Goal: Information Seeking & Learning: Learn about a topic

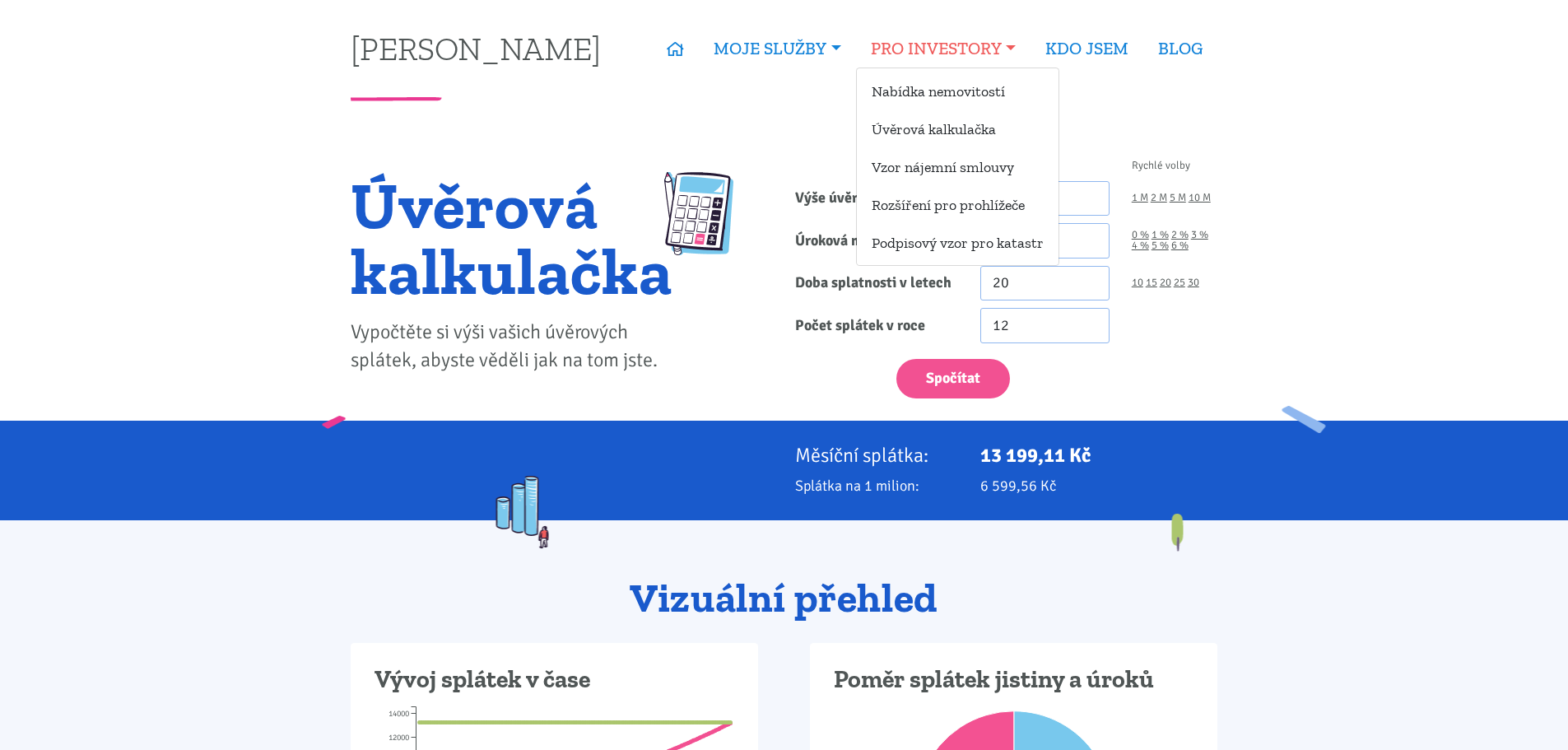
click at [911, 41] on link "PRO INVESTORY" at bounding box center [943, 49] width 175 height 38
click at [942, 94] on link "Nabídka nemovitostí" at bounding box center [958, 90] width 202 height 30
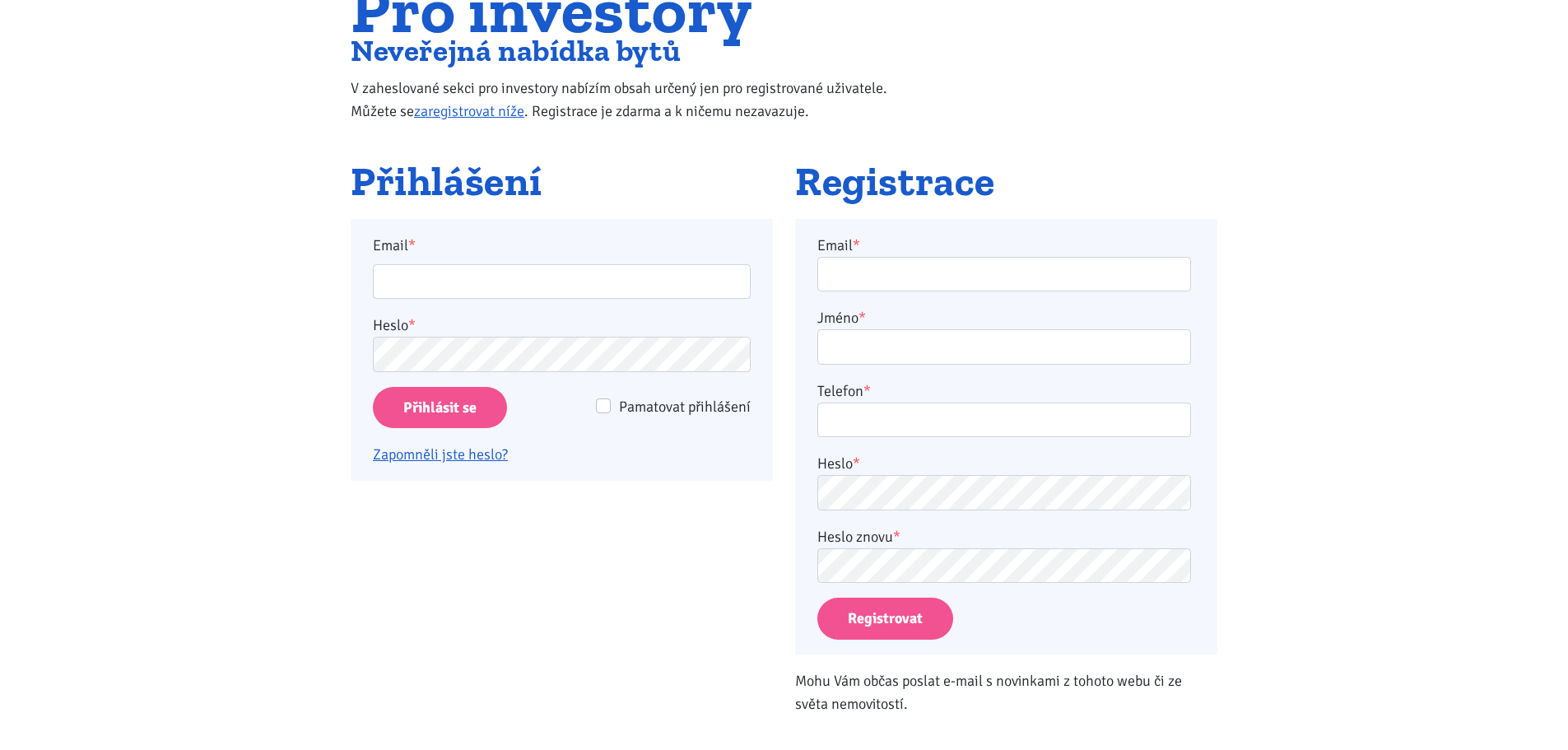
scroll to position [164, 0]
click at [463, 282] on input "Email *" at bounding box center [562, 281] width 378 height 36
click at [443, 274] on input "Email *" at bounding box center [562, 281] width 378 height 36
click at [443, 285] on input "Email *" at bounding box center [562, 281] width 378 height 36
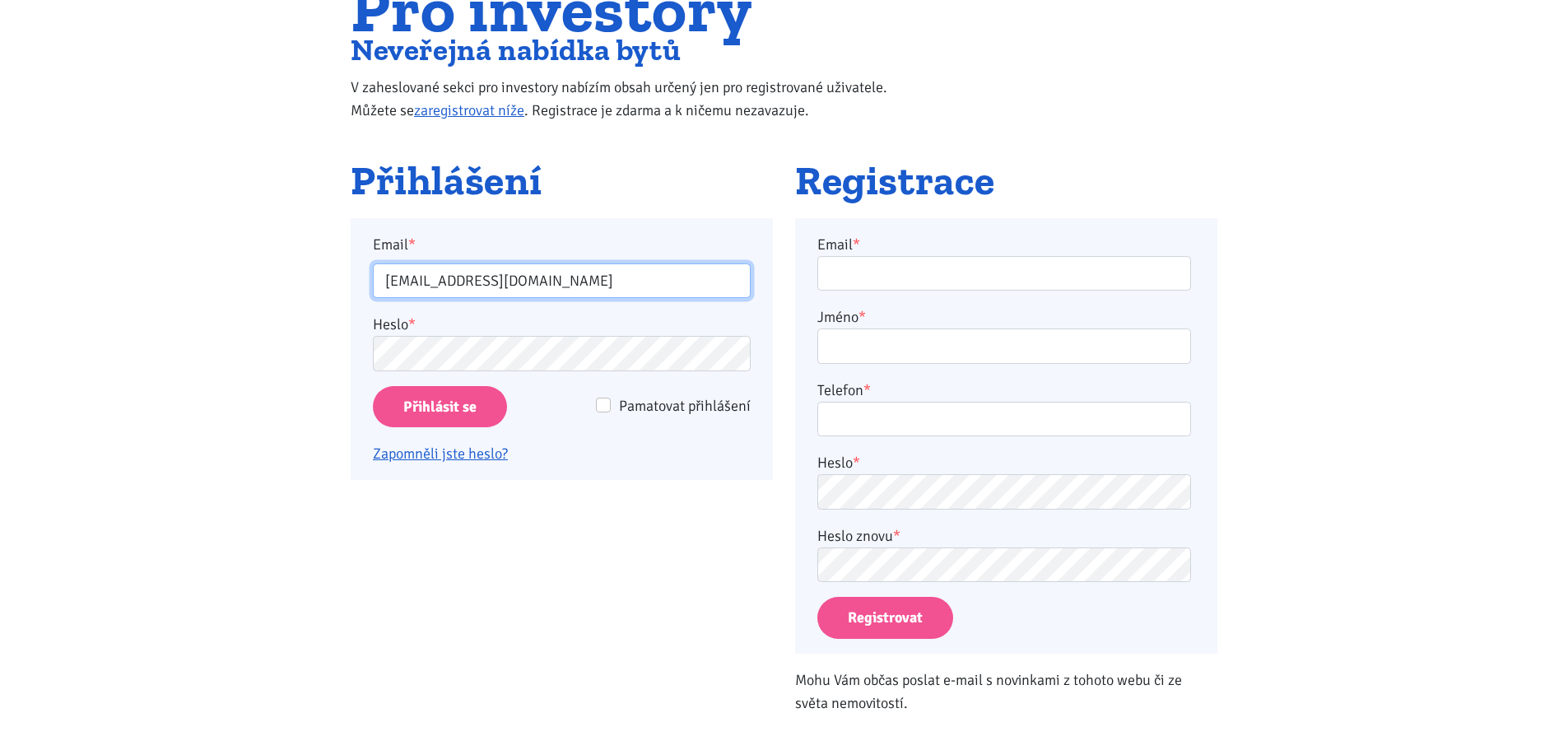
type input "martinkubaza@gmail.com"
drag, startPoint x: 546, startPoint y: 435, endPoint x: 527, endPoint y: 437, distance: 19.1
click at [546, 437] on p "Zapomněli jste heslo?" at bounding box center [562, 446] width 378 height 38
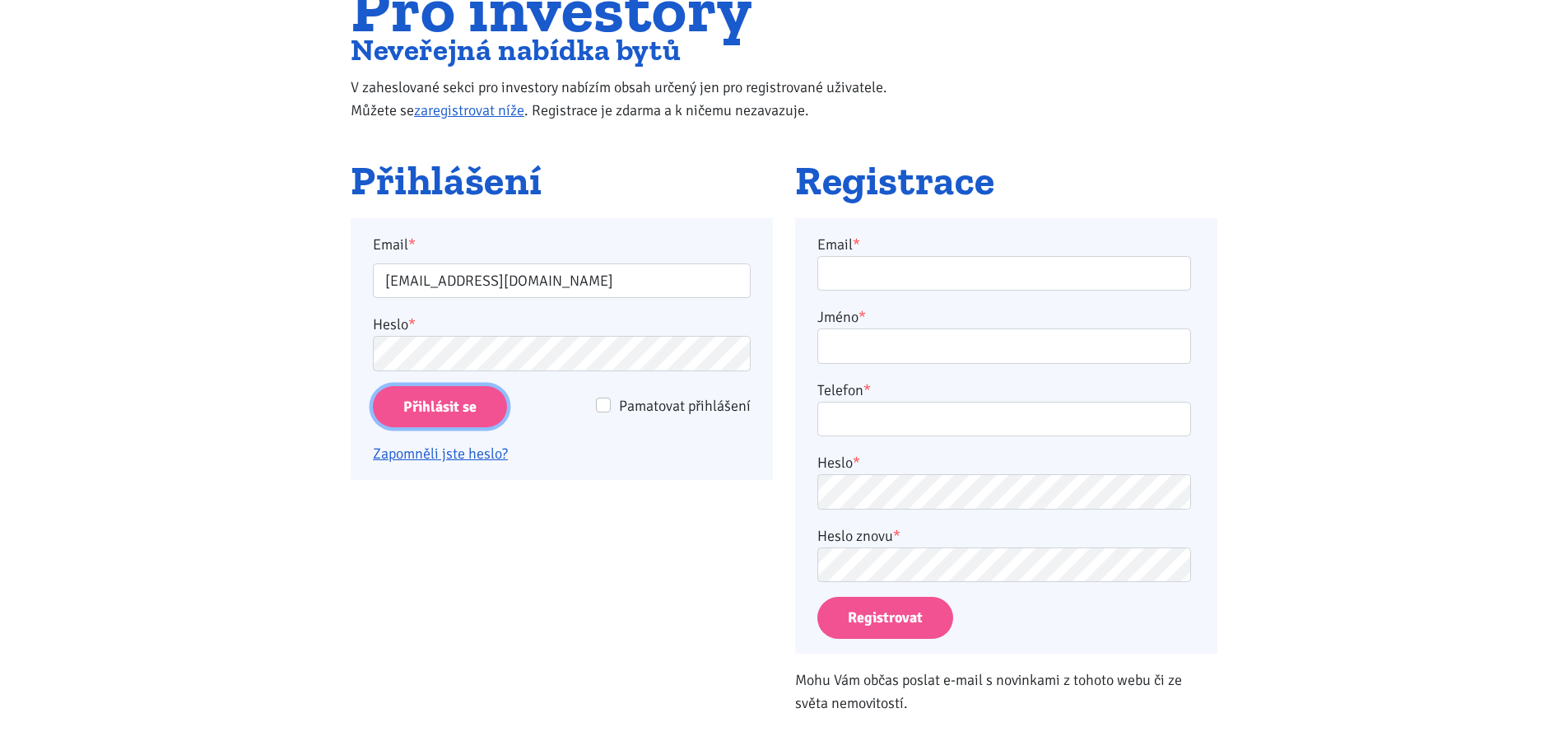
click at [430, 407] on input "Přihlásit se" at bounding box center [440, 407] width 134 height 42
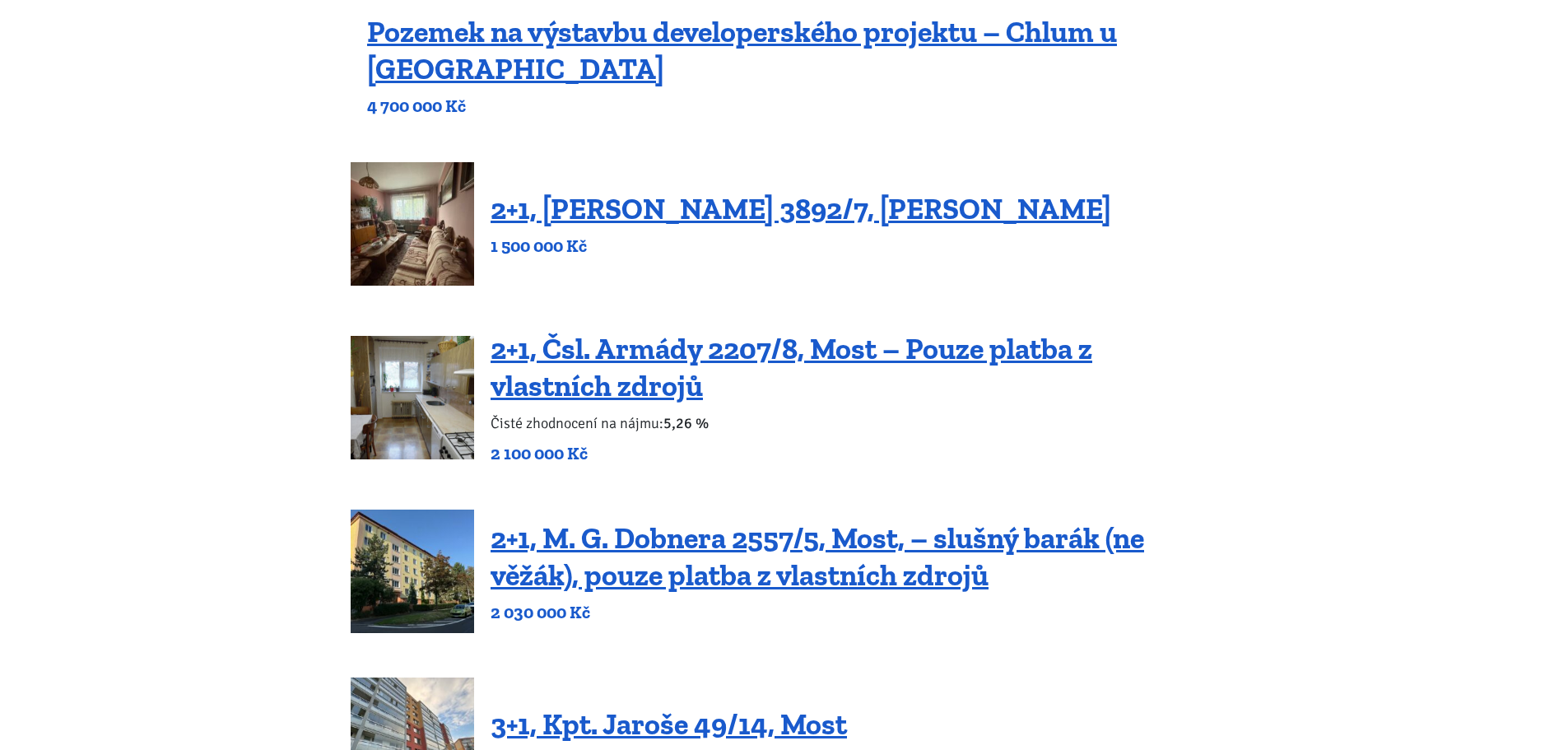
scroll to position [329, 0]
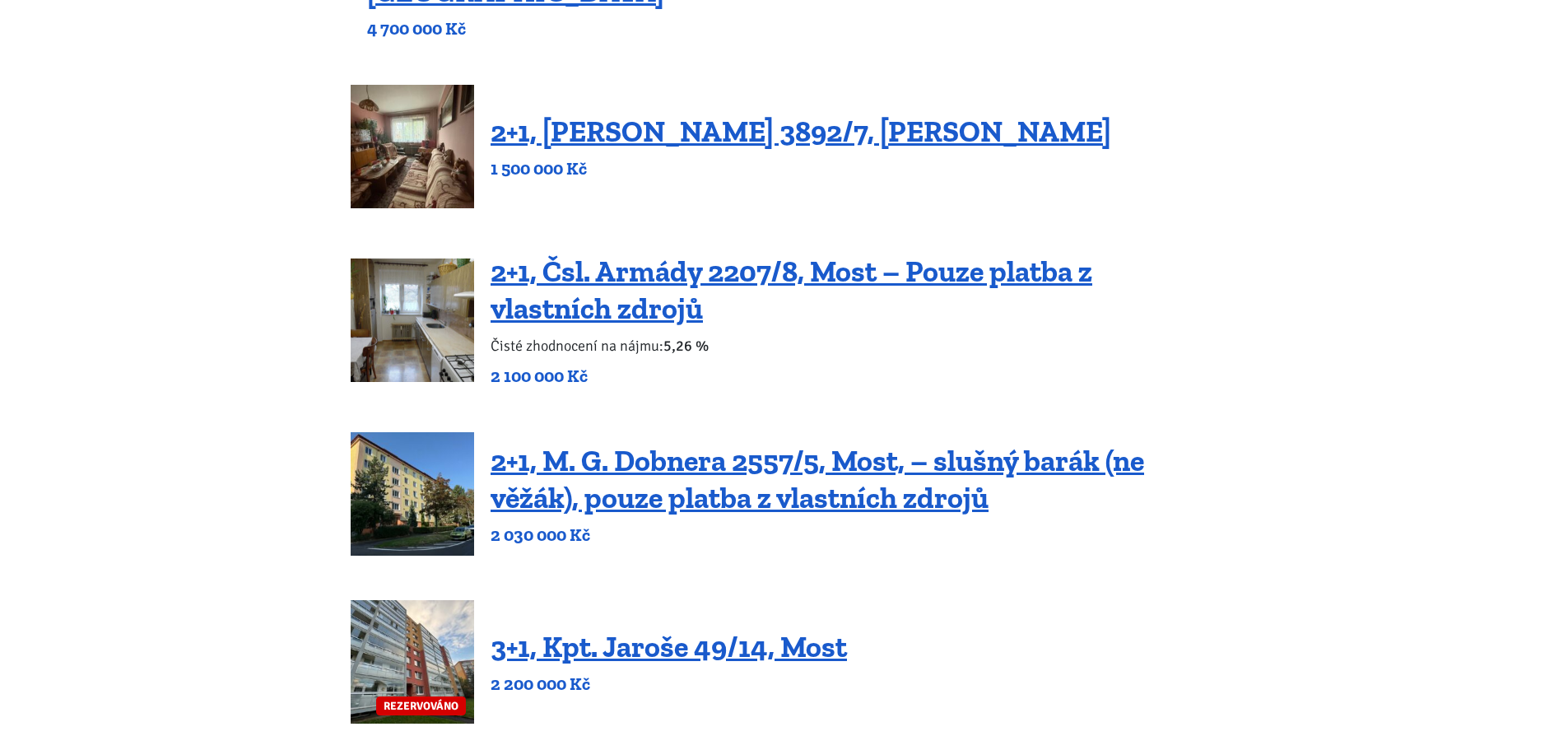
click at [409, 329] on img at bounding box center [412, 320] width 124 height 124
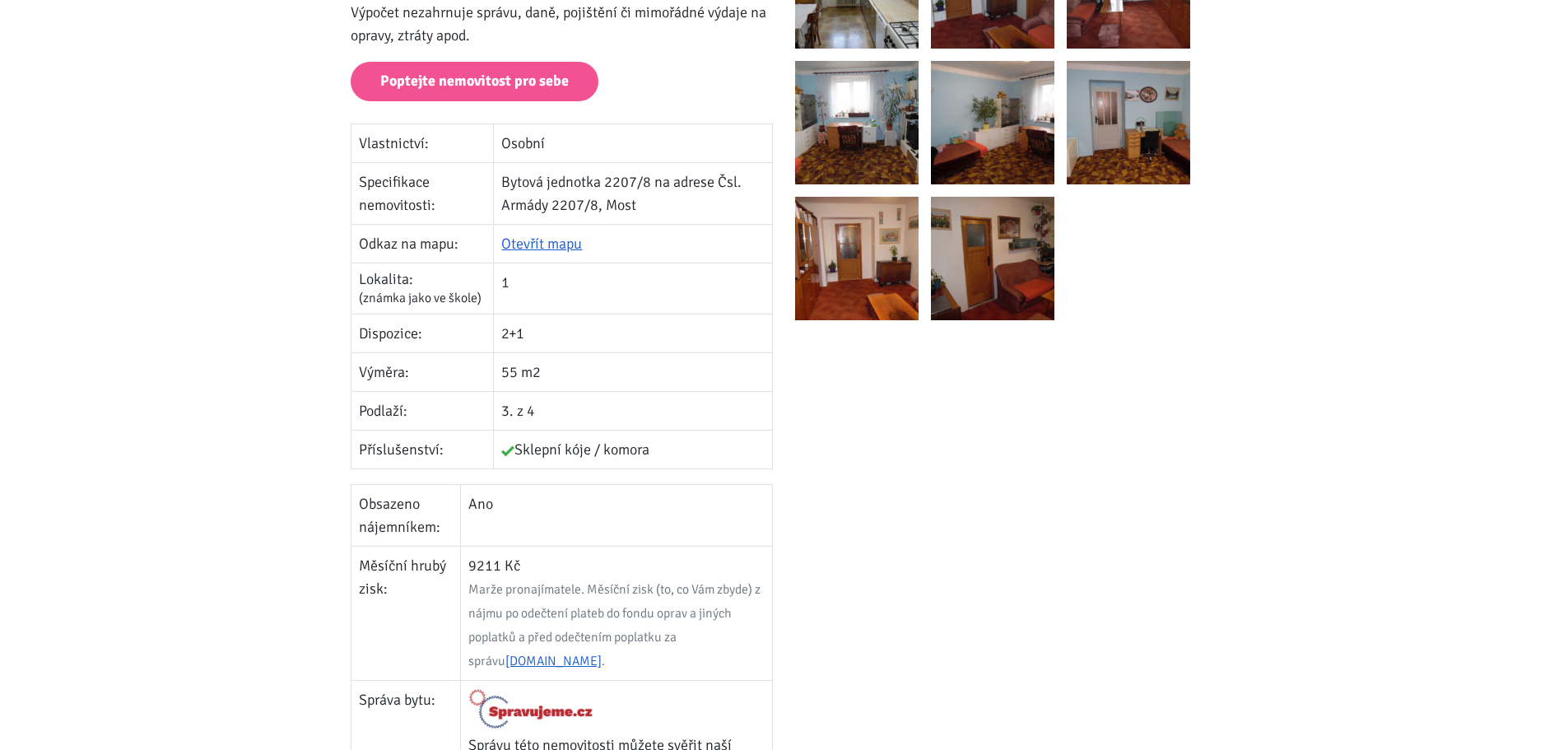
scroll to position [412, 0]
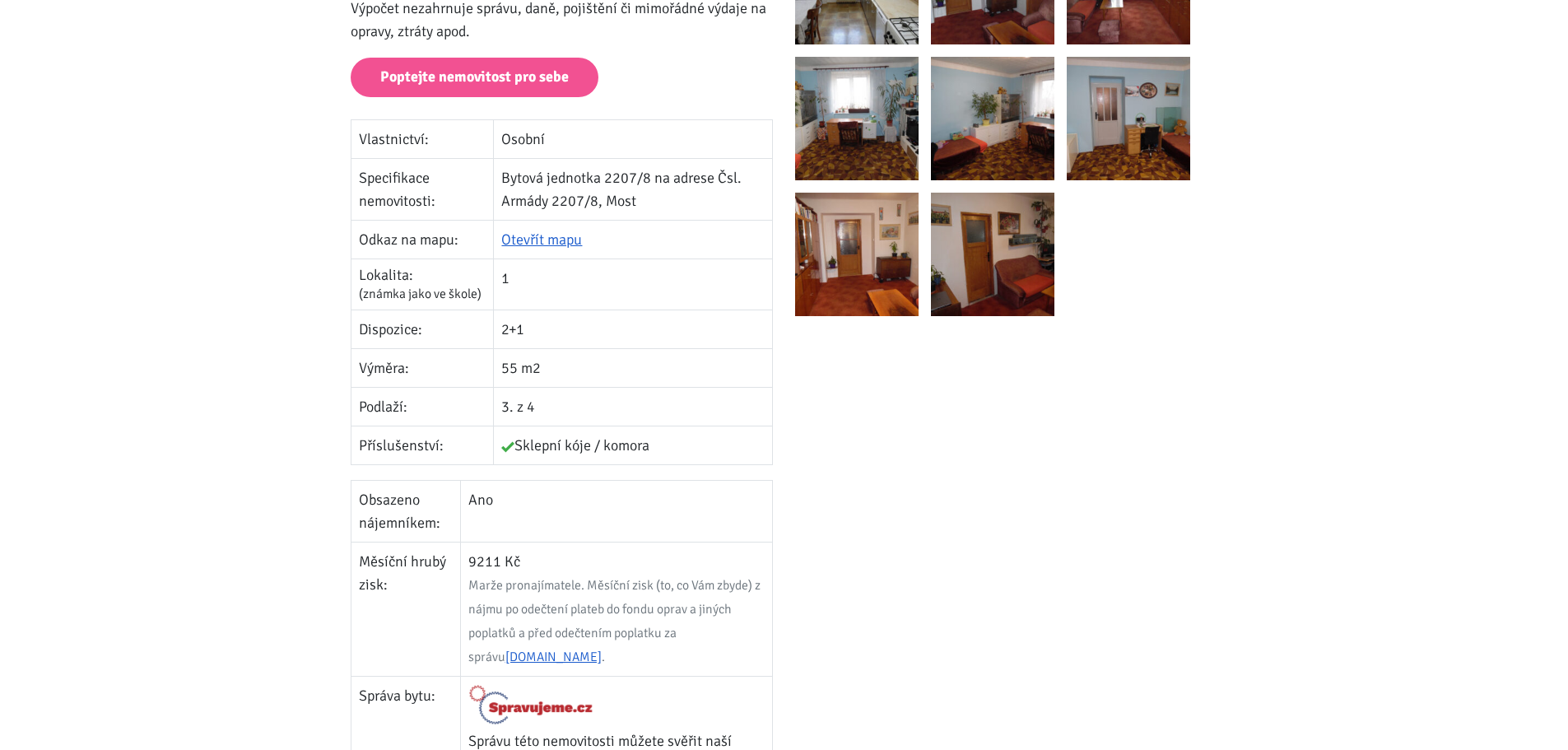
click at [969, 598] on div at bounding box center [1007, 532] width 445 height 1224
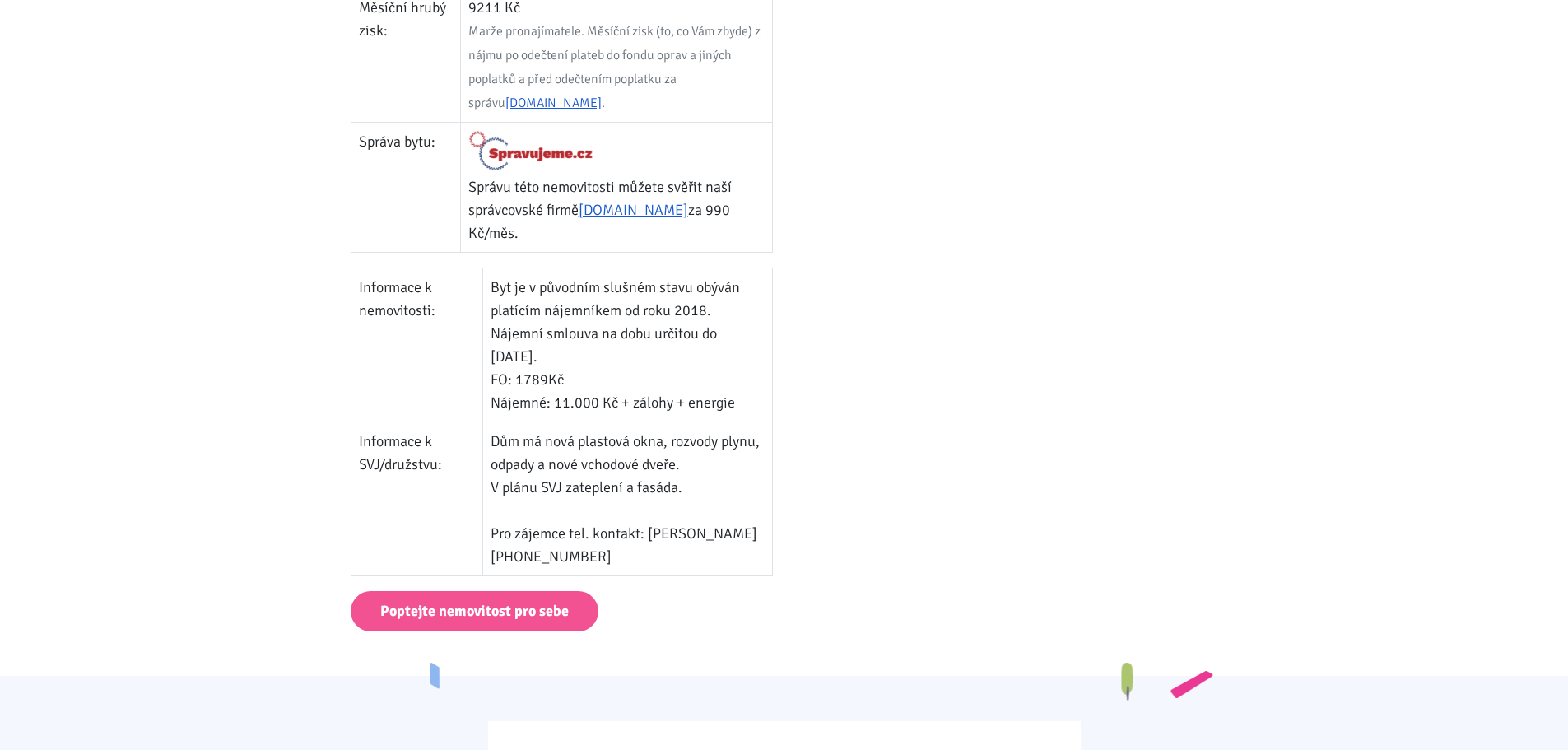
scroll to position [988, 0]
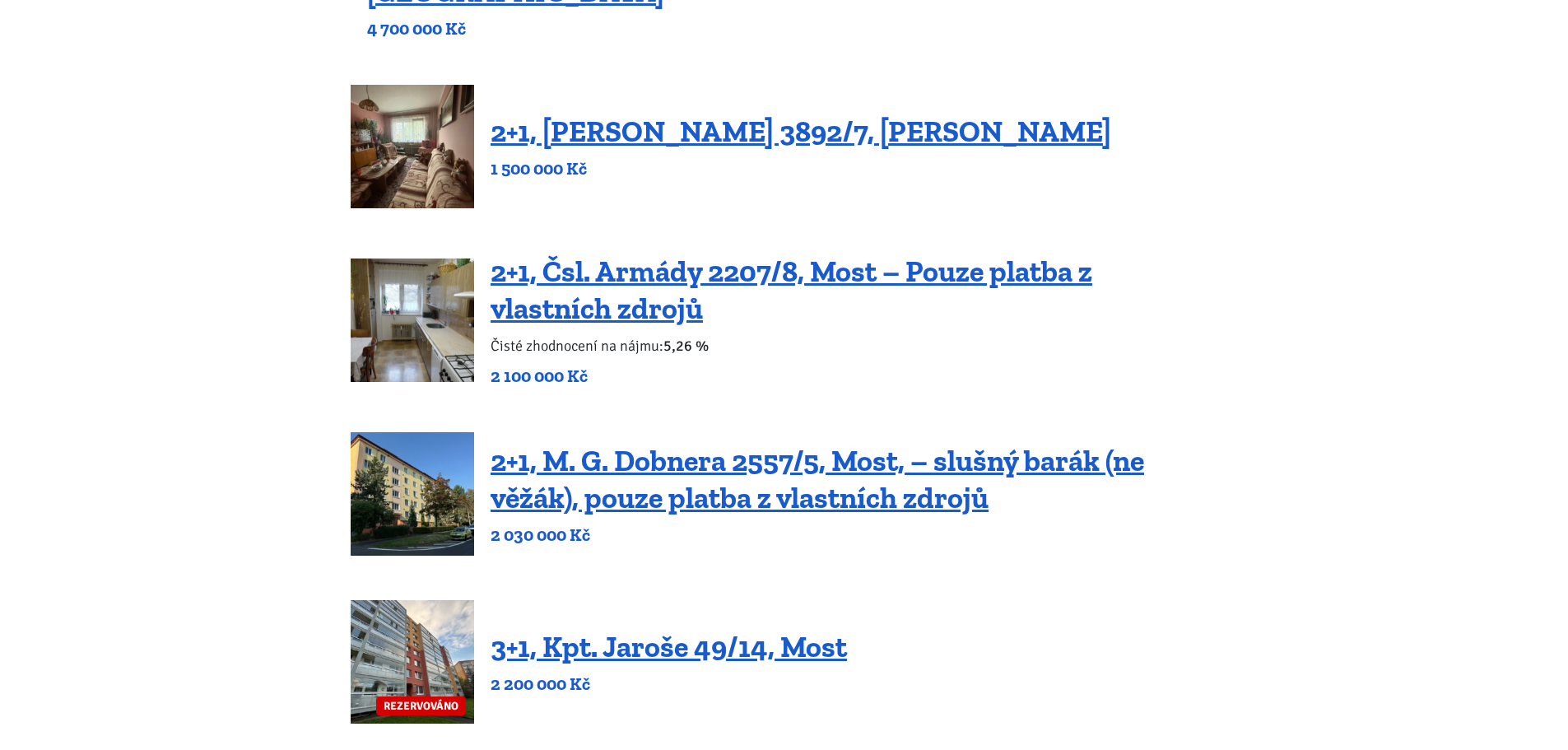
click at [409, 483] on img at bounding box center [412, 494] width 124 height 124
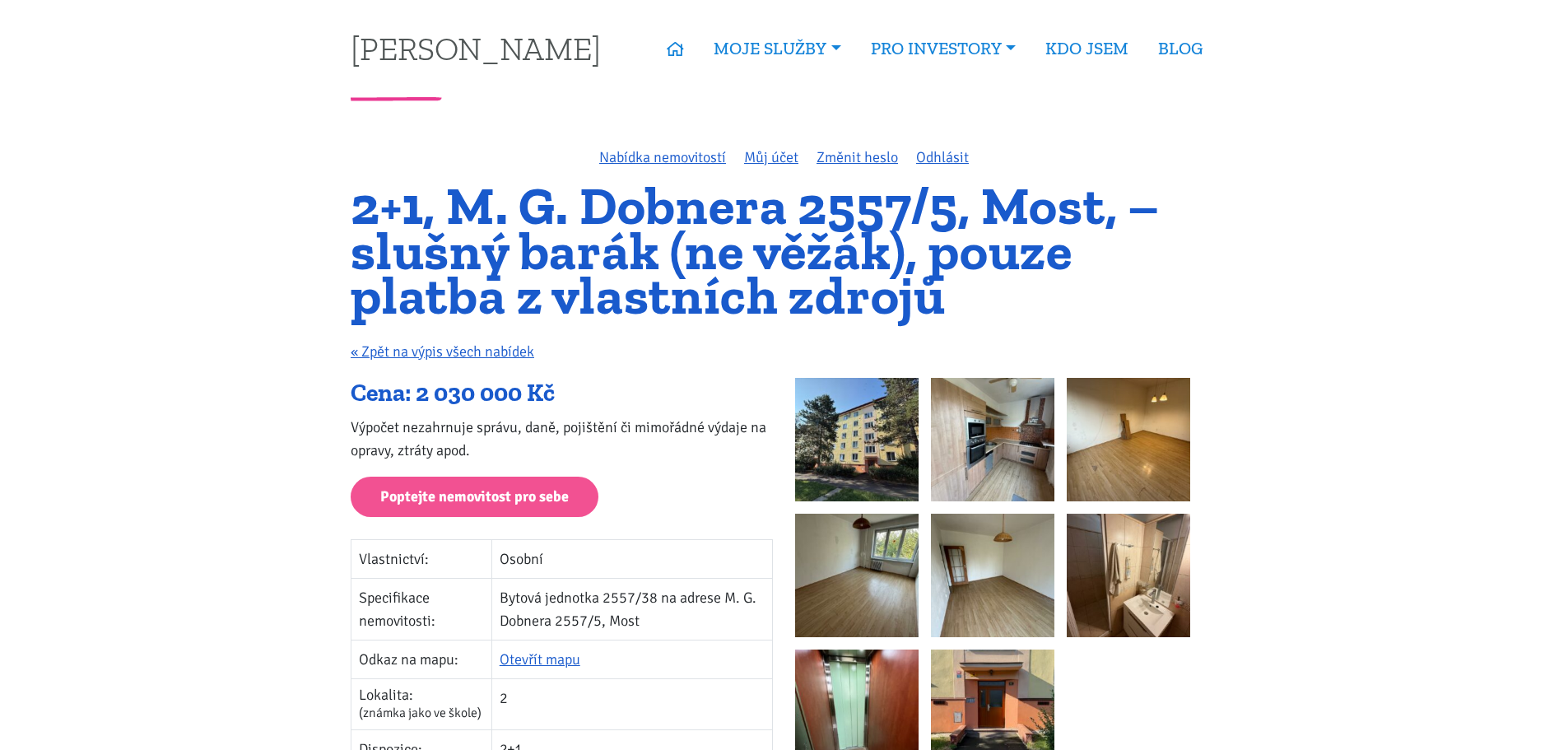
click at [1029, 419] on img at bounding box center [993, 439] width 124 height 124
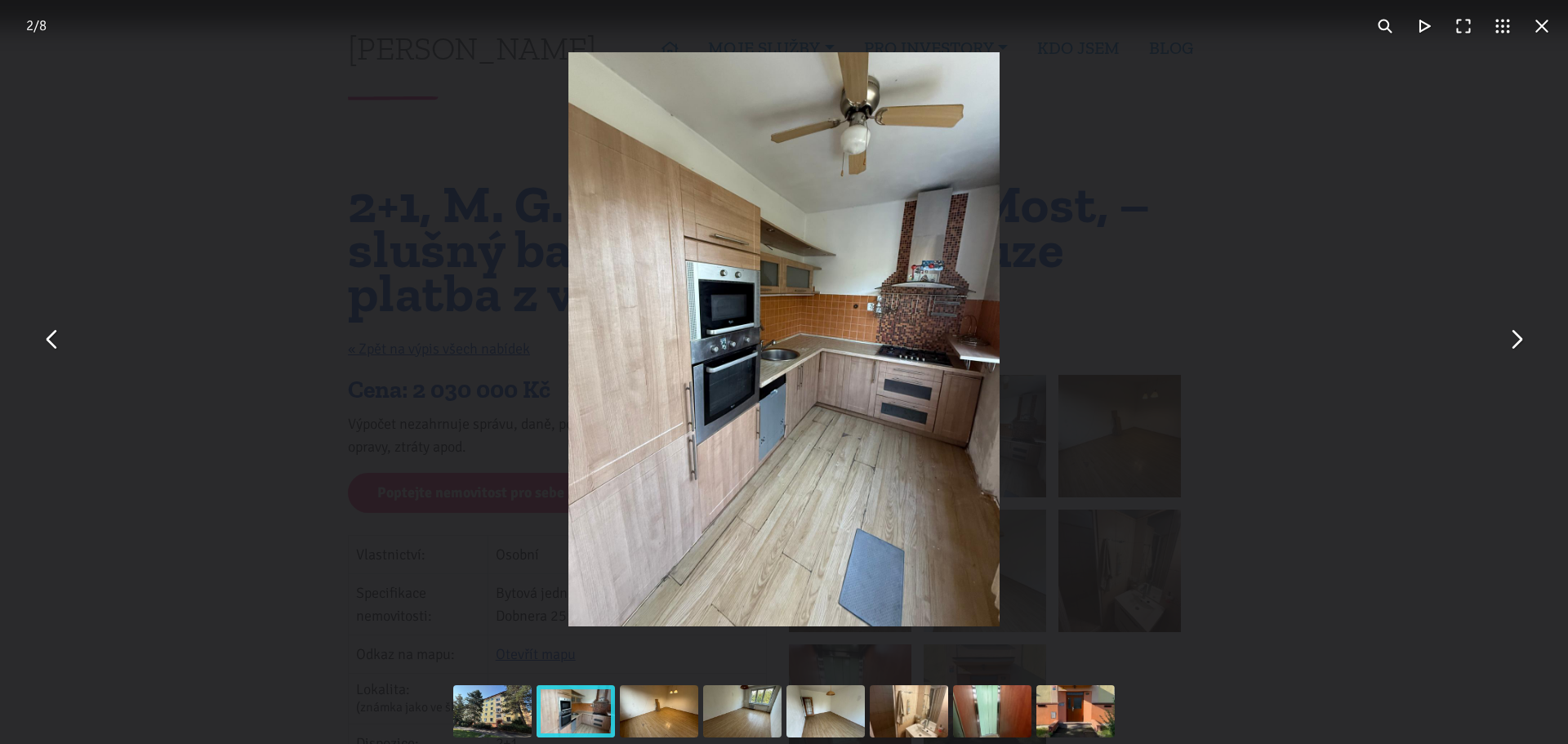
click at [1521, 341] on button "You can close this modal content with the ESC key" at bounding box center [1515, 339] width 39 height 39
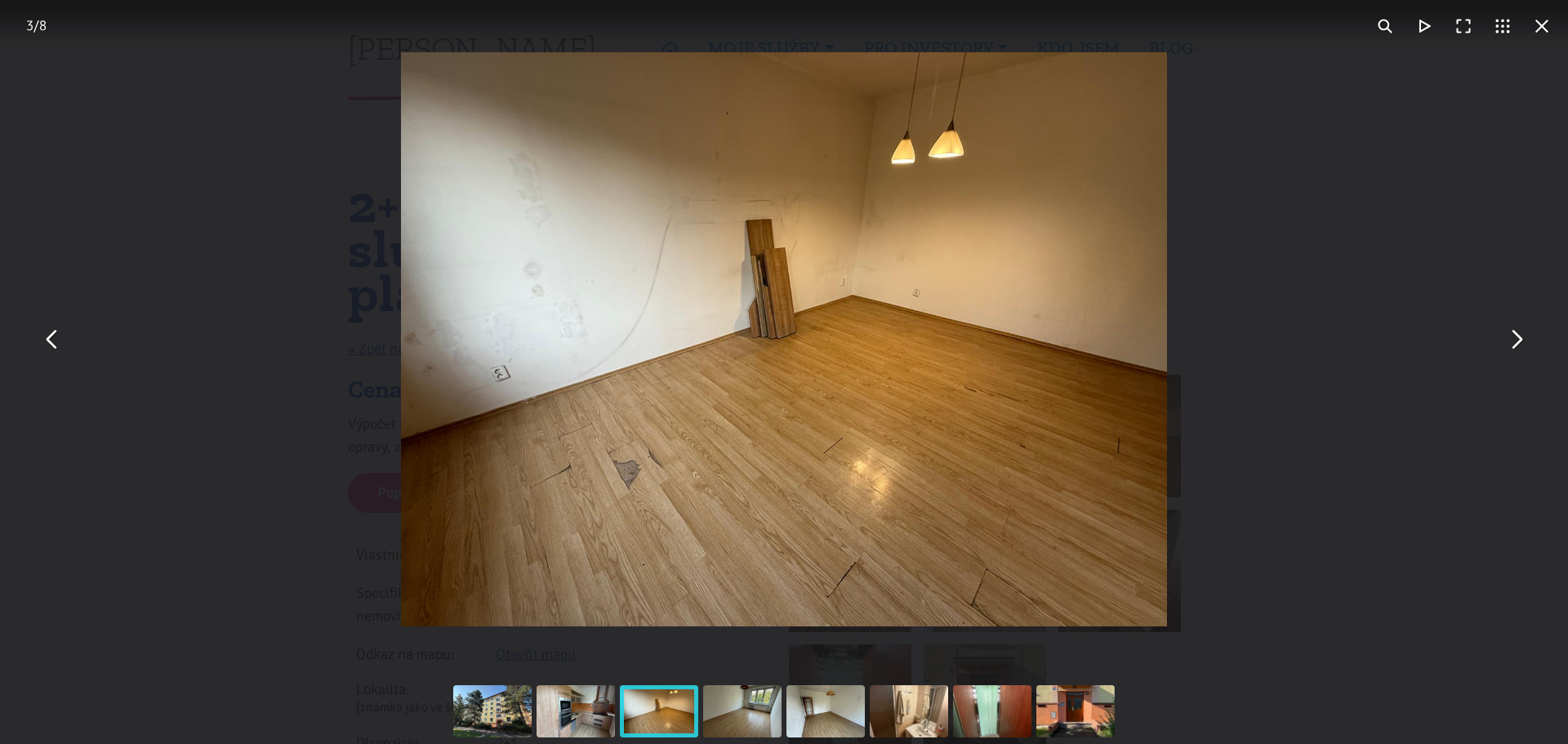
click at [1521, 341] on button "You can close this modal content with the ESC key" at bounding box center [1515, 339] width 39 height 39
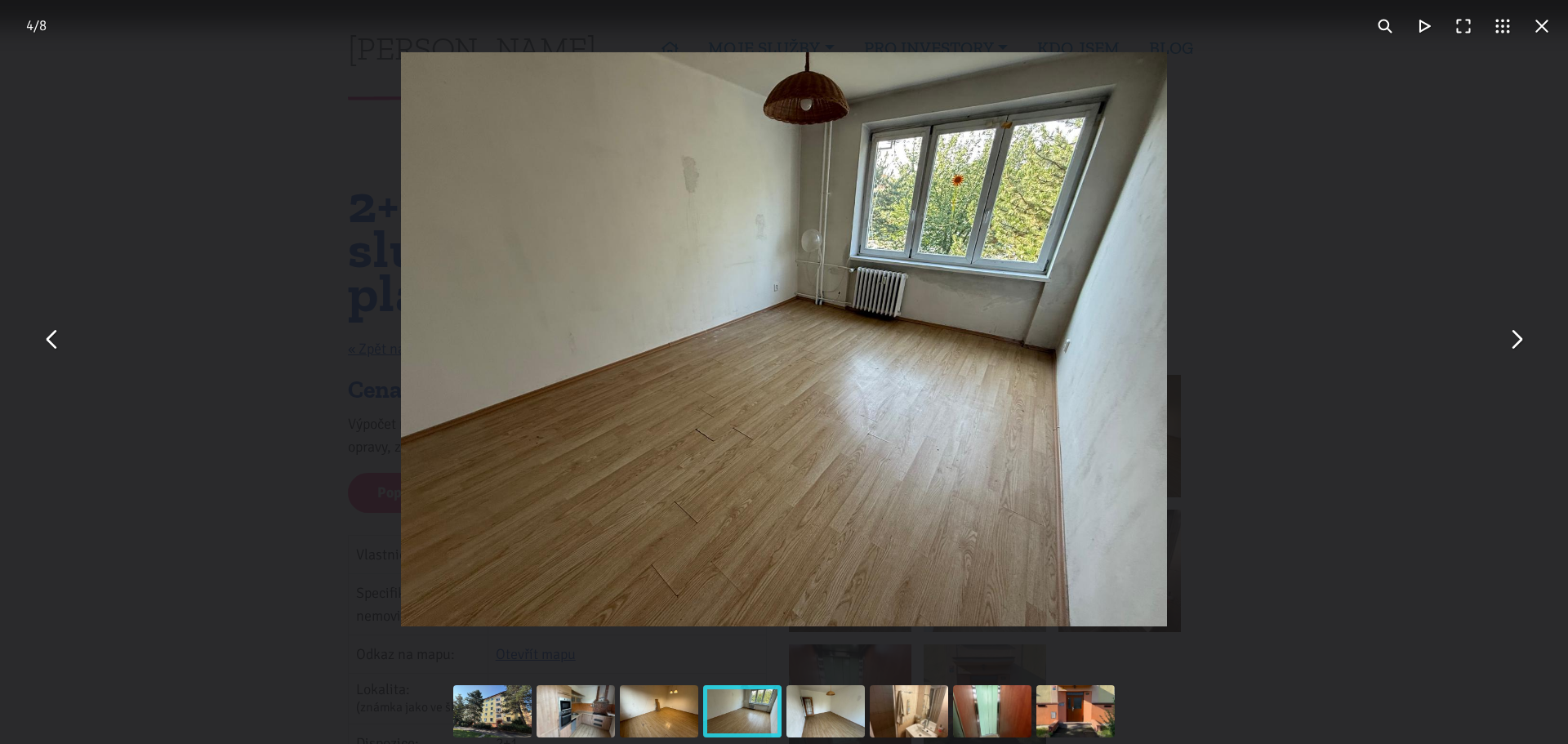
click at [1521, 341] on button "You can close this modal content with the ESC key" at bounding box center [1515, 339] width 39 height 39
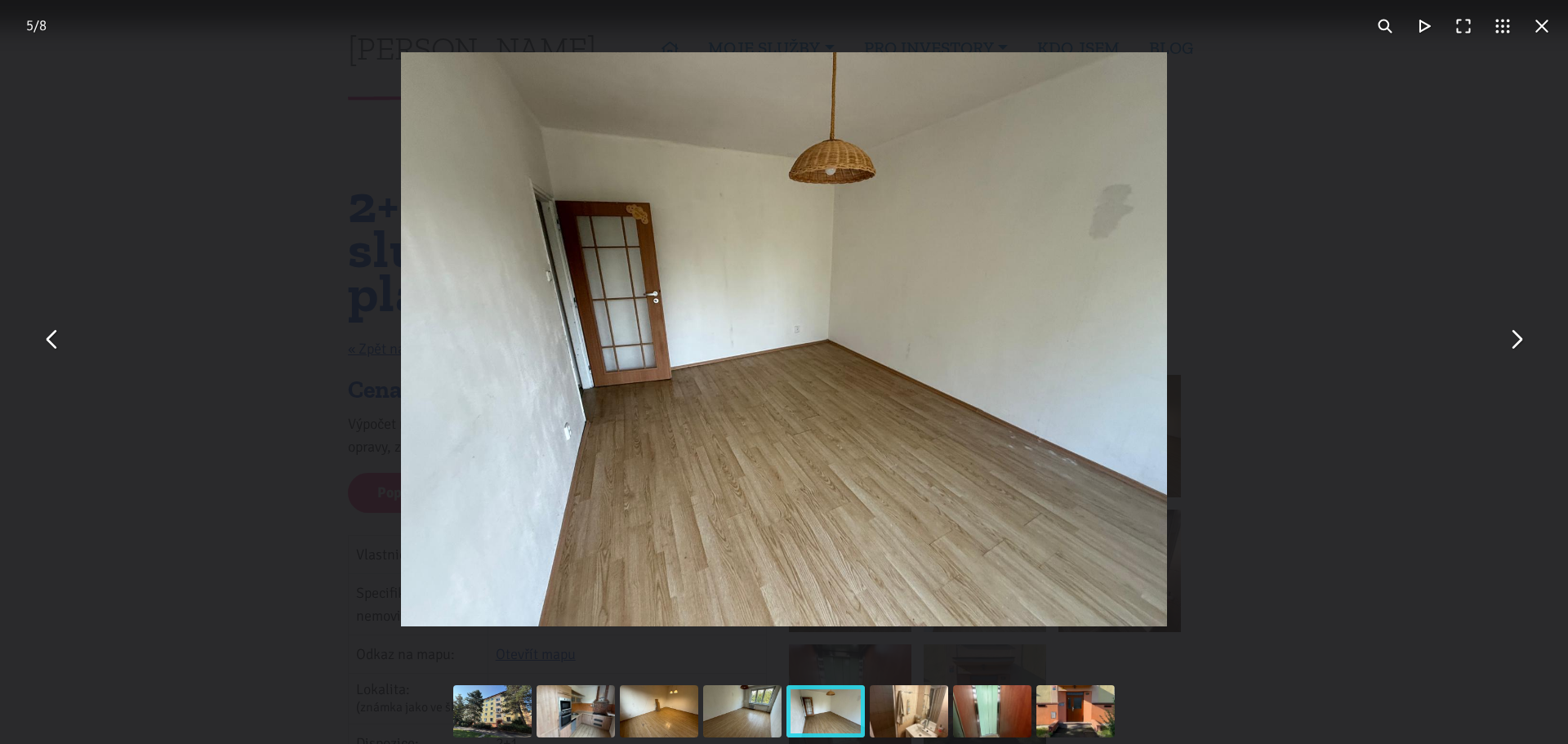
click at [1521, 341] on button "You can close this modal content with the ESC key" at bounding box center [1515, 339] width 39 height 39
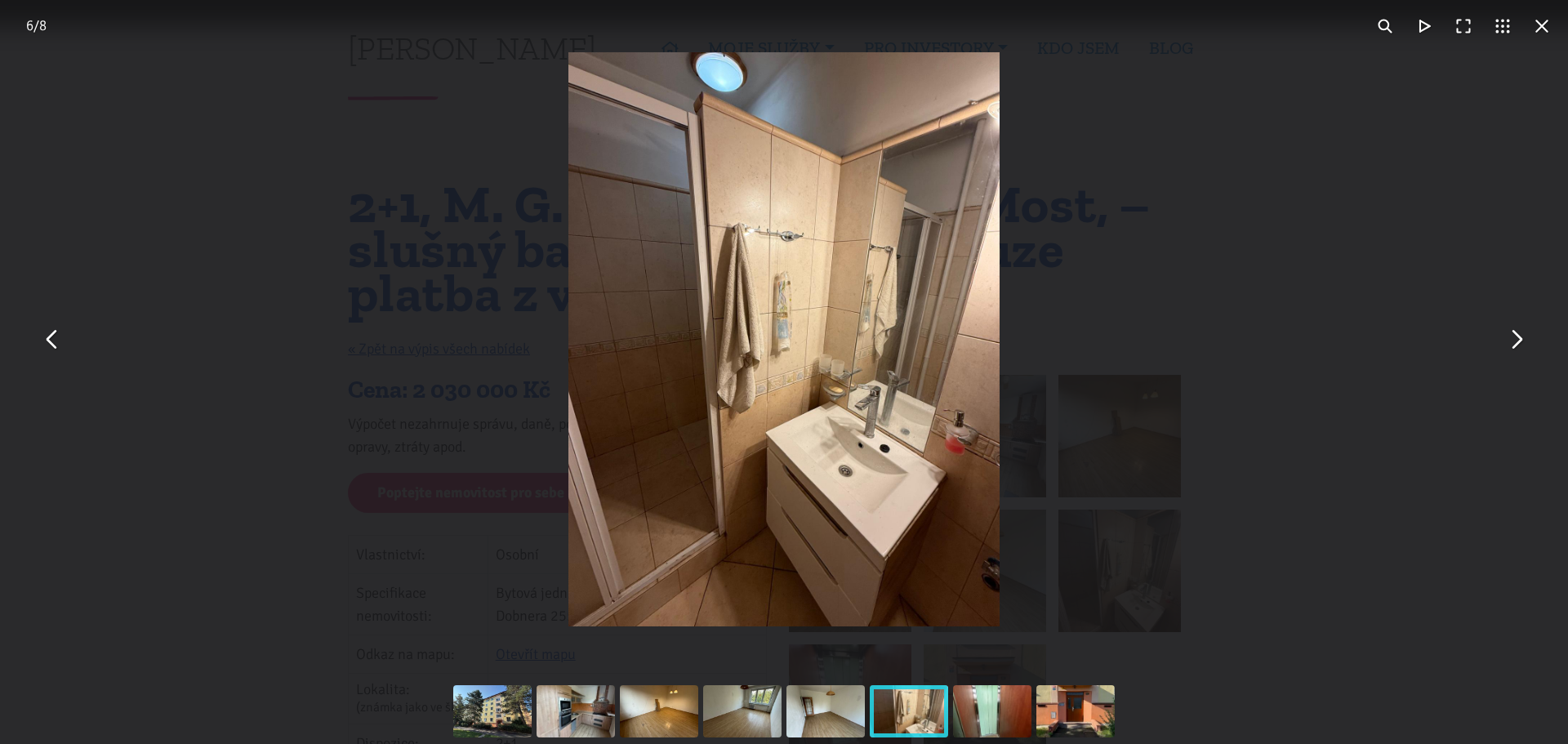
click at [1521, 341] on button "You can close this modal content with the ESC key" at bounding box center [1515, 339] width 39 height 39
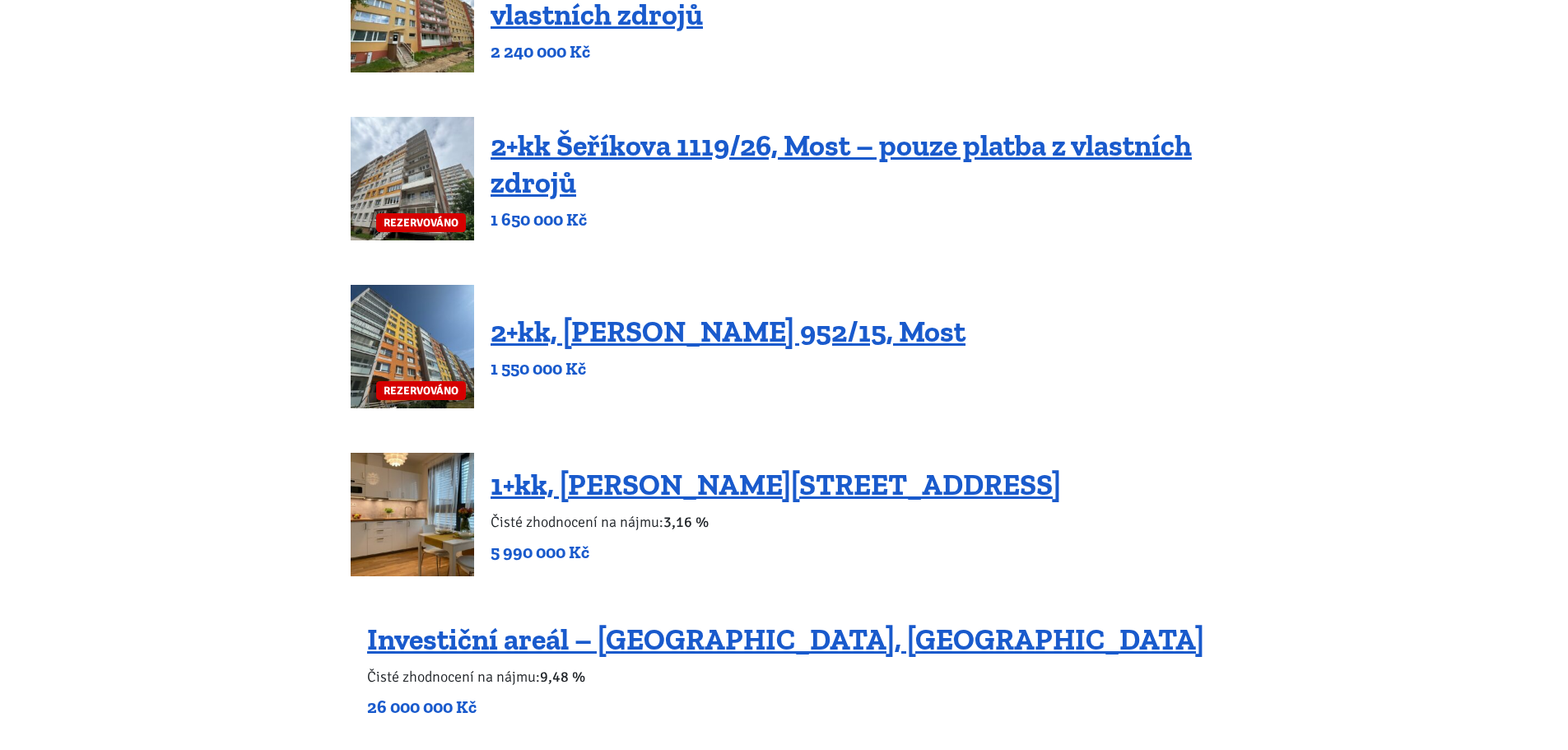
scroll to position [1153, 0]
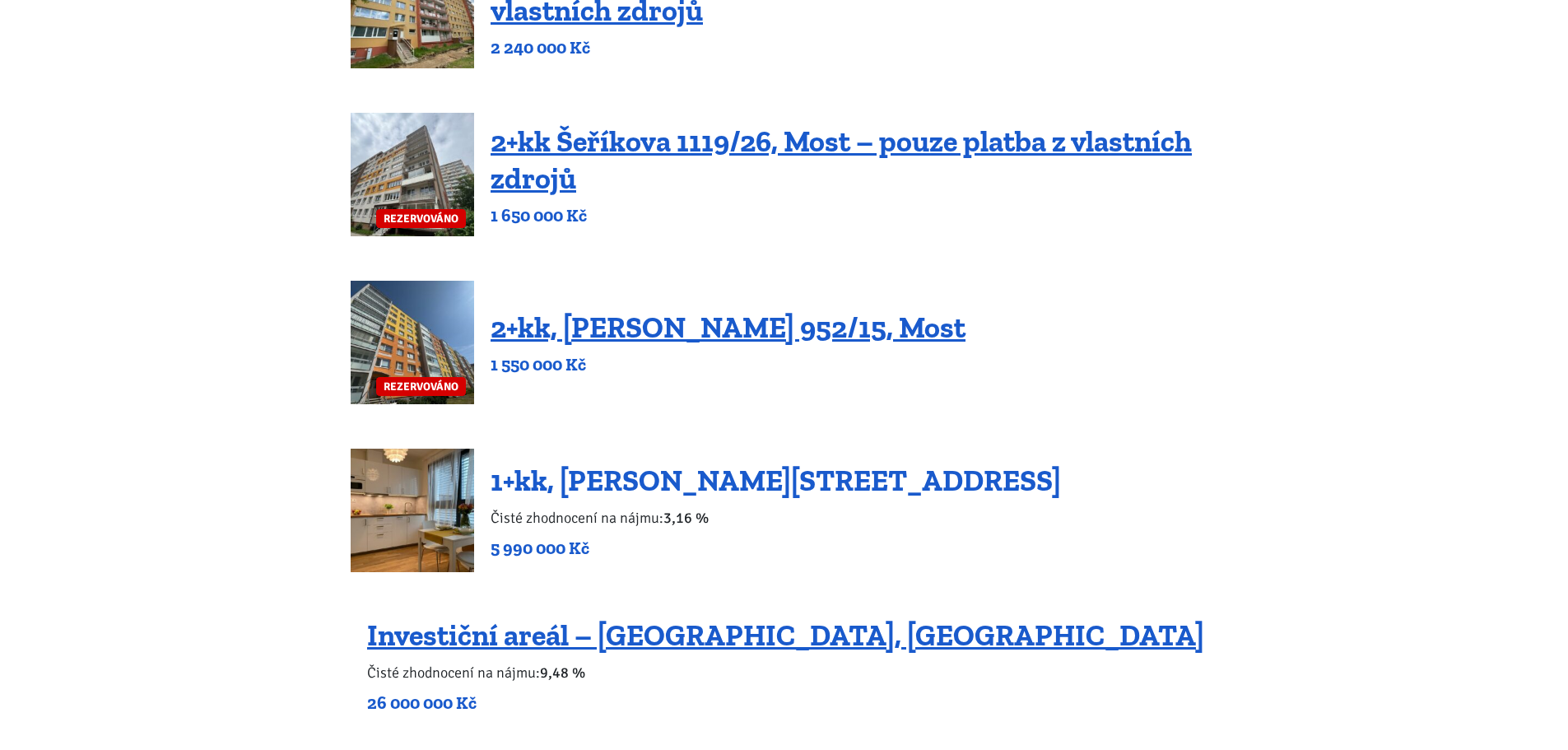
click at [576, 483] on link "1+kk, [PERSON_NAME][STREET_ADDRESS]" at bounding box center [776, 480] width 571 height 36
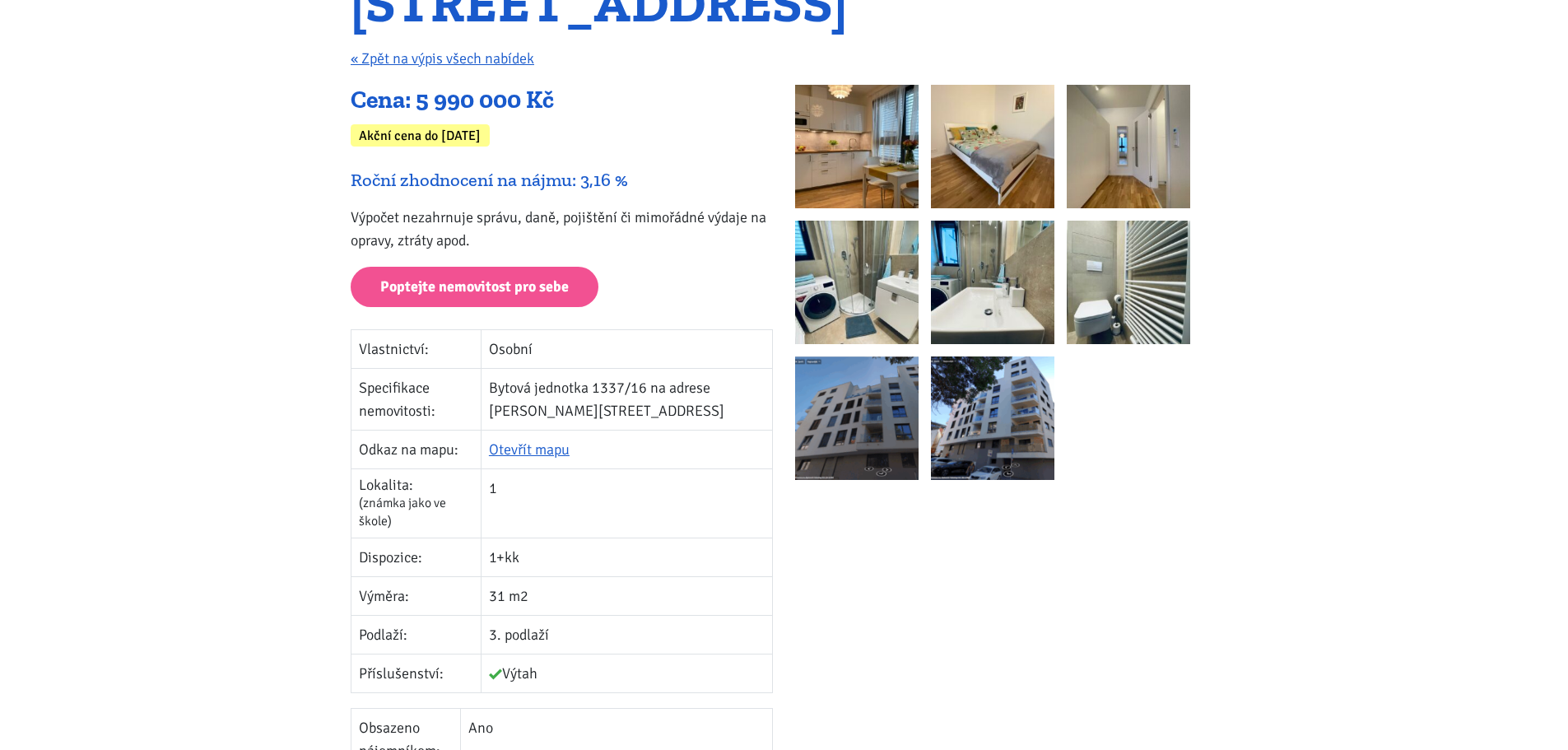
scroll to position [247, 0]
click at [851, 383] on img at bounding box center [857, 419] width 124 height 124
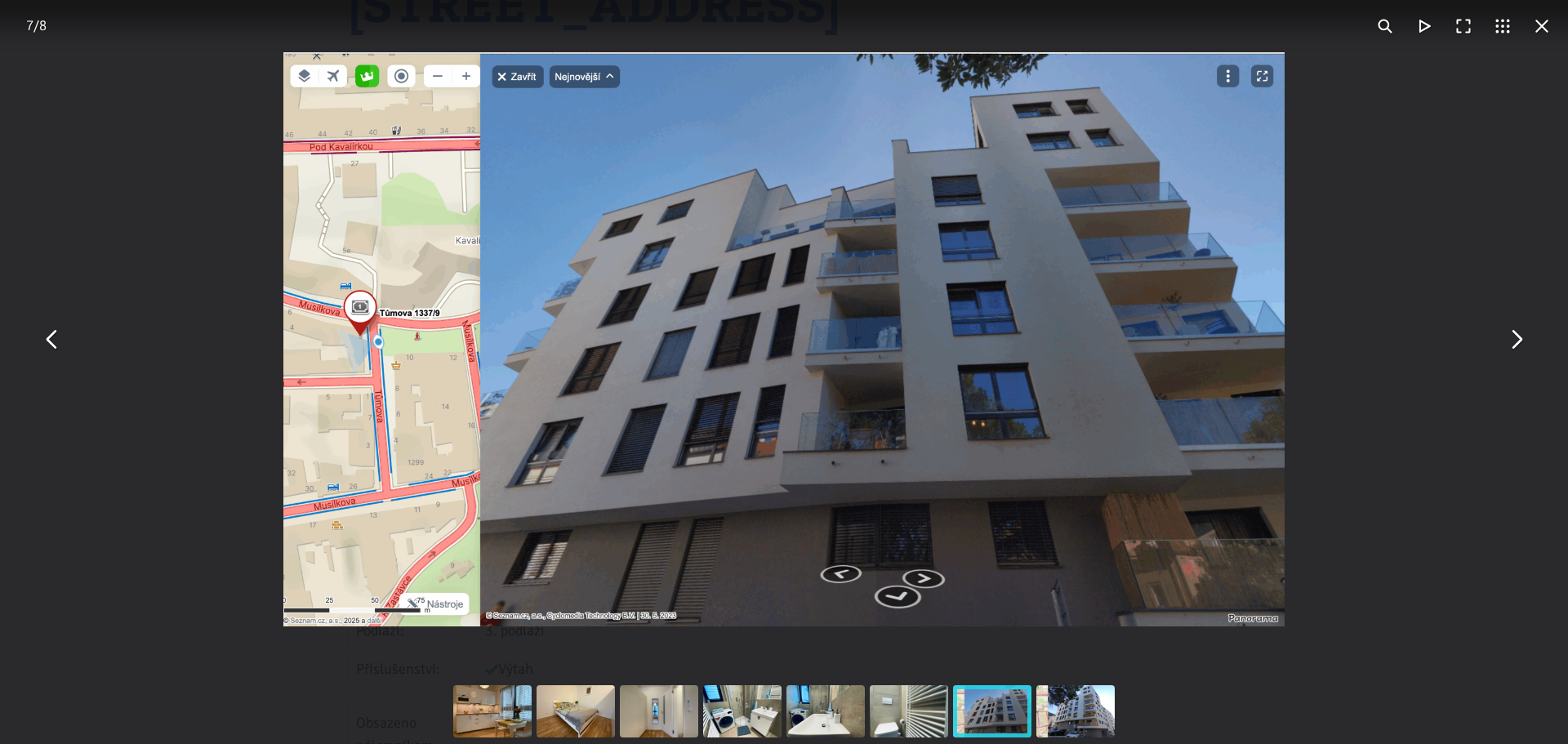
click at [1522, 342] on button "You can close this modal content with the ESC key" at bounding box center [1515, 339] width 39 height 39
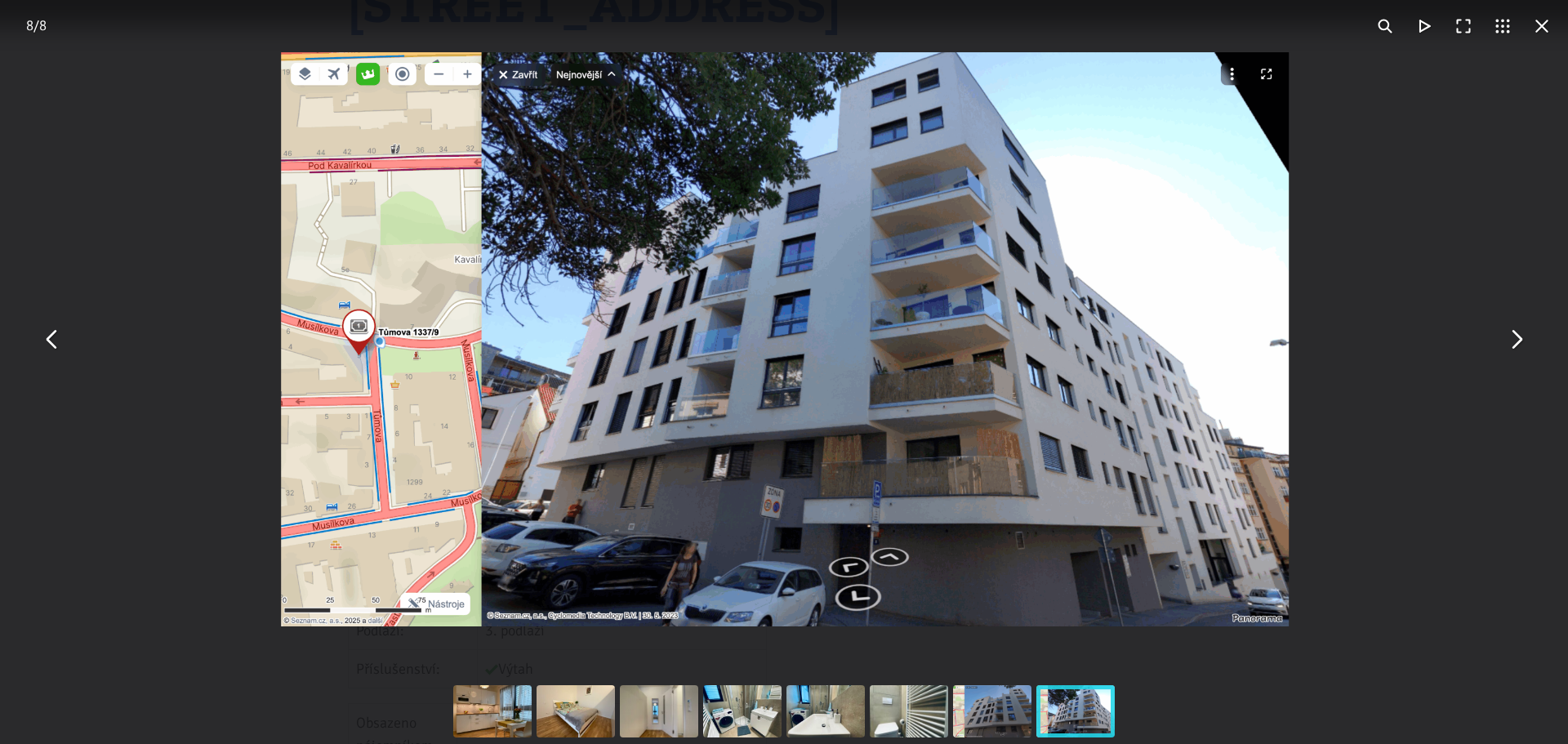
click at [1522, 342] on button "You can close this modal content with the ESC key" at bounding box center [1515, 339] width 39 height 39
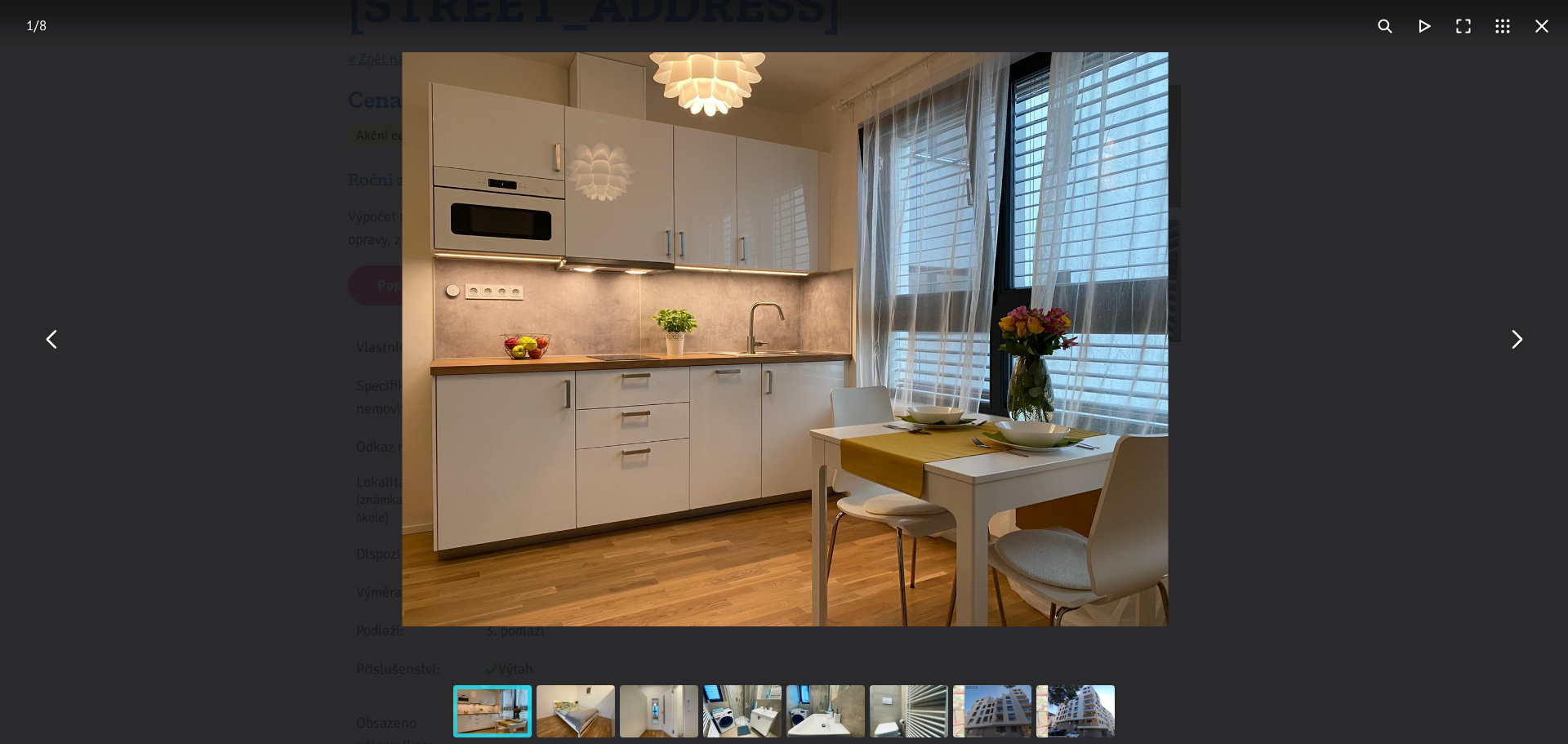
click at [1522, 342] on button "You can close this modal content with the ESC key" at bounding box center [1515, 339] width 39 height 39
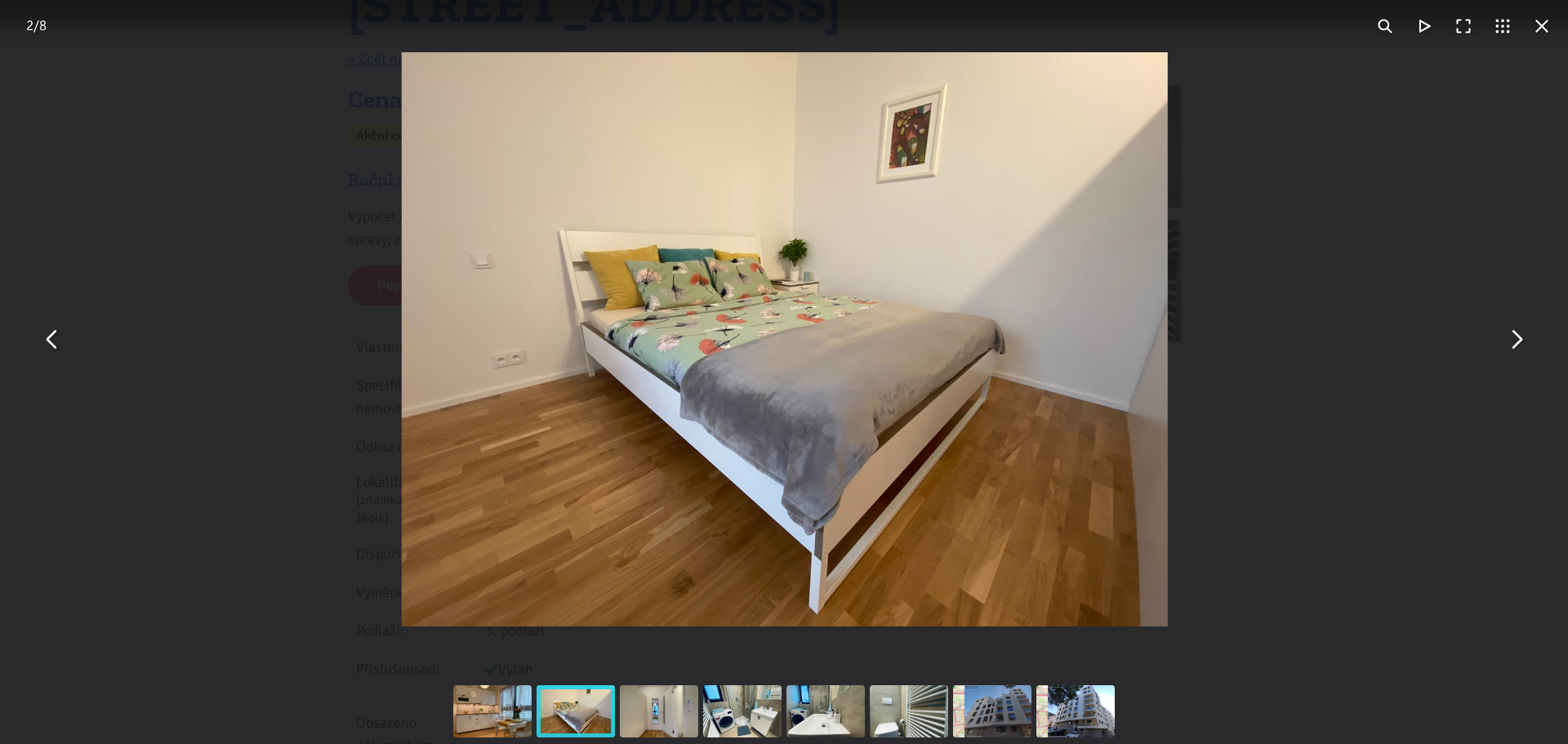
click at [1522, 342] on button "You can close this modal content with the ESC key" at bounding box center [1515, 339] width 39 height 39
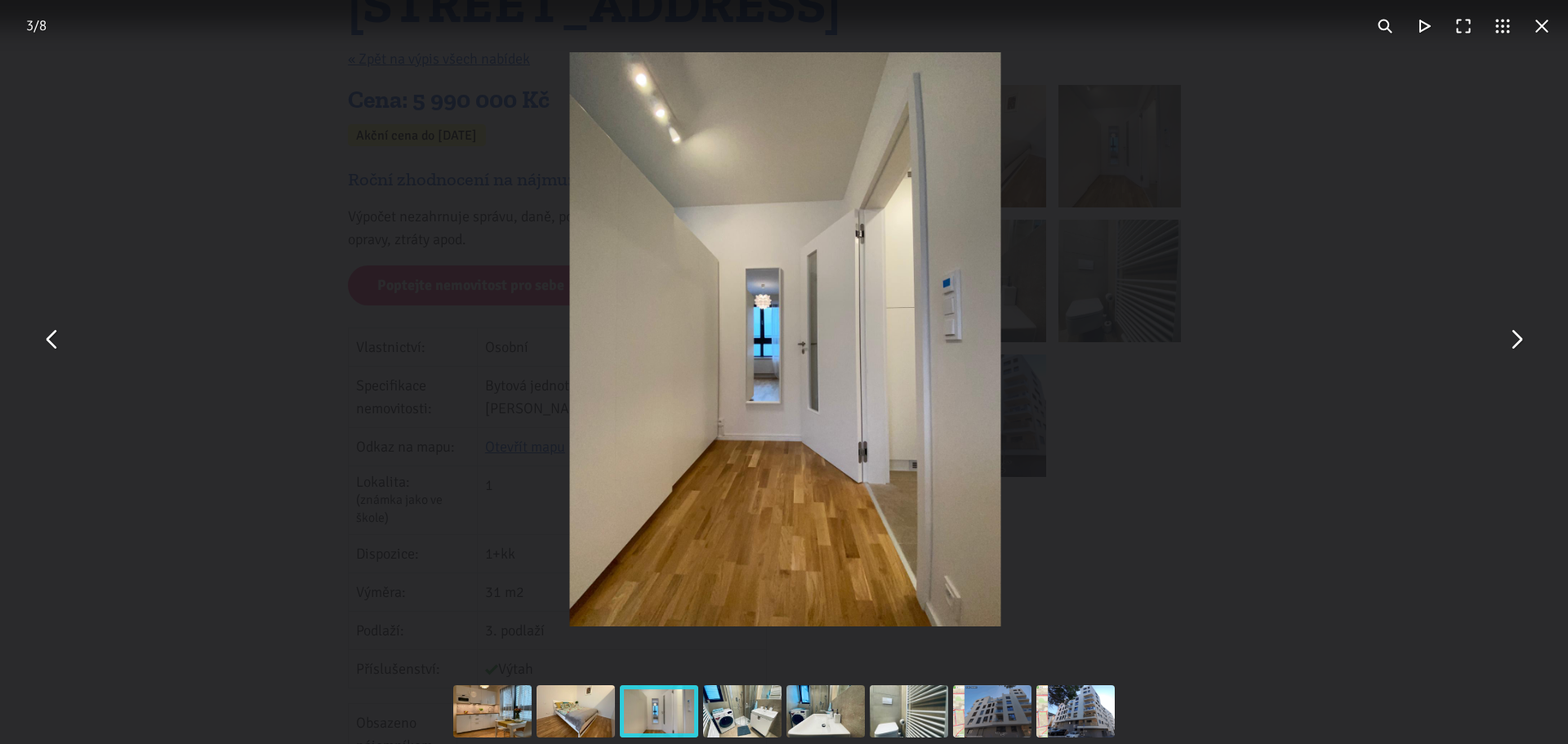
click at [1522, 342] on button "You can close this modal content with the ESC key" at bounding box center [1515, 339] width 39 height 39
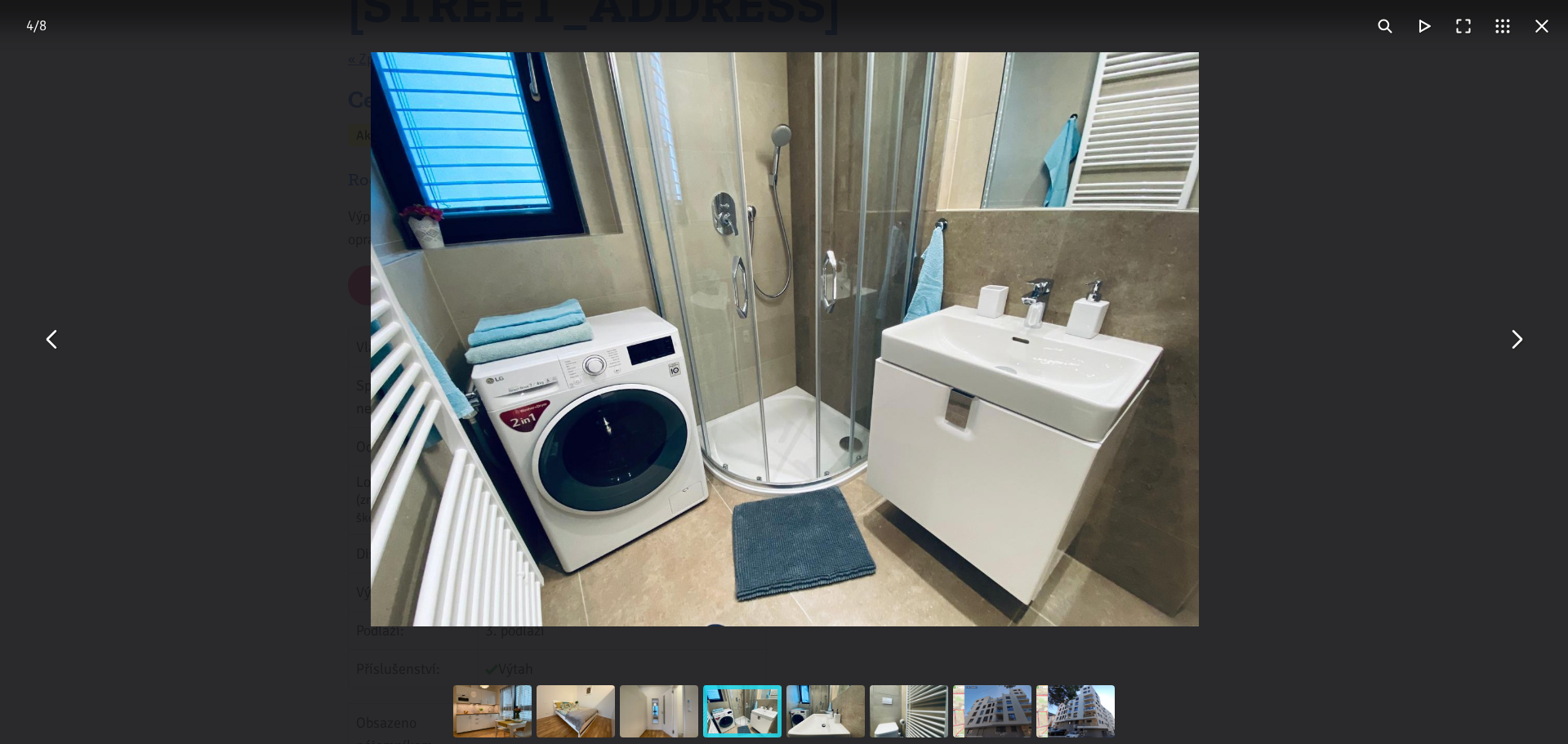
click at [1543, 30] on button "You can close this modal content with the ESC key" at bounding box center [1541, 26] width 39 height 39
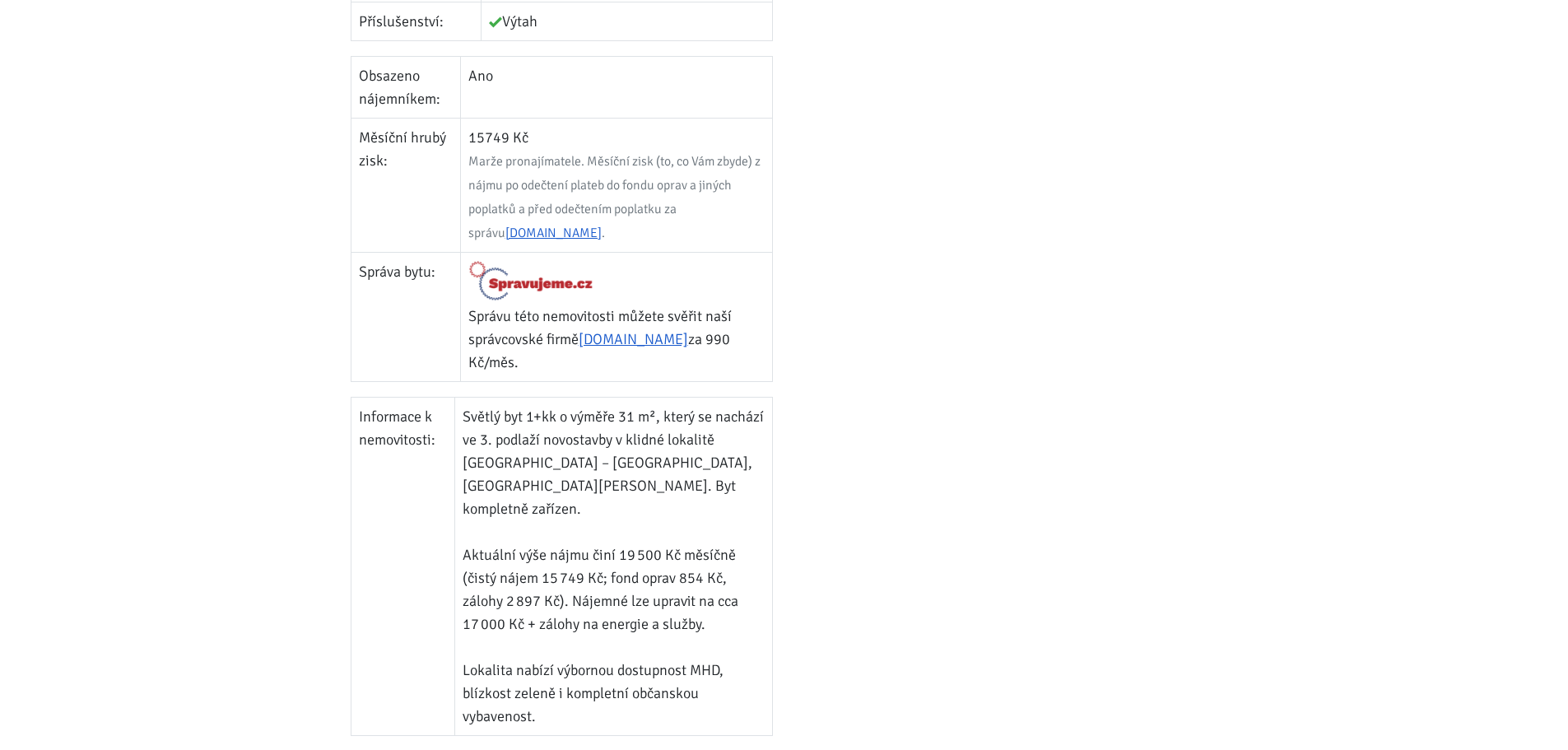
scroll to position [906, 0]
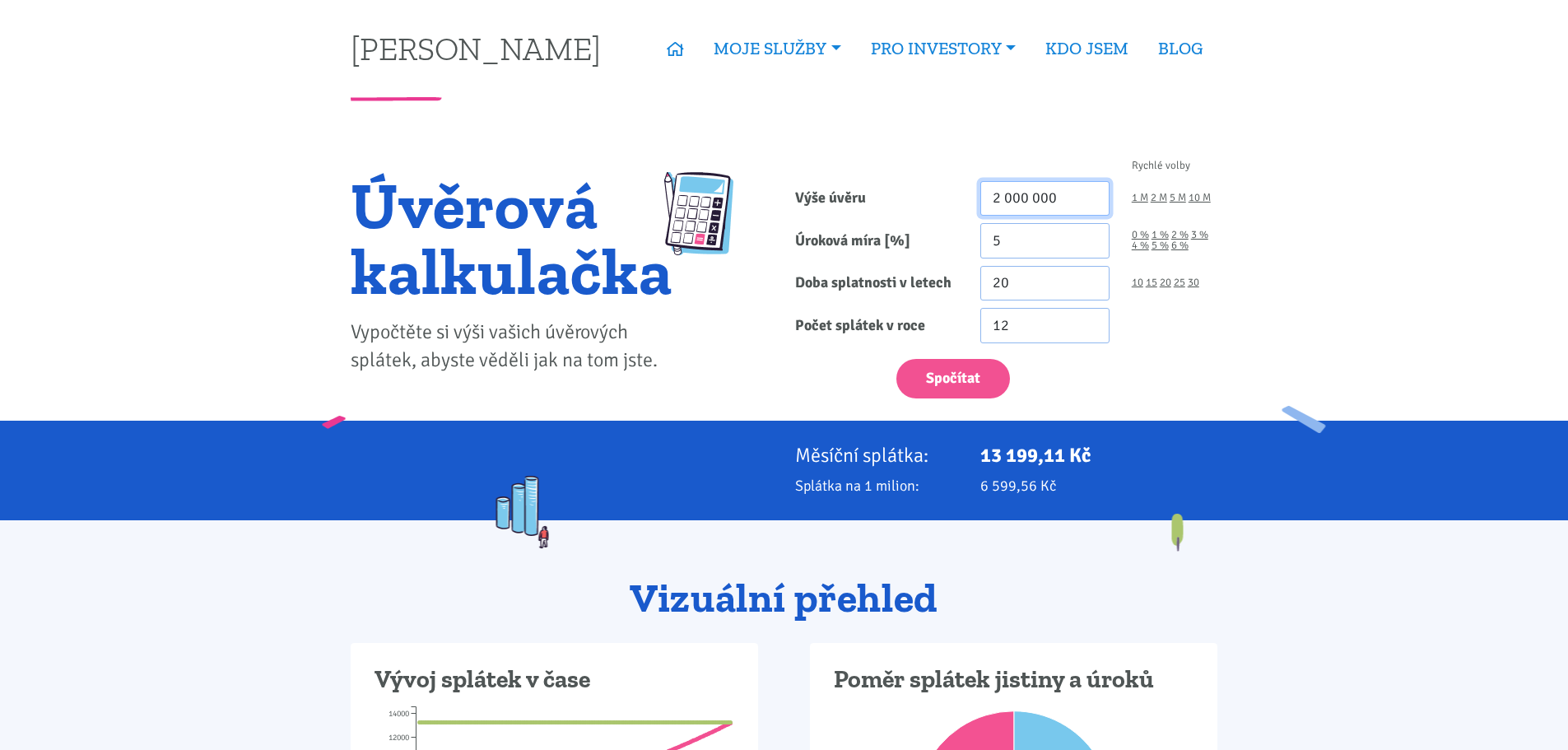
drag, startPoint x: 1009, startPoint y: 191, endPoint x: 801, endPoint y: 157, distance: 210.8
click at [801, 157] on div "Rychlé volby Výše úvěru 2 000 000 1 M 2 M 5 M 10 M Úroková míra [%] 5 0 % 1 % 2…" at bounding box center [1007, 283] width 445 height 275
type input "6 000 000"
drag, startPoint x: 981, startPoint y: 237, endPoint x: 963, endPoint y: 228, distance: 20.1
click at [975, 235] on div "5" at bounding box center [1045, 240] width 151 height 36
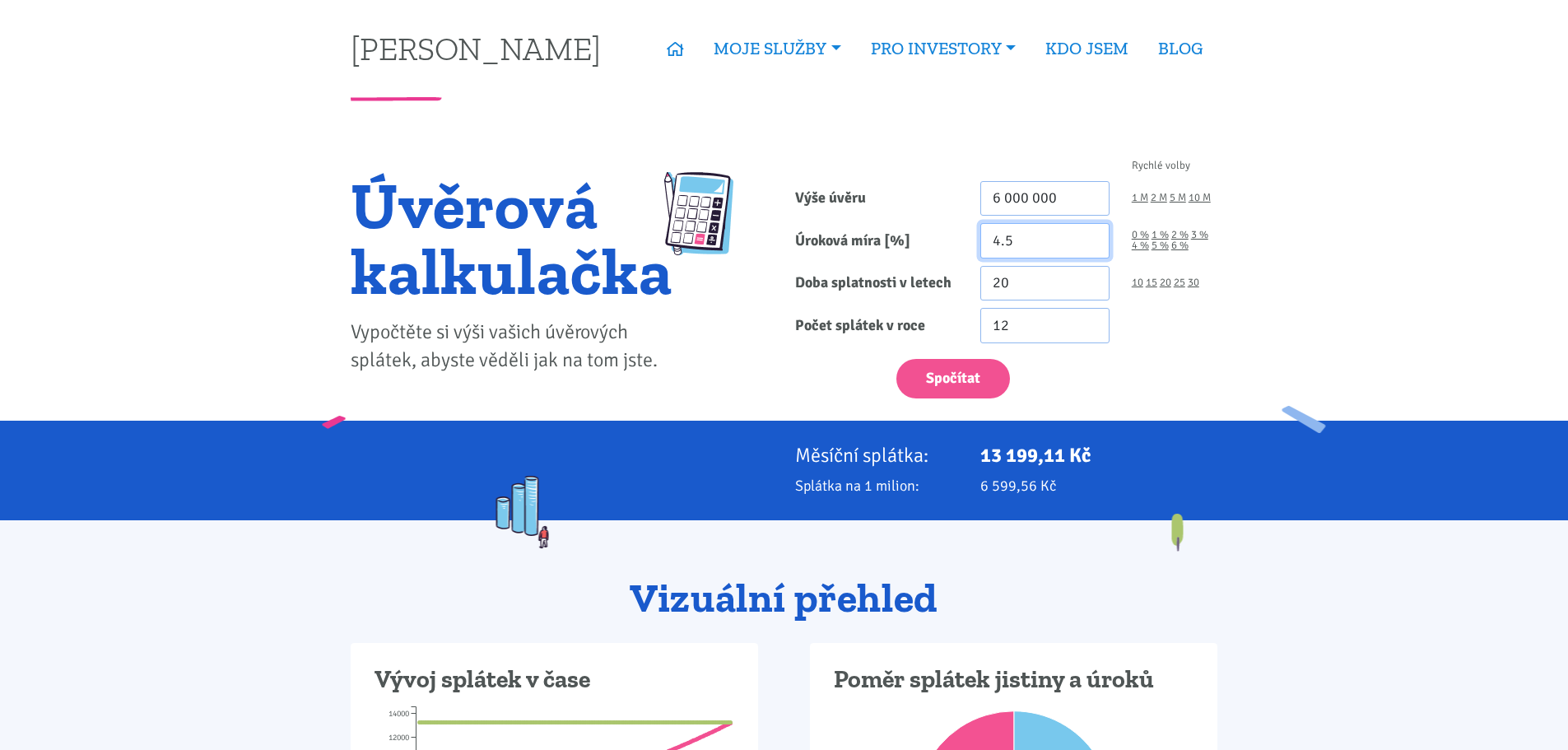
type input "4.5"
drag, startPoint x: 1062, startPoint y: 289, endPoint x: 827, endPoint y: 260, distance: 236.8
click at [829, 260] on form "Rychlé volby Výše úvěru 6 000 000 1 M 2 M 5 M 10 M Úroková míra [%] 4.5 0 % 1 %" at bounding box center [1006, 278] width 422 height 238
type input "30"
click at [974, 374] on button "Spočítat" at bounding box center [953, 378] width 114 height 40
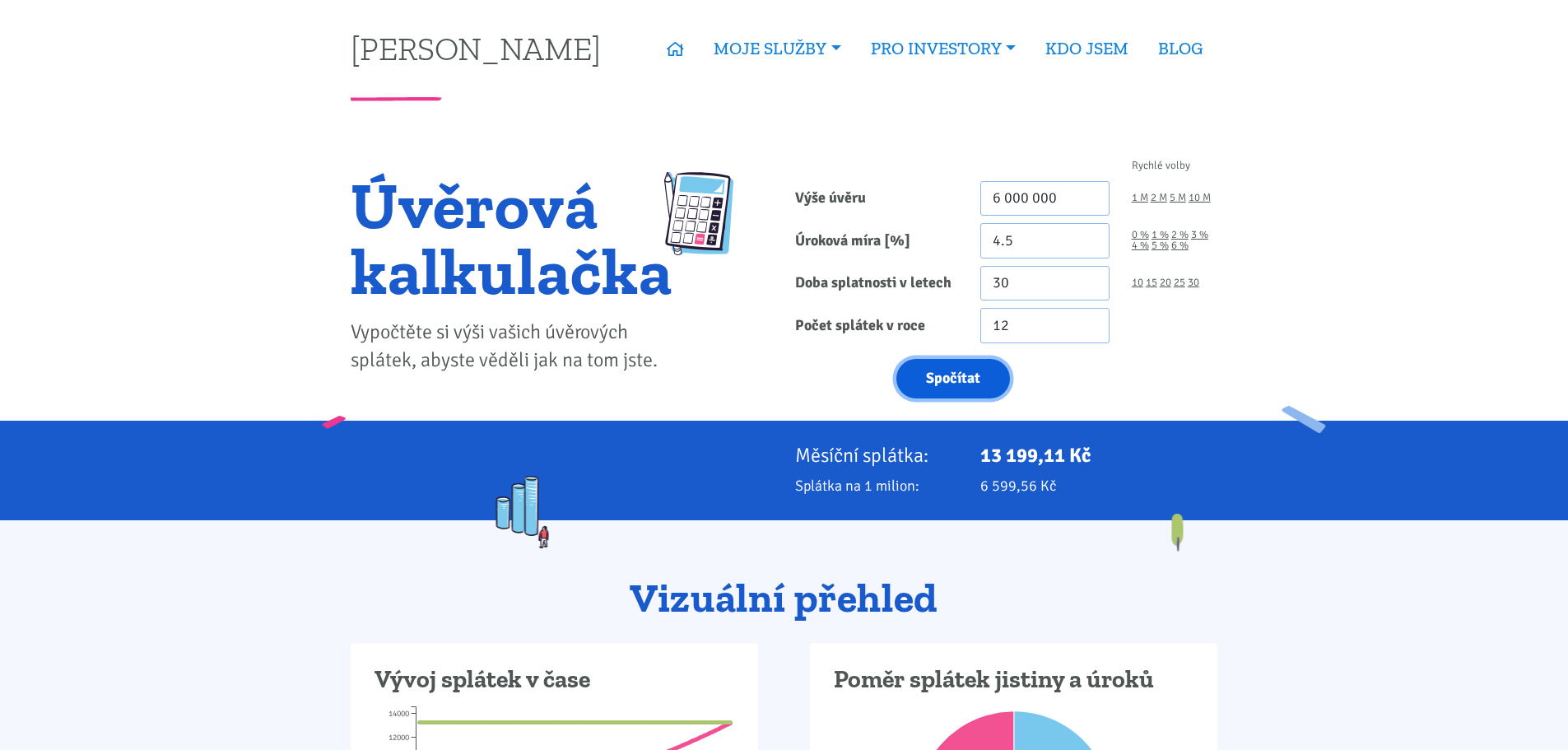
type input "6000000"
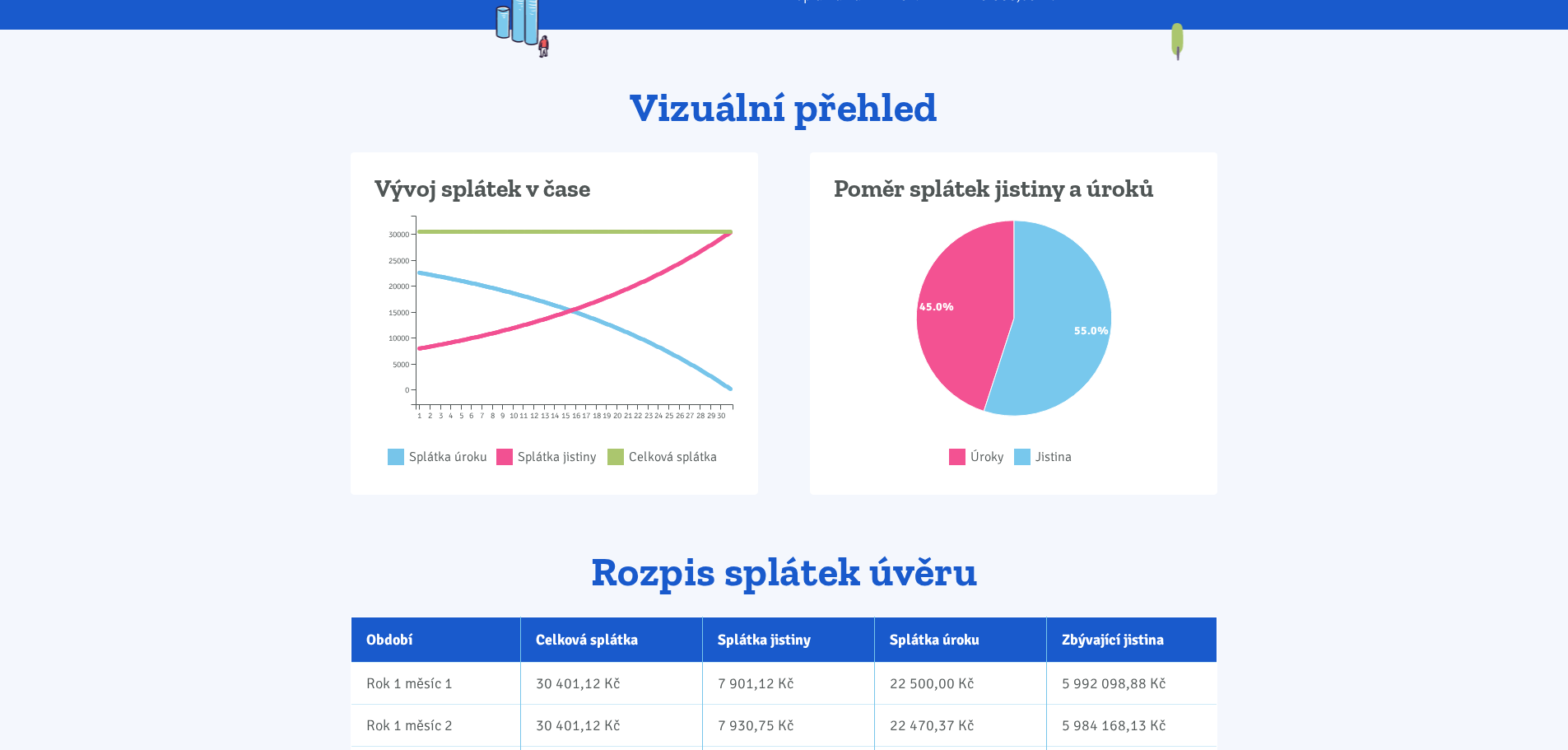
scroll to position [494, 0]
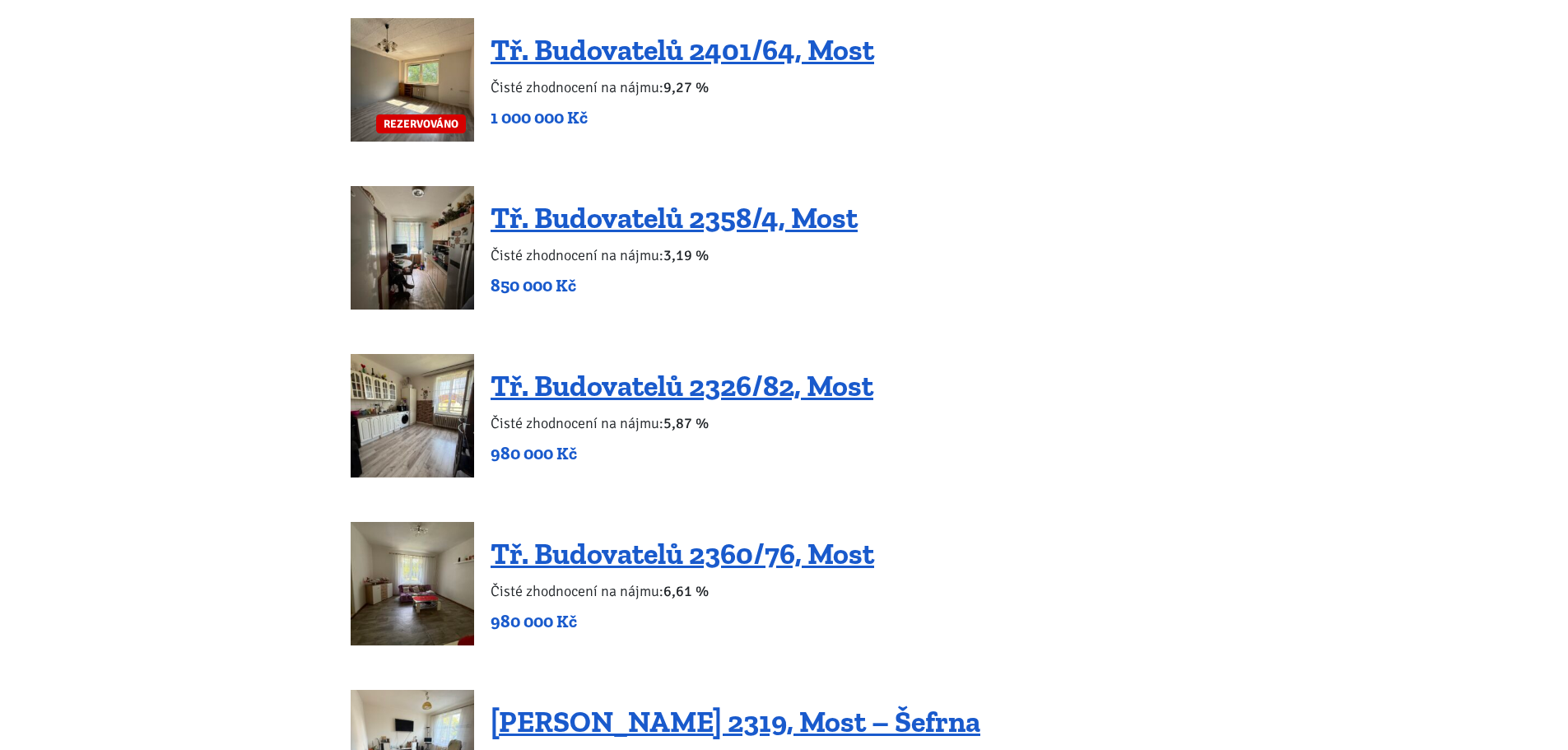
scroll to position [1976, 0]
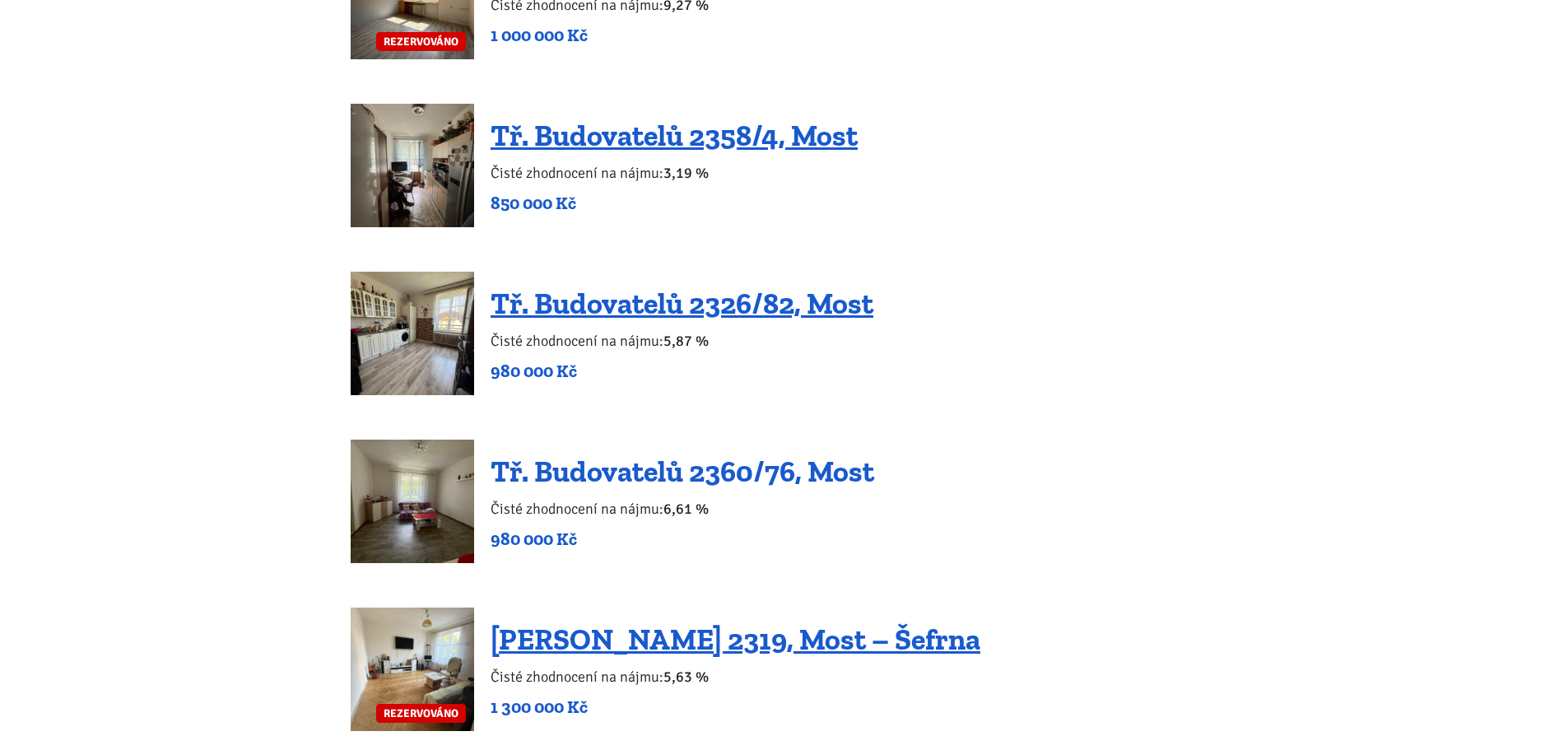
click at [630, 465] on link "Tř. Budovatelů 2360/76, Most" at bounding box center [682, 471] width 384 height 36
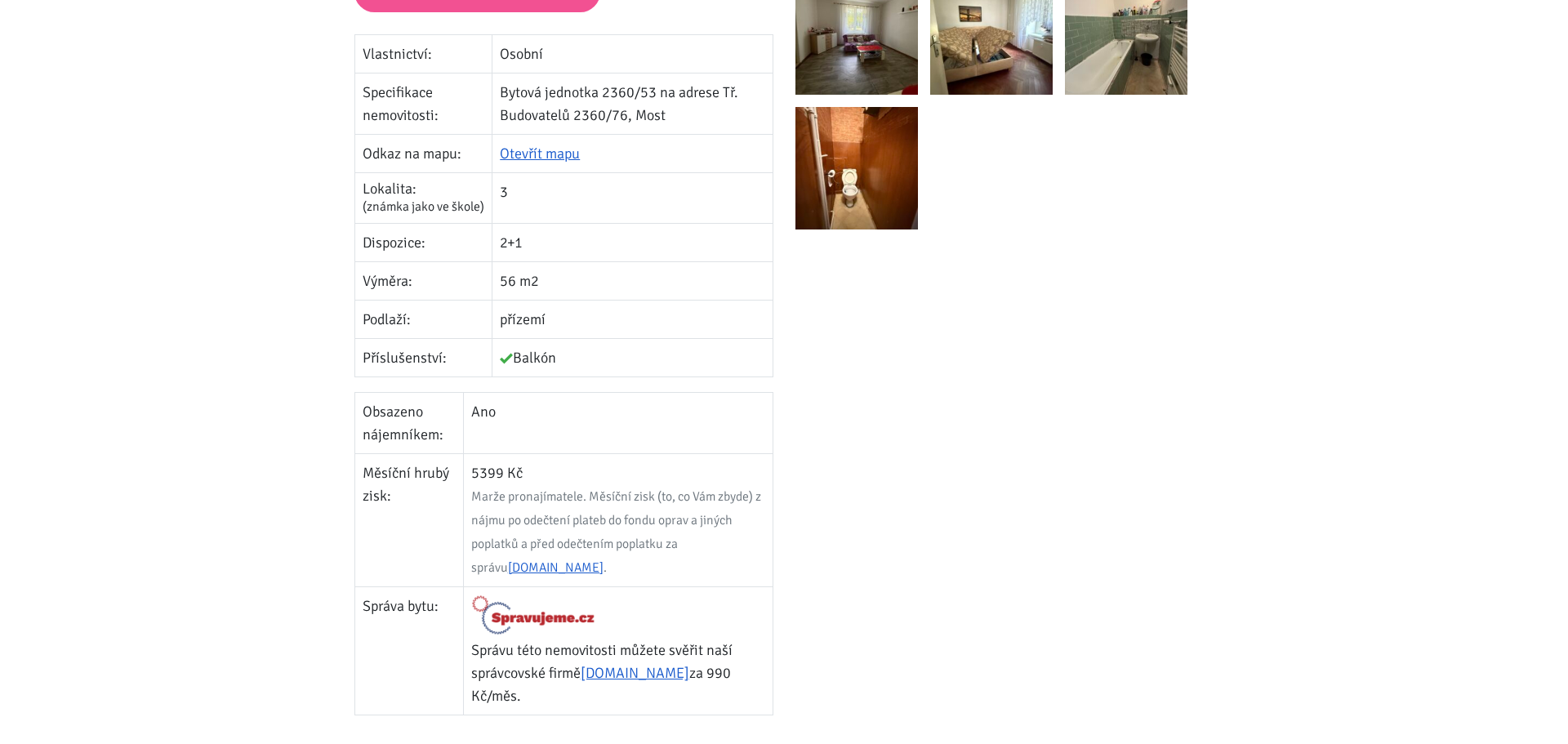
scroll to position [163, 0]
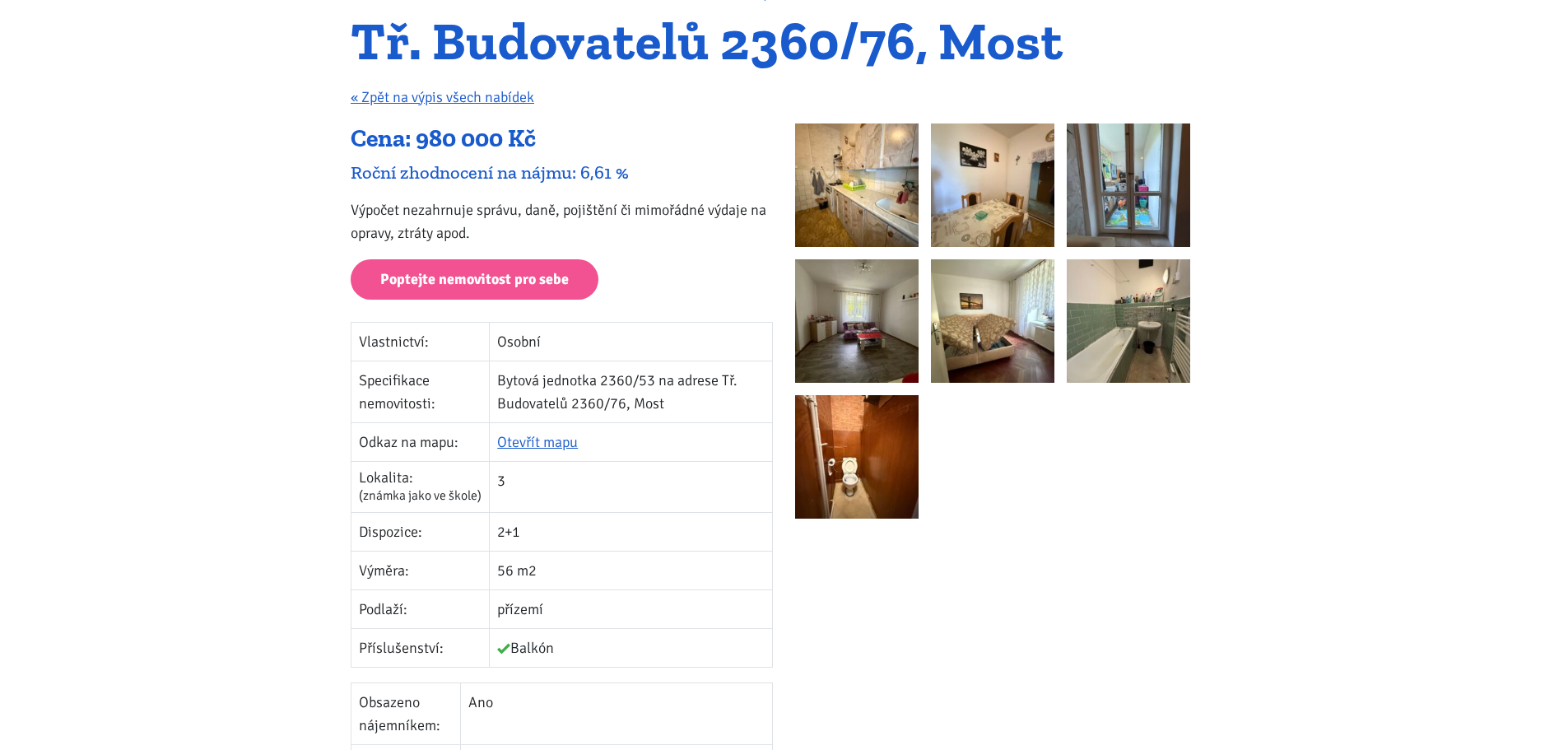
click at [865, 208] on img at bounding box center [857, 185] width 124 height 124
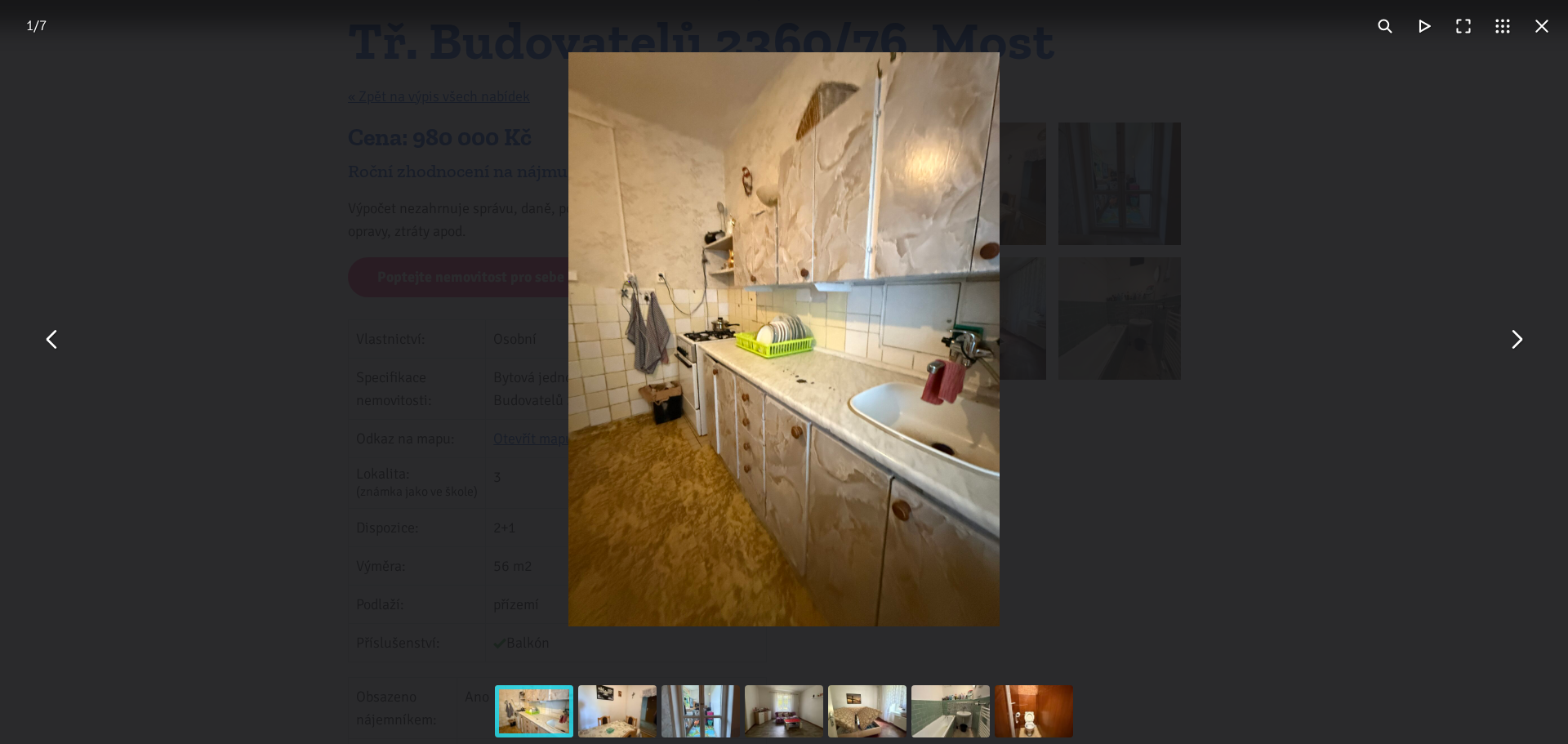
click at [1539, 353] on div "You can close this modal content with the ESC key" at bounding box center [784, 339] width 1568 height 678
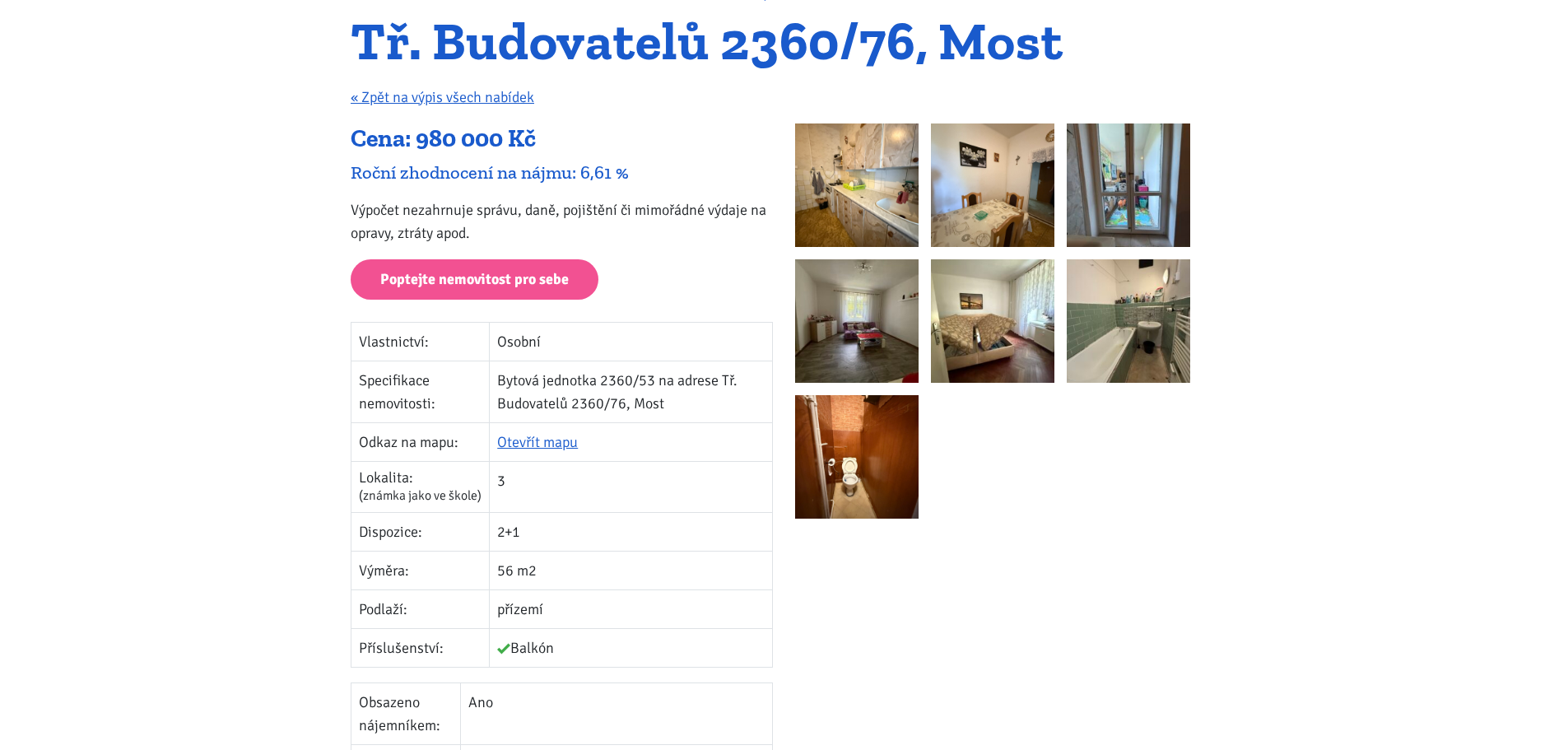
click at [955, 329] on img at bounding box center [993, 321] width 124 height 124
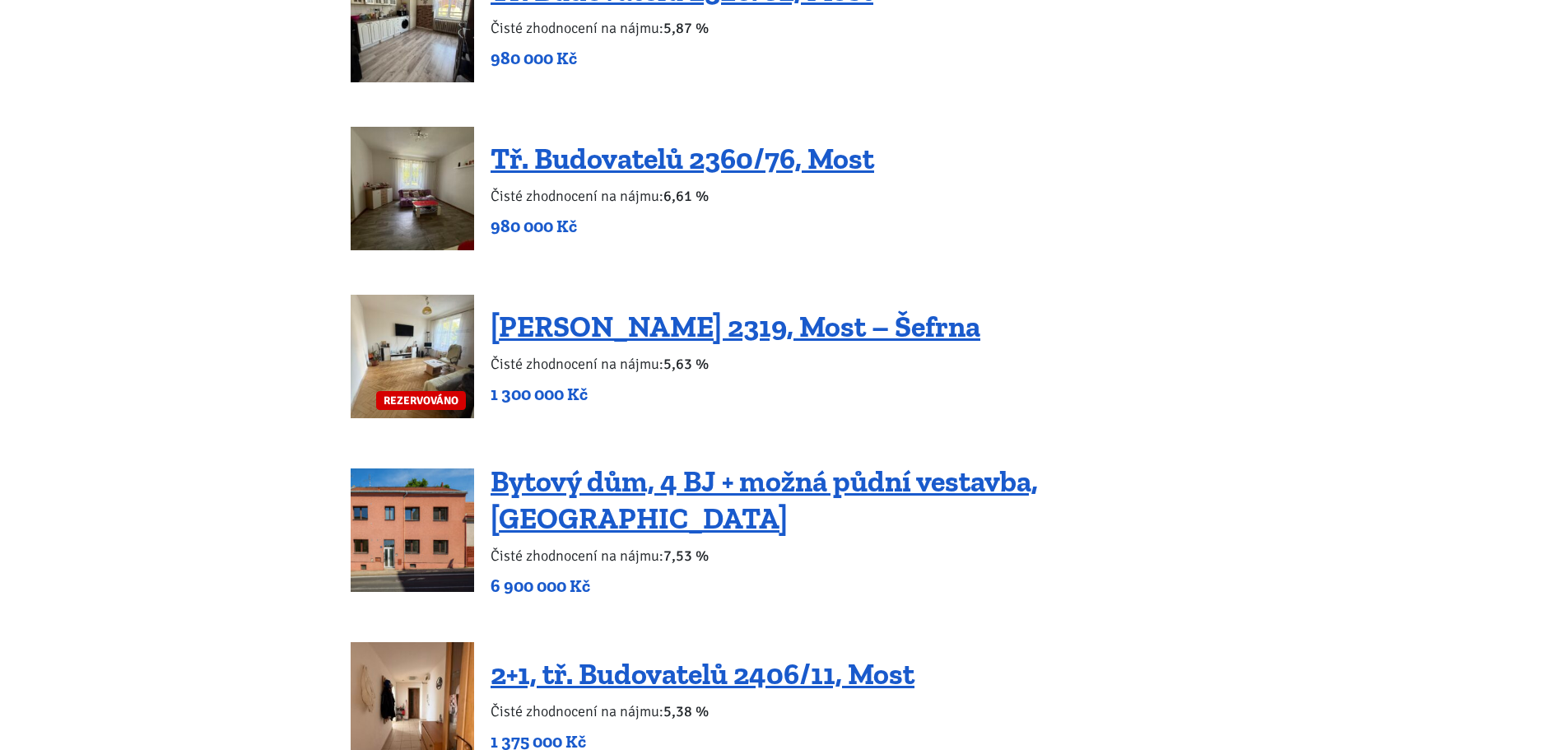
scroll to position [2387, 0]
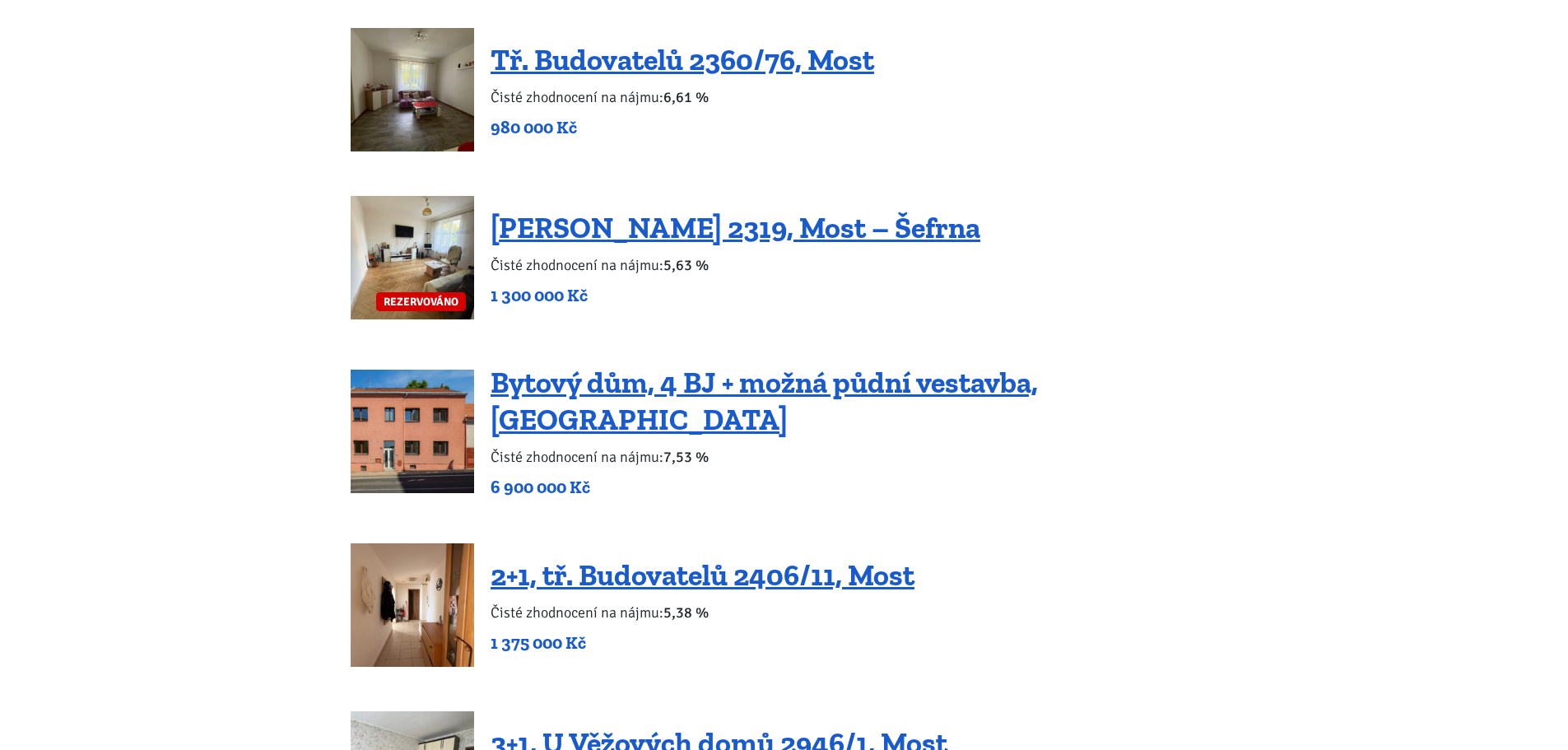
click at [415, 435] on img at bounding box center [412, 432] width 124 height 124
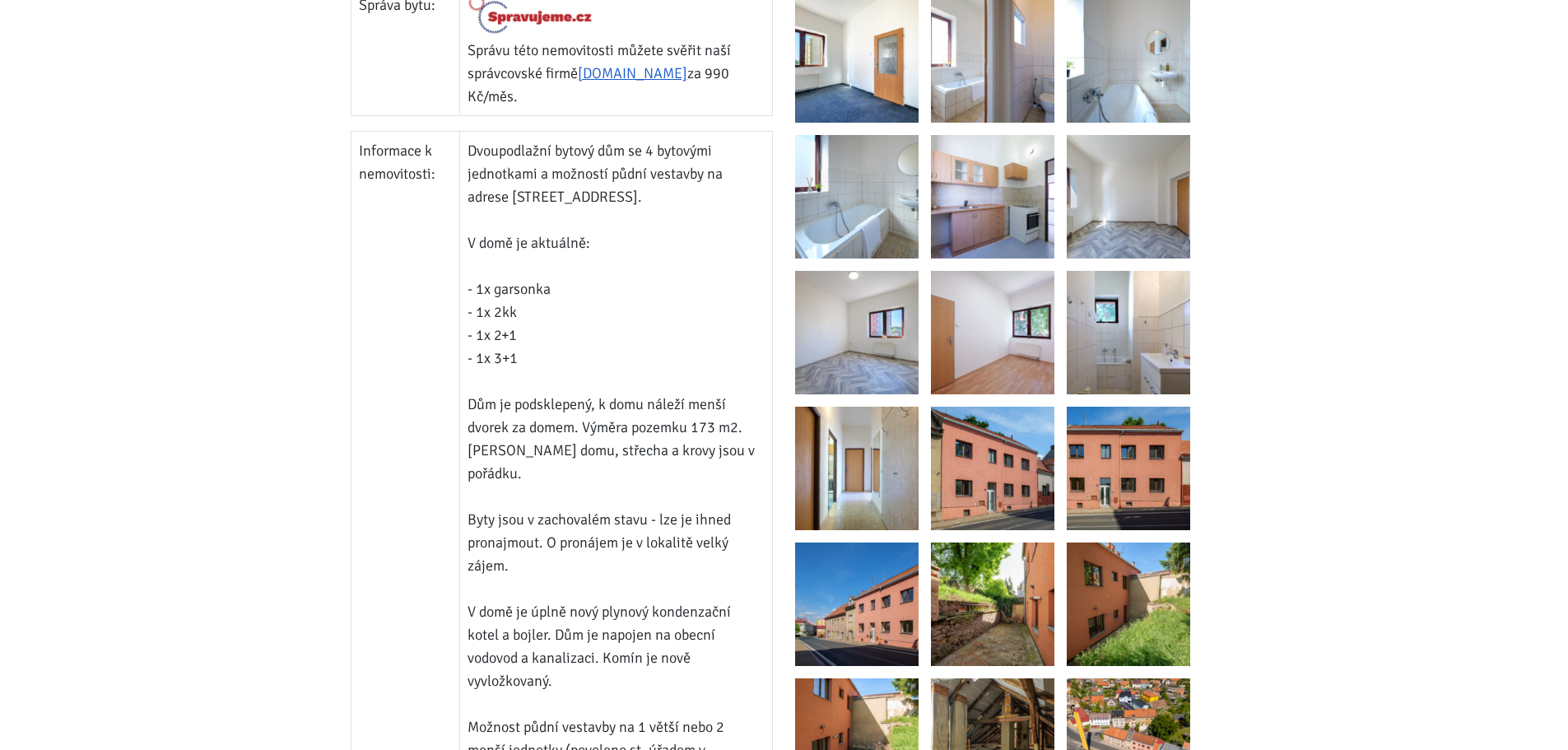
scroll to position [1153, 0]
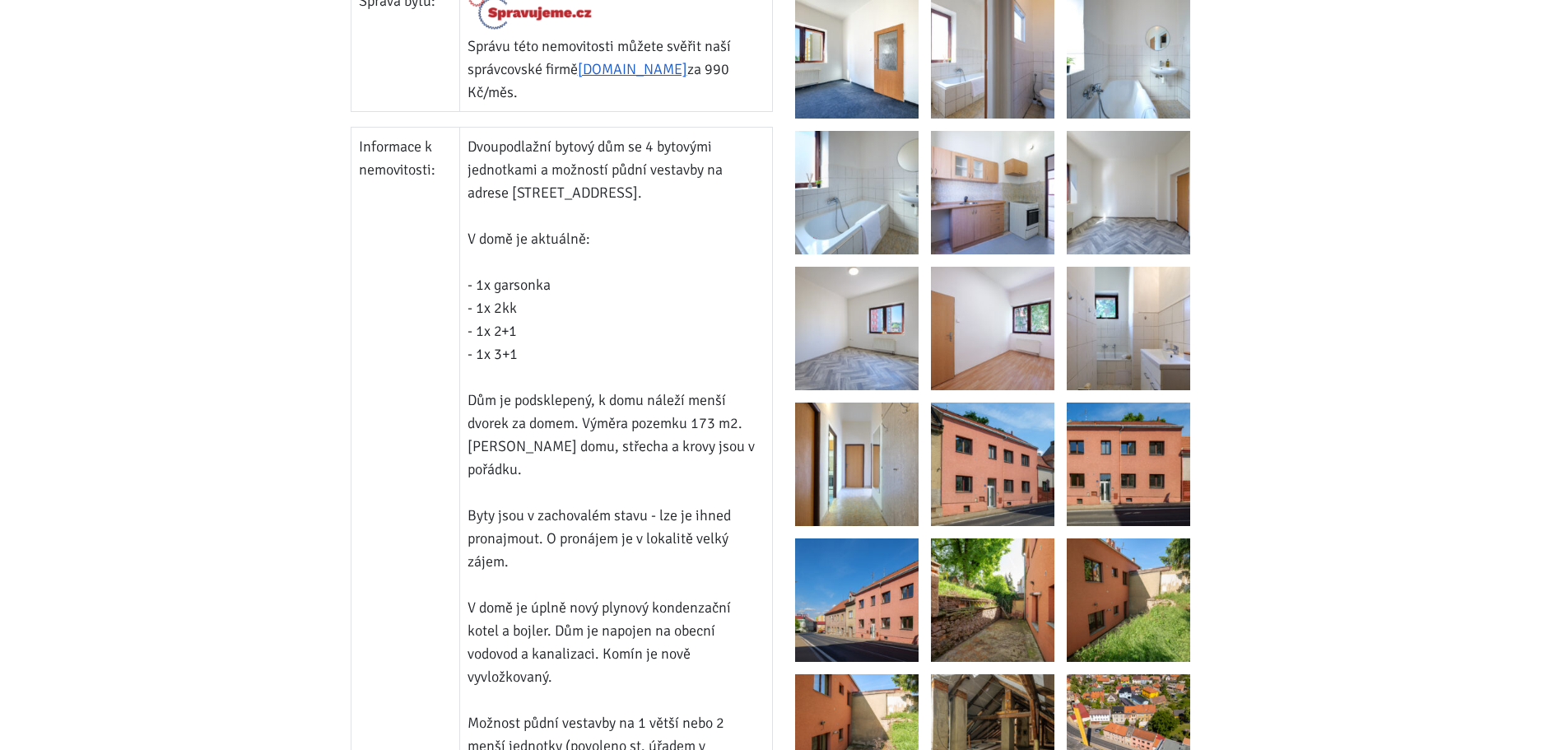
click at [985, 457] on img at bounding box center [993, 465] width 124 height 124
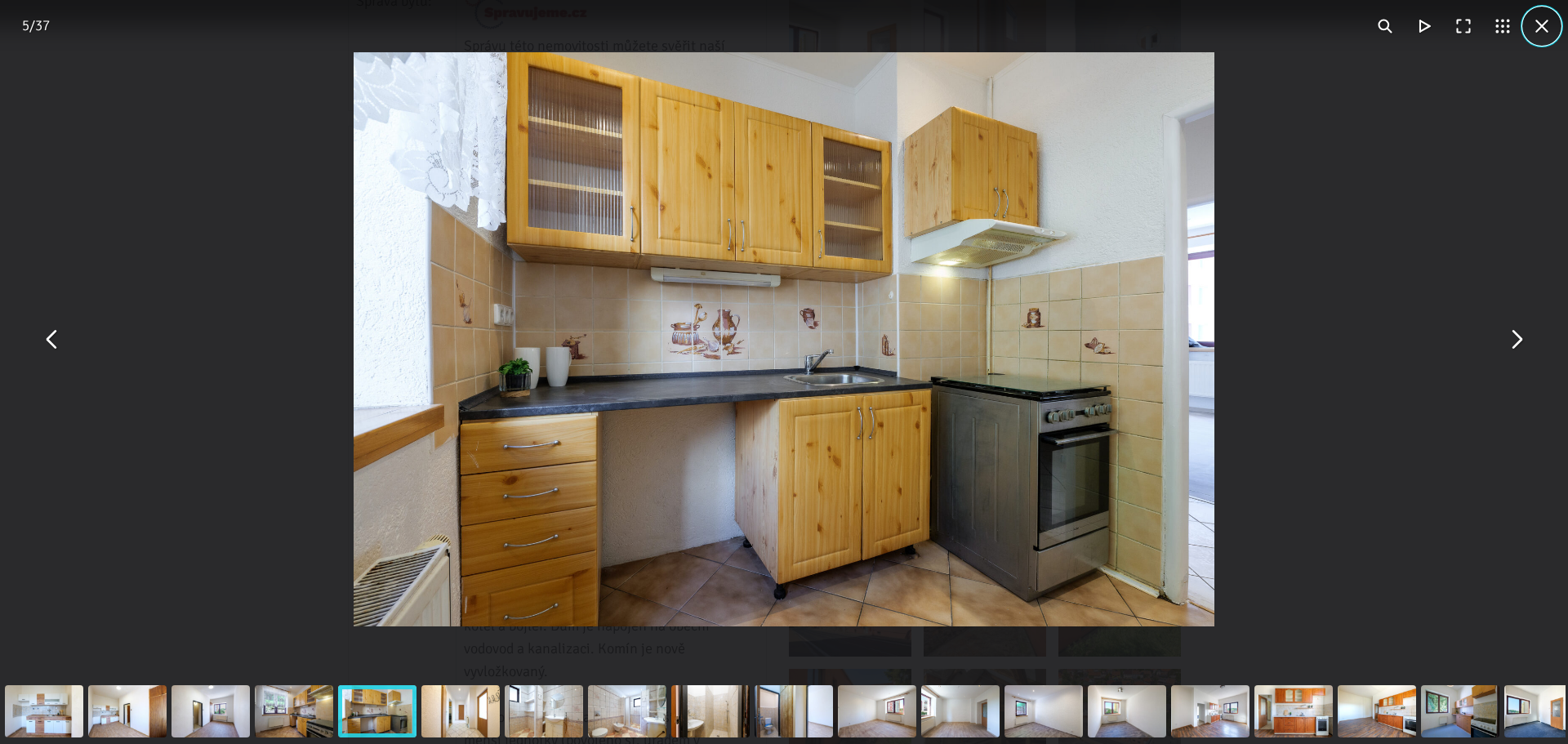
click at [1542, 32] on button "You can close this modal content with the ESC key" at bounding box center [1541, 26] width 39 height 39
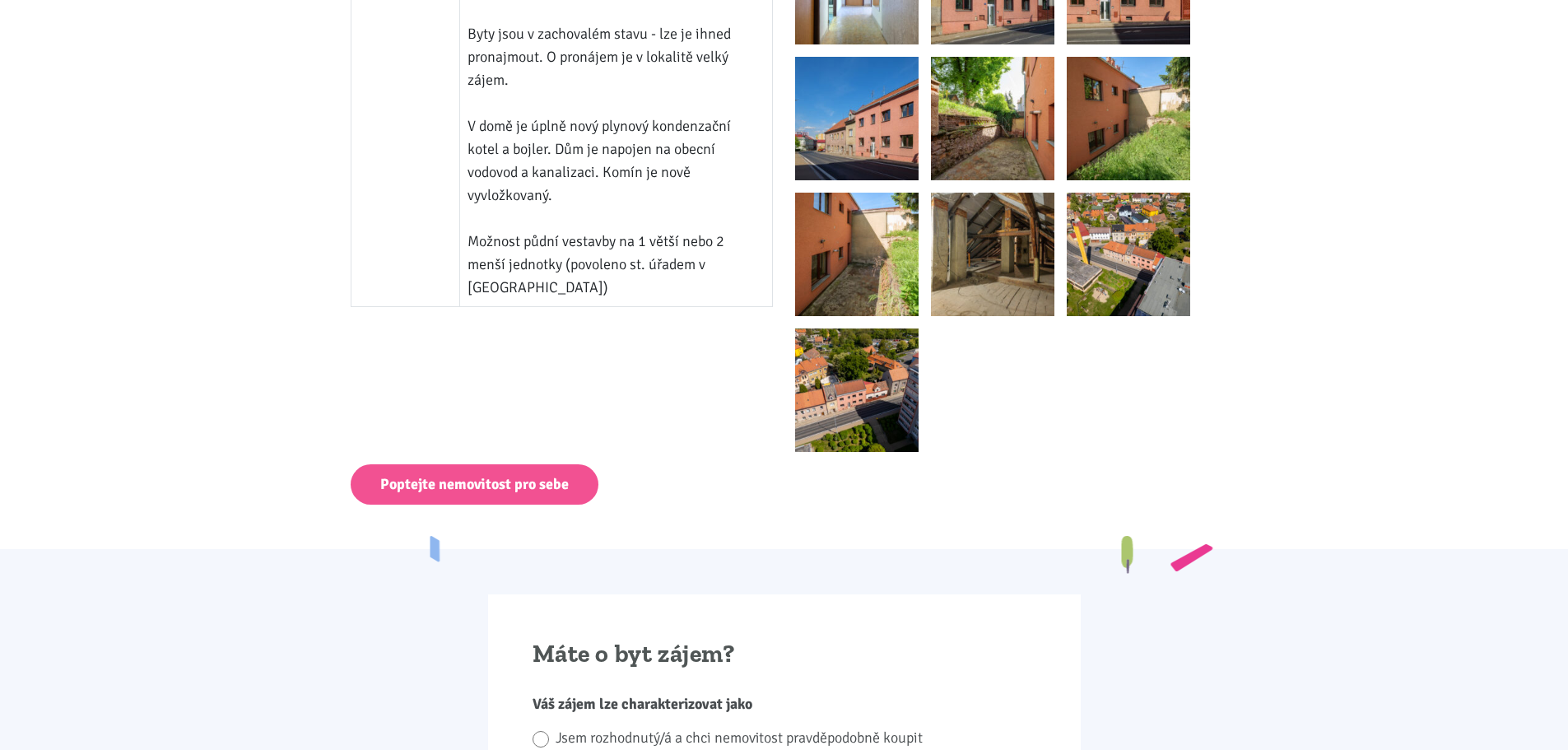
scroll to position [1646, 0]
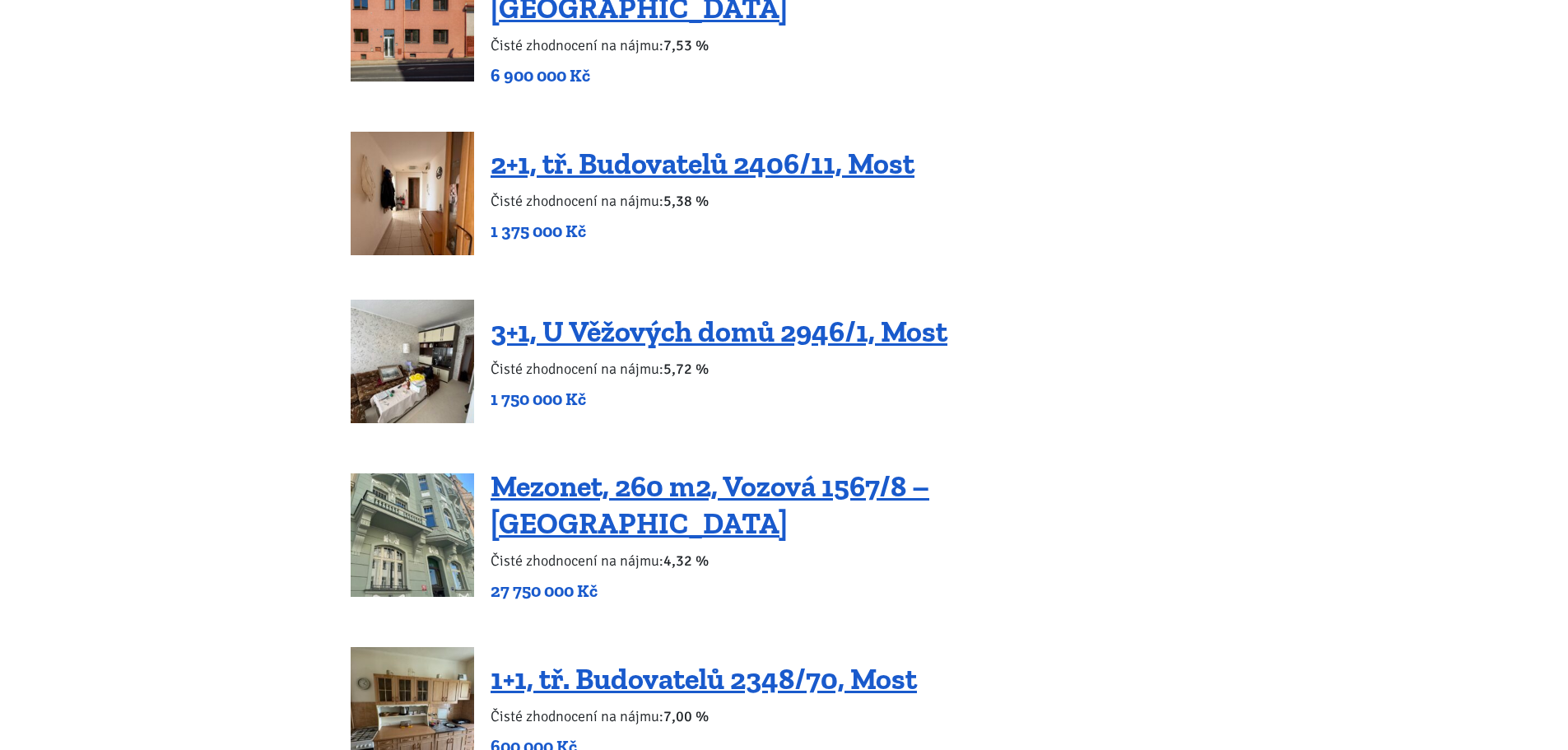
scroll to position [2881, 0]
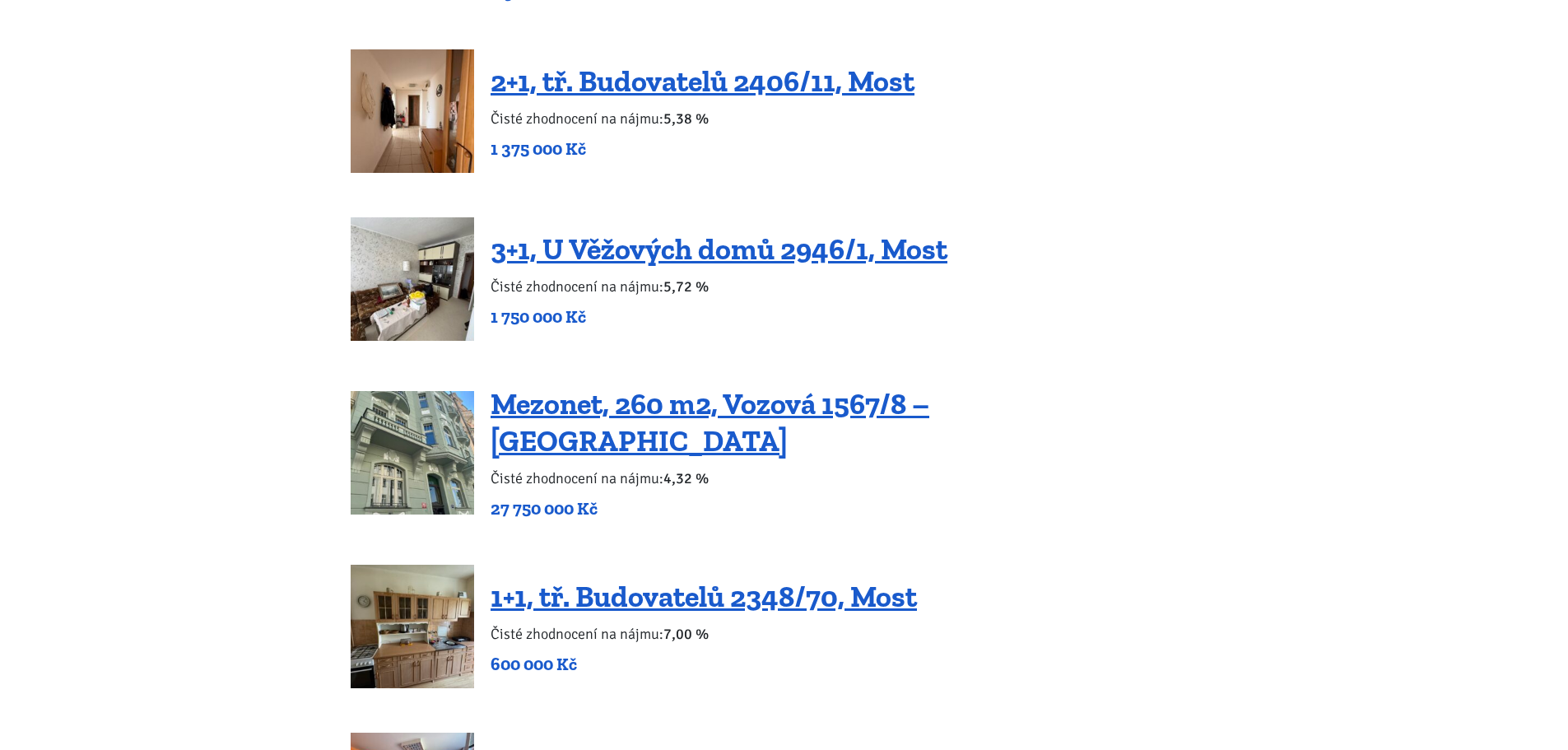
click at [368, 289] on img at bounding box center [412, 279] width 124 height 124
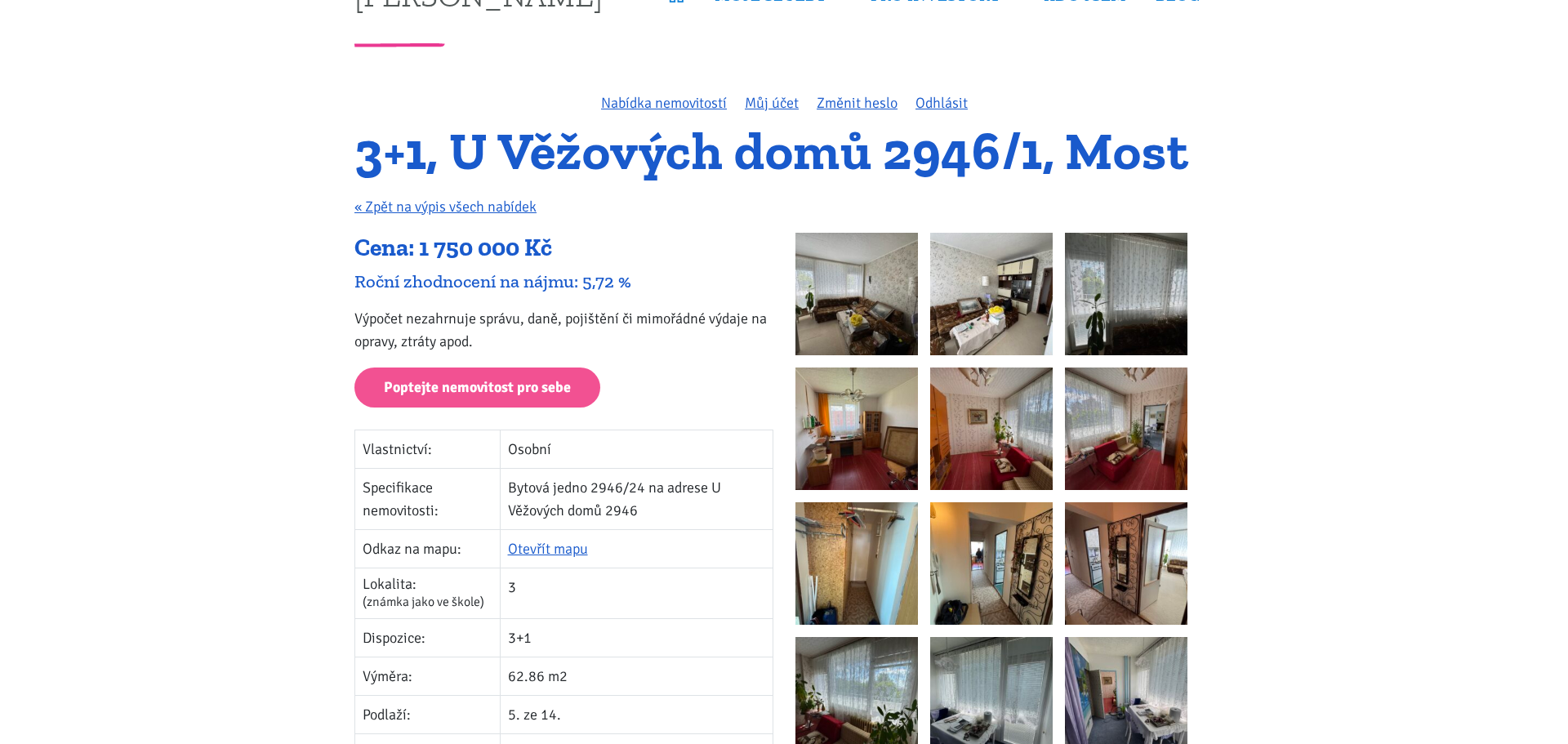
scroll to position [82, 0]
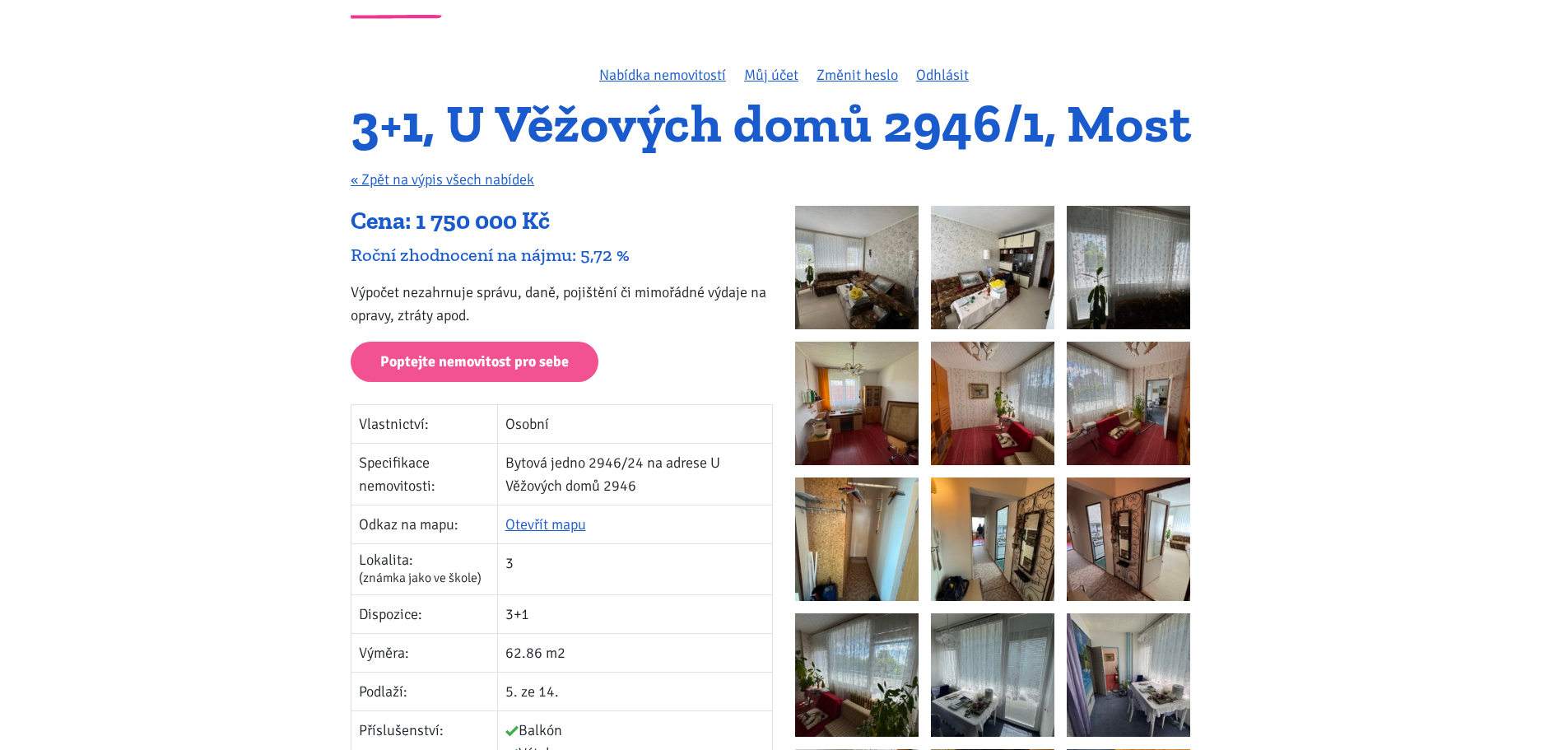
click at [842, 276] on img at bounding box center [857, 268] width 124 height 124
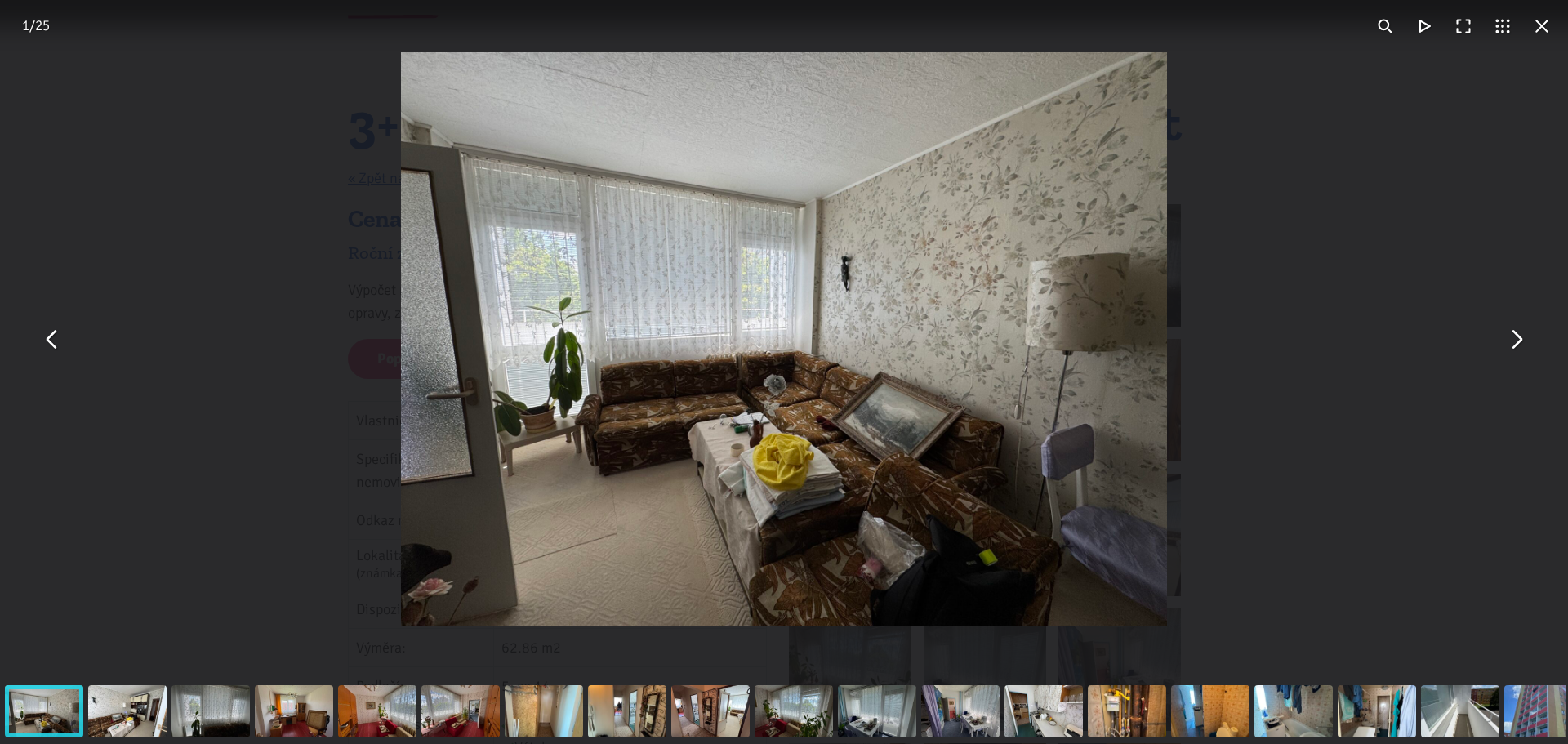
click at [1522, 352] on button "You can close this modal content with the ESC key" at bounding box center [1515, 339] width 39 height 39
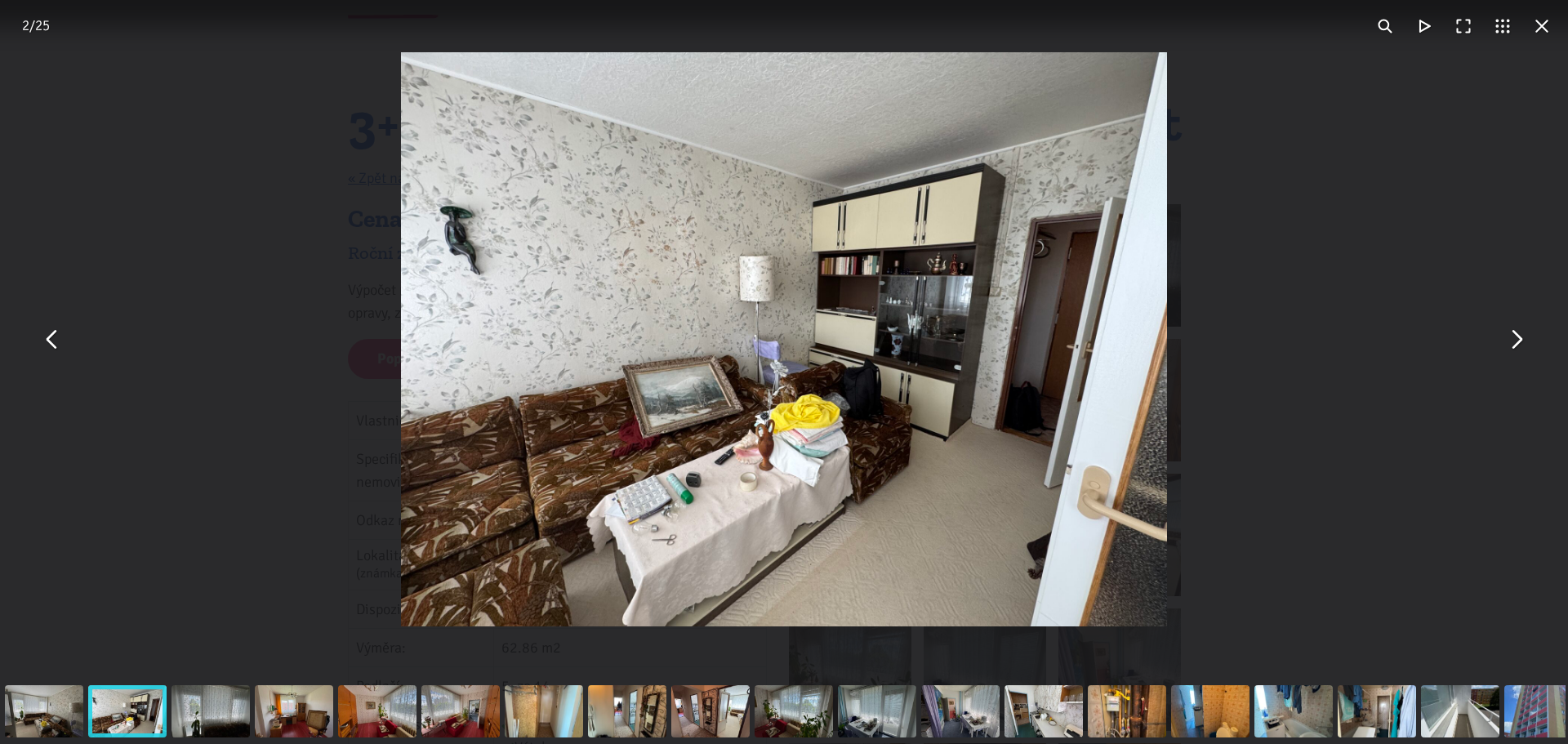
click at [1522, 352] on button "You can close this modal content with the ESC key" at bounding box center [1515, 339] width 39 height 39
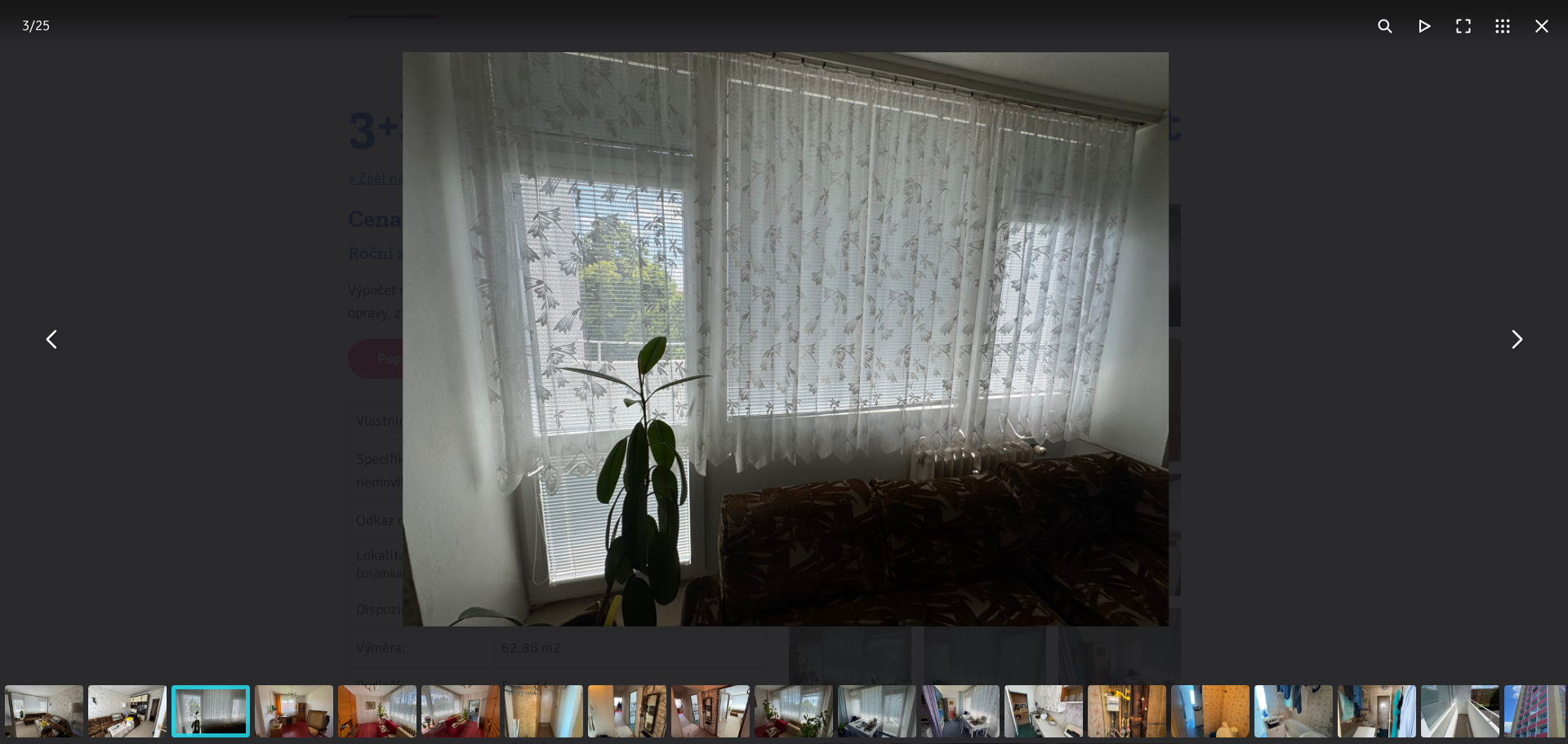
click at [1522, 352] on button "You can close this modal content with the ESC key" at bounding box center [1515, 339] width 39 height 39
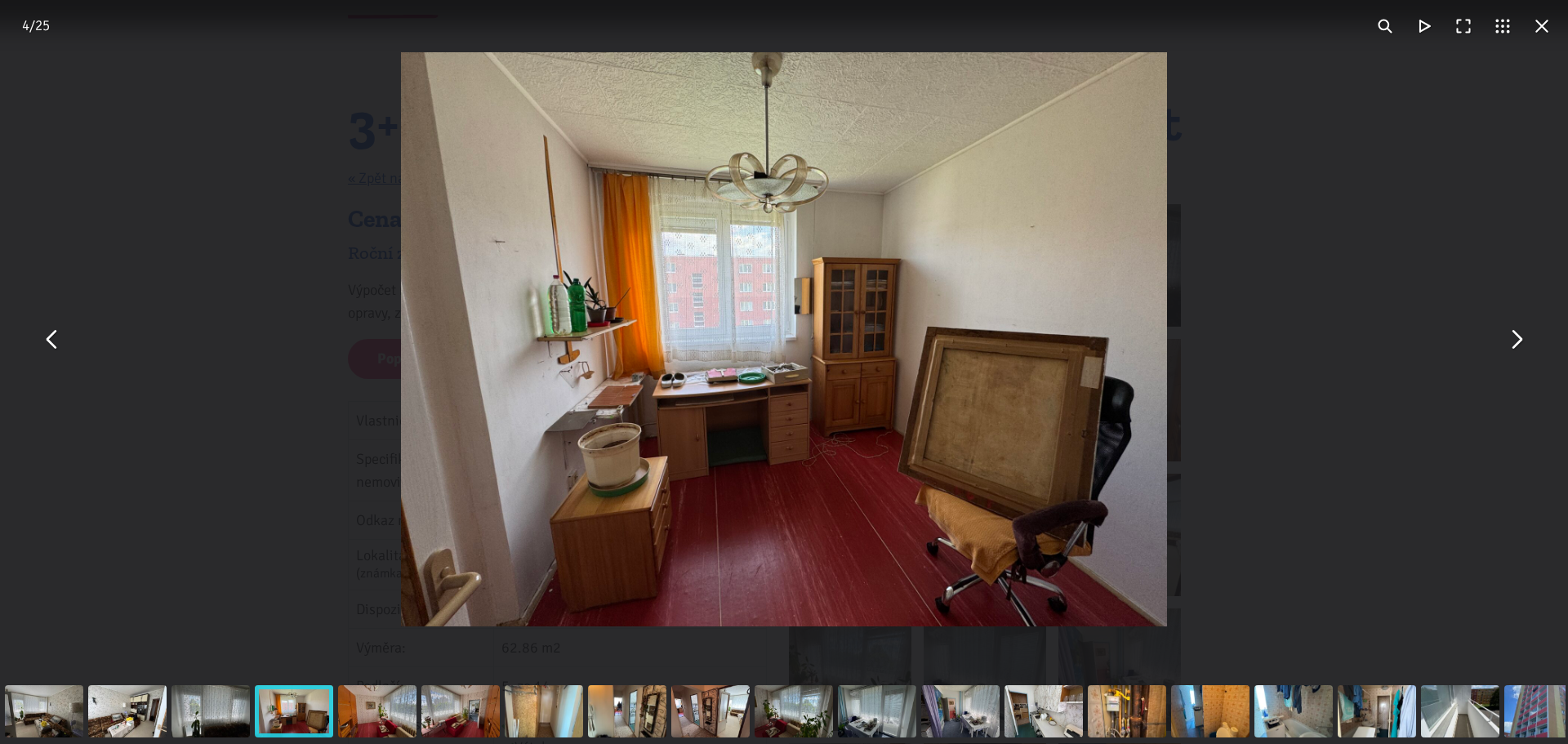
click at [1519, 339] on button "You can close this modal content with the ESC key" at bounding box center [1515, 339] width 39 height 39
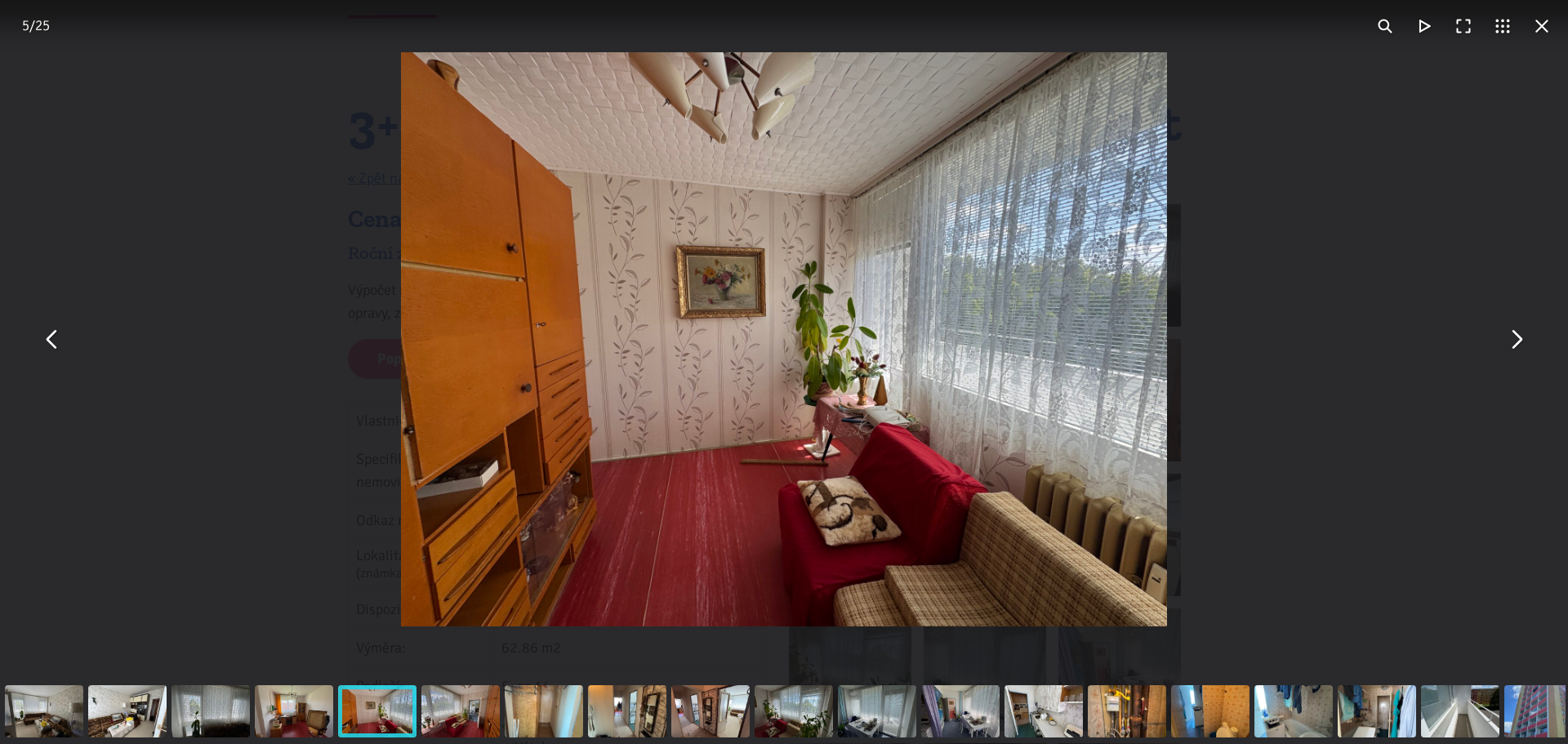
click at [1519, 339] on button "You can close this modal content with the ESC key" at bounding box center [1515, 339] width 39 height 39
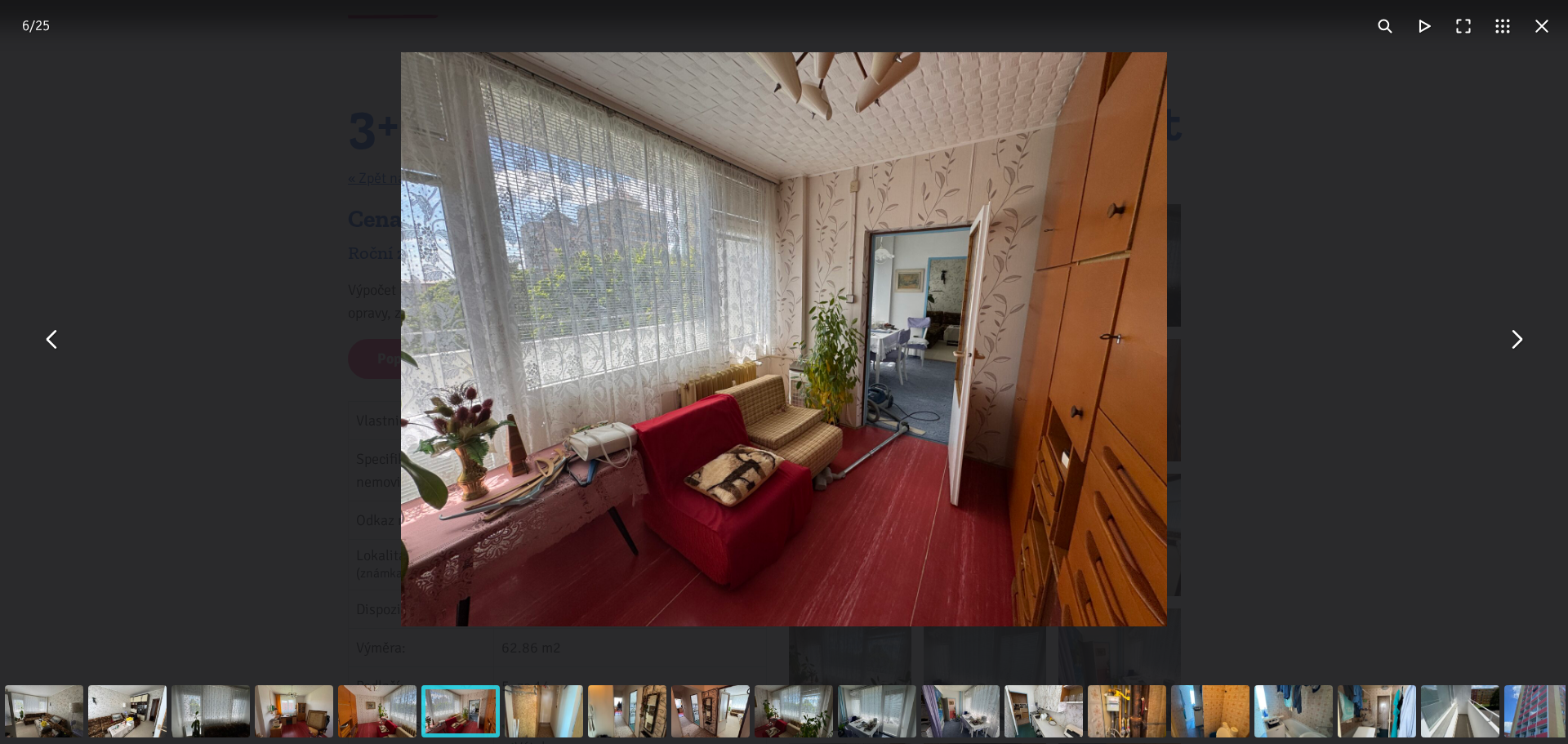
click at [1519, 339] on button "You can close this modal content with the ESC key" at bounding box center [1515, 339] width 39 height 39
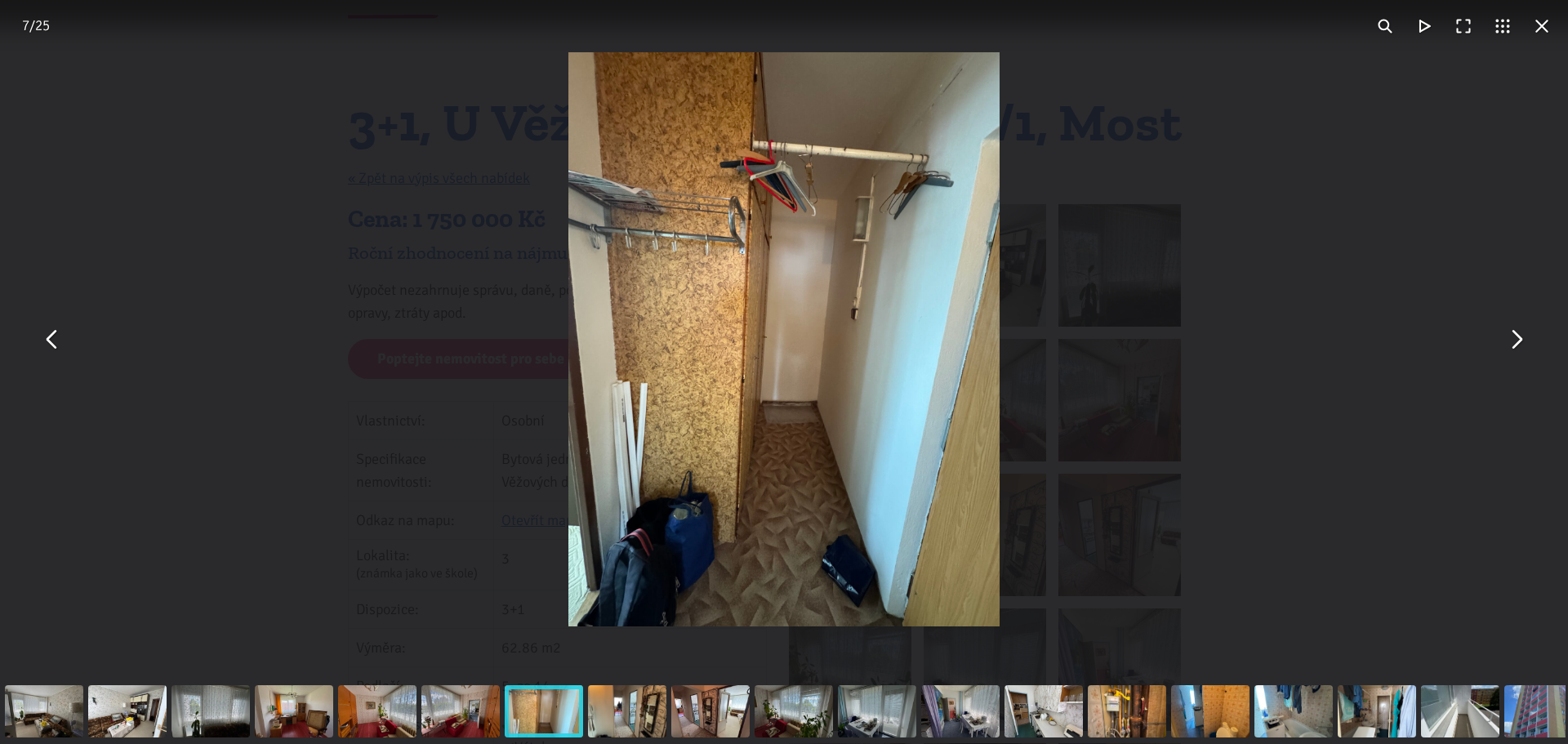
click at [1519, 339] on button "You can close this modal content with the ESC key" at bounding box center [1515, 339] width 39 height 39
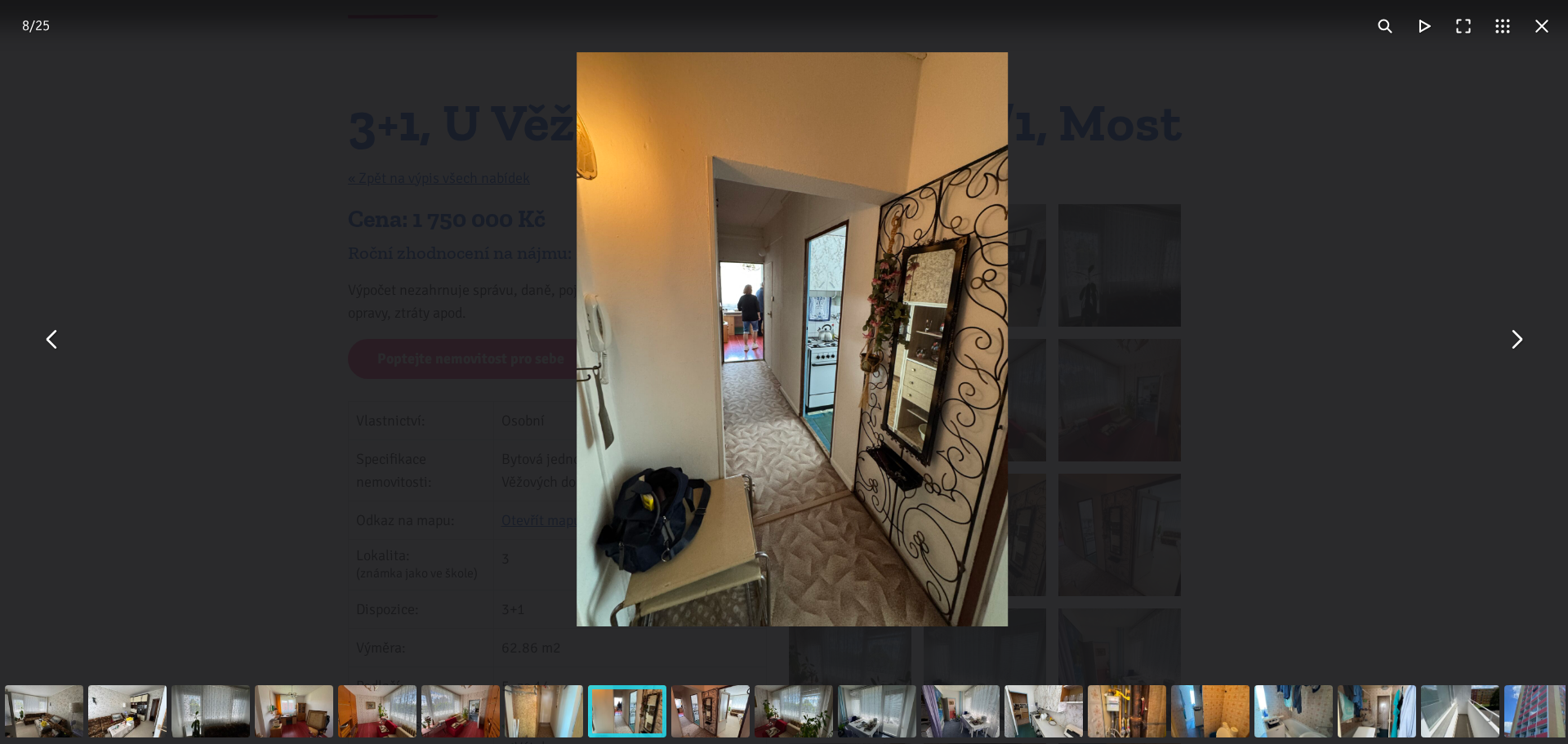
click at [1519, 339] on button "You can close this modal content with the ESC key" at bounding box center [1515, 339] width 39 height 39
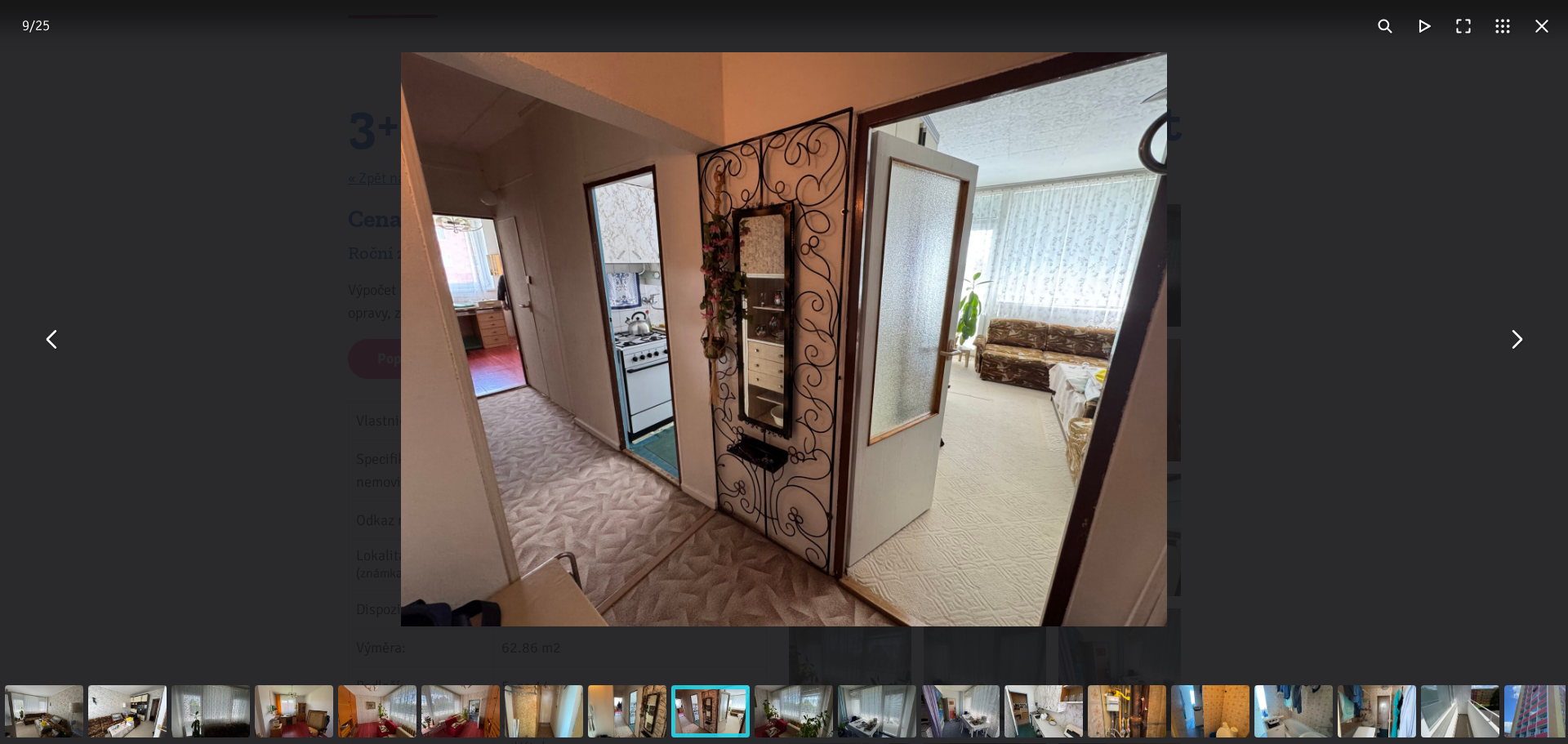
click at [1549, 29] on button "You can close this modal content with the ESC key" at bounding box center [1541, 26] width 39 height 39
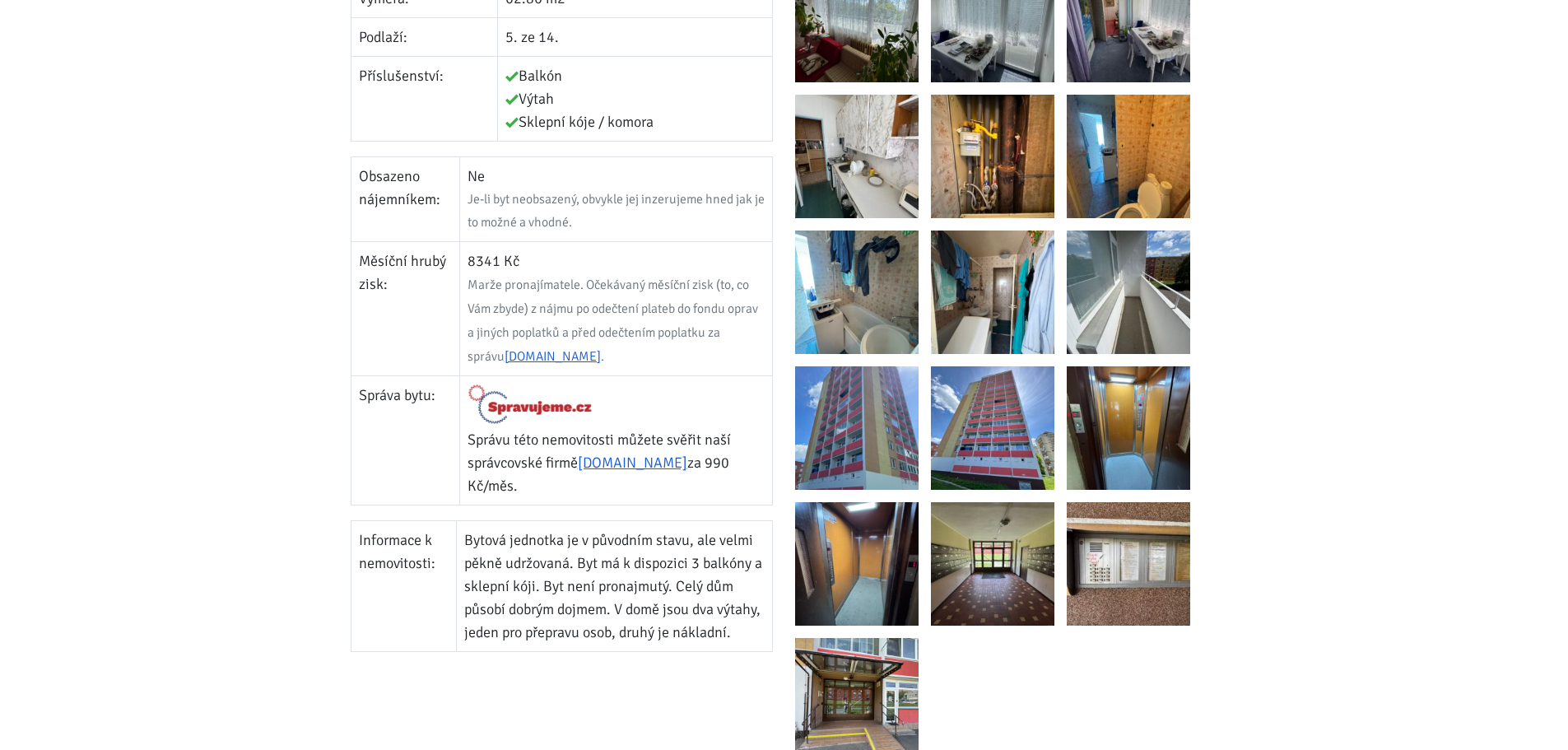
scroll to position [740, 0]
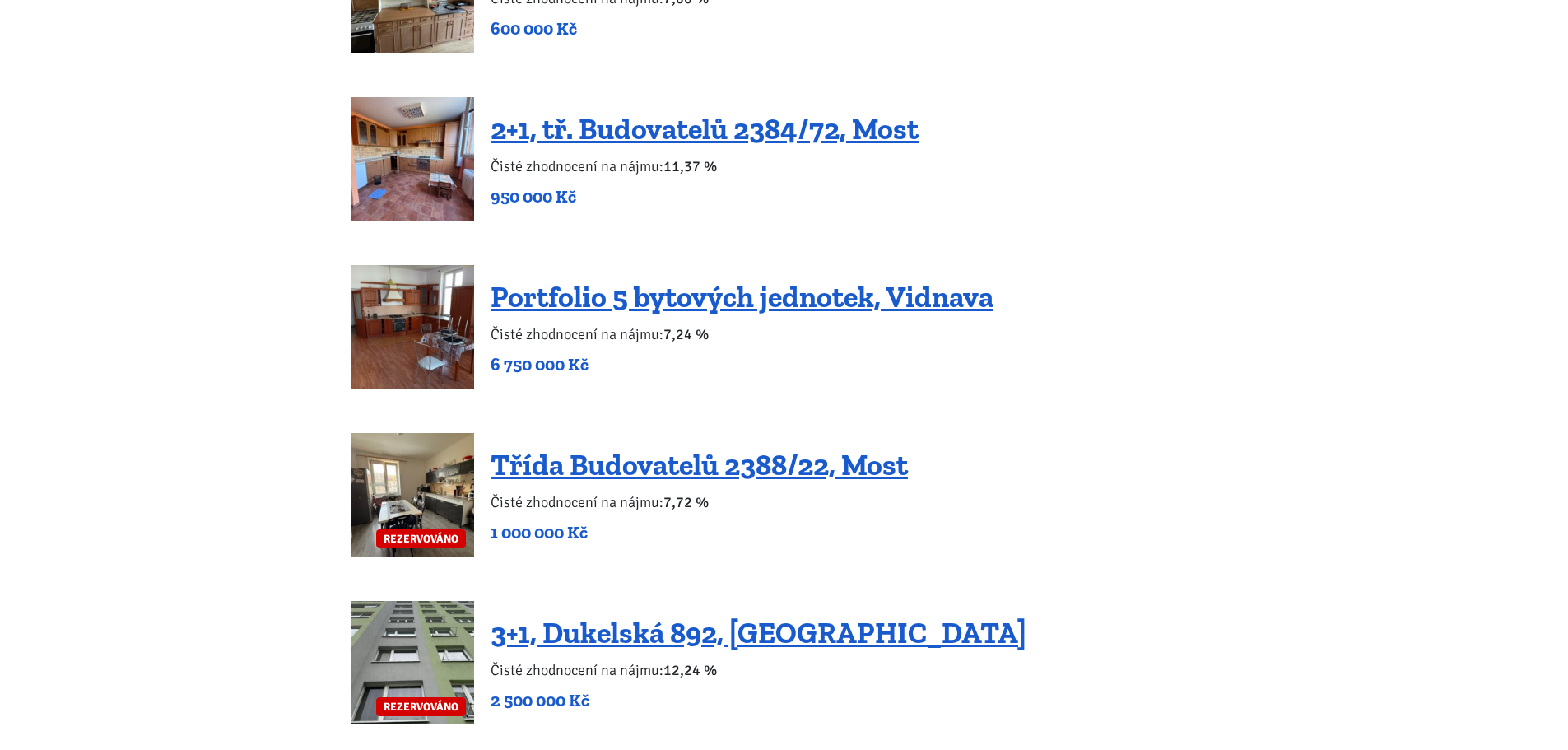
scroll to position [3539, 0]
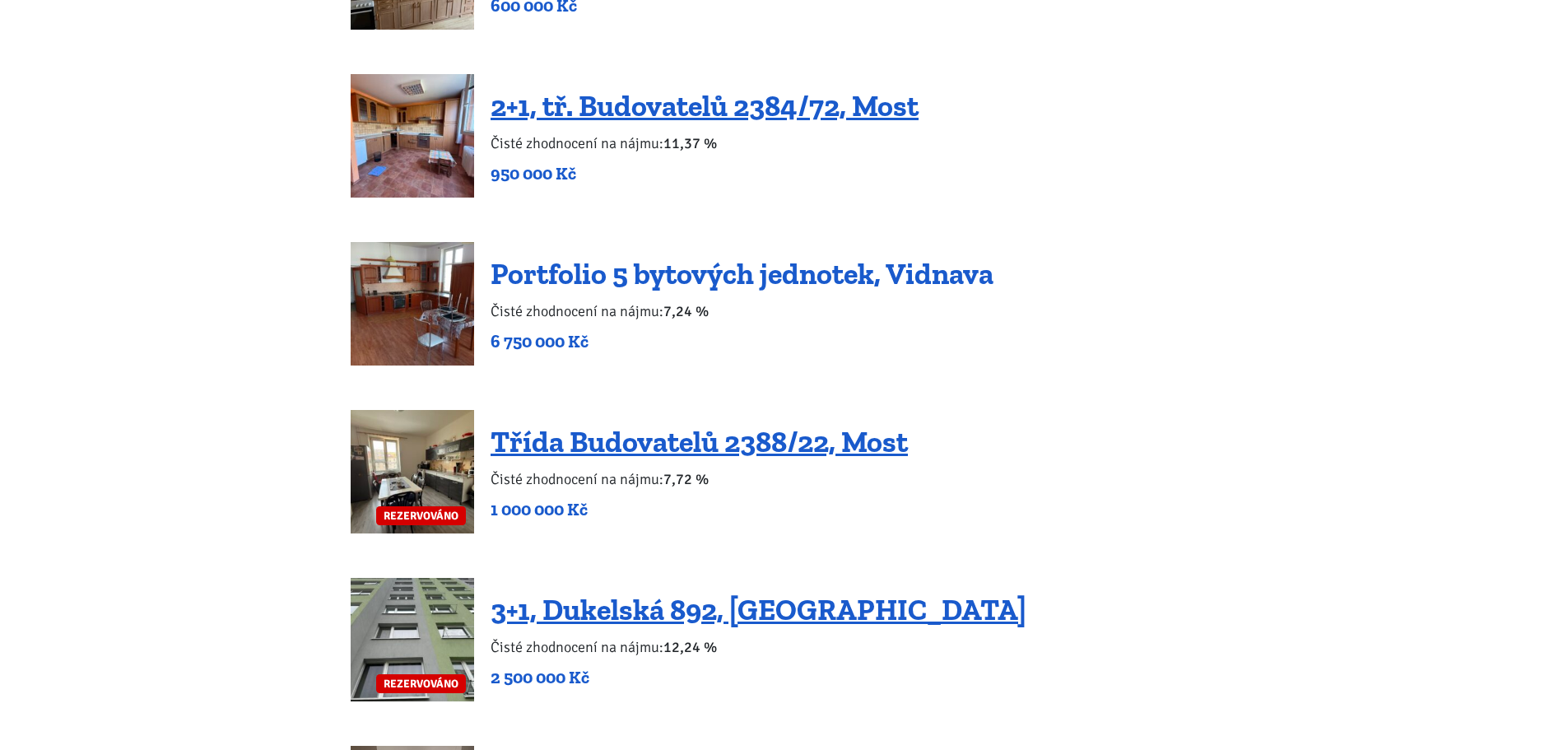
click at [793, 258] on link "Portfolio 5 bytových jednotek, Vidnava" at bounding box center [742, 273] width 503 height 36
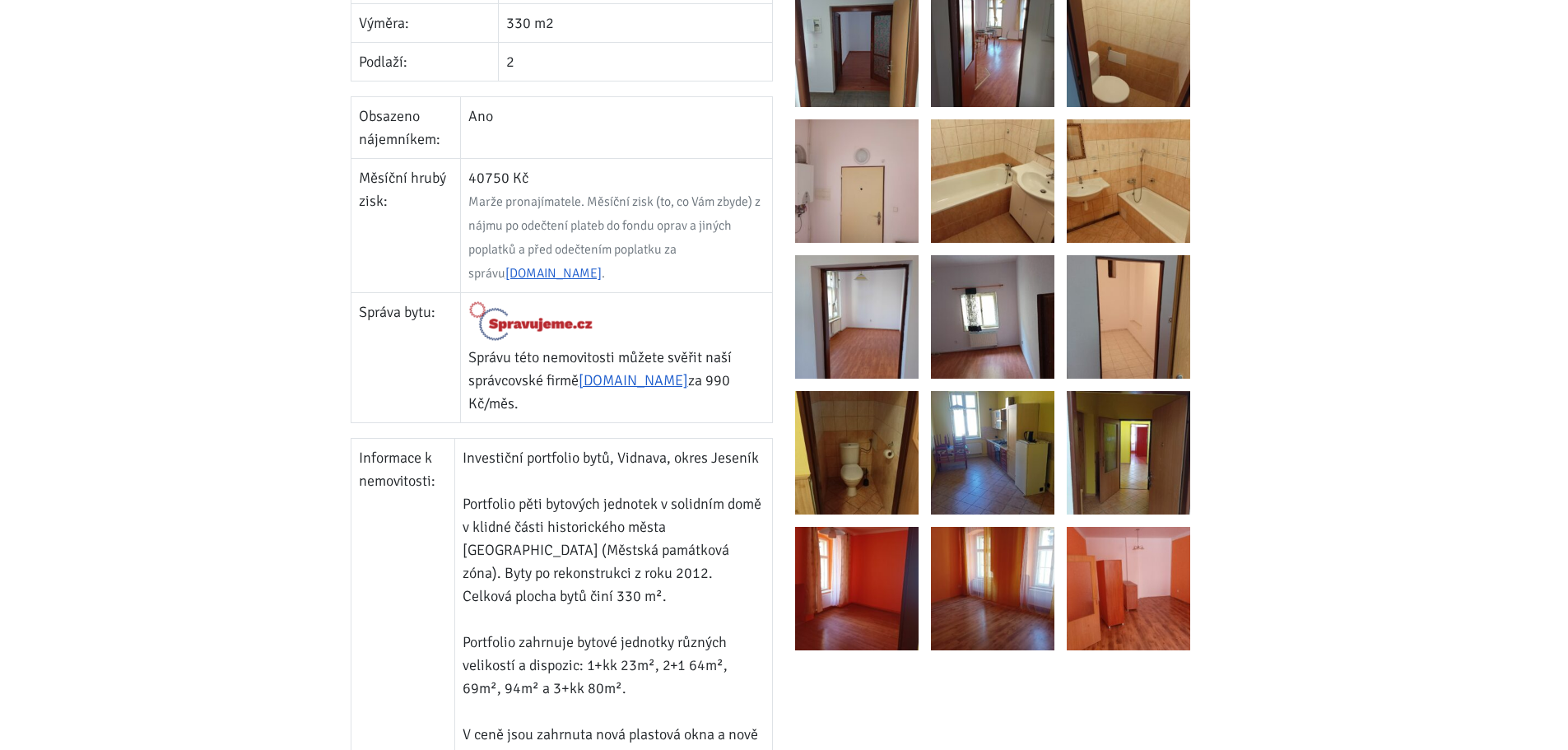
scroll to position [823, 0]
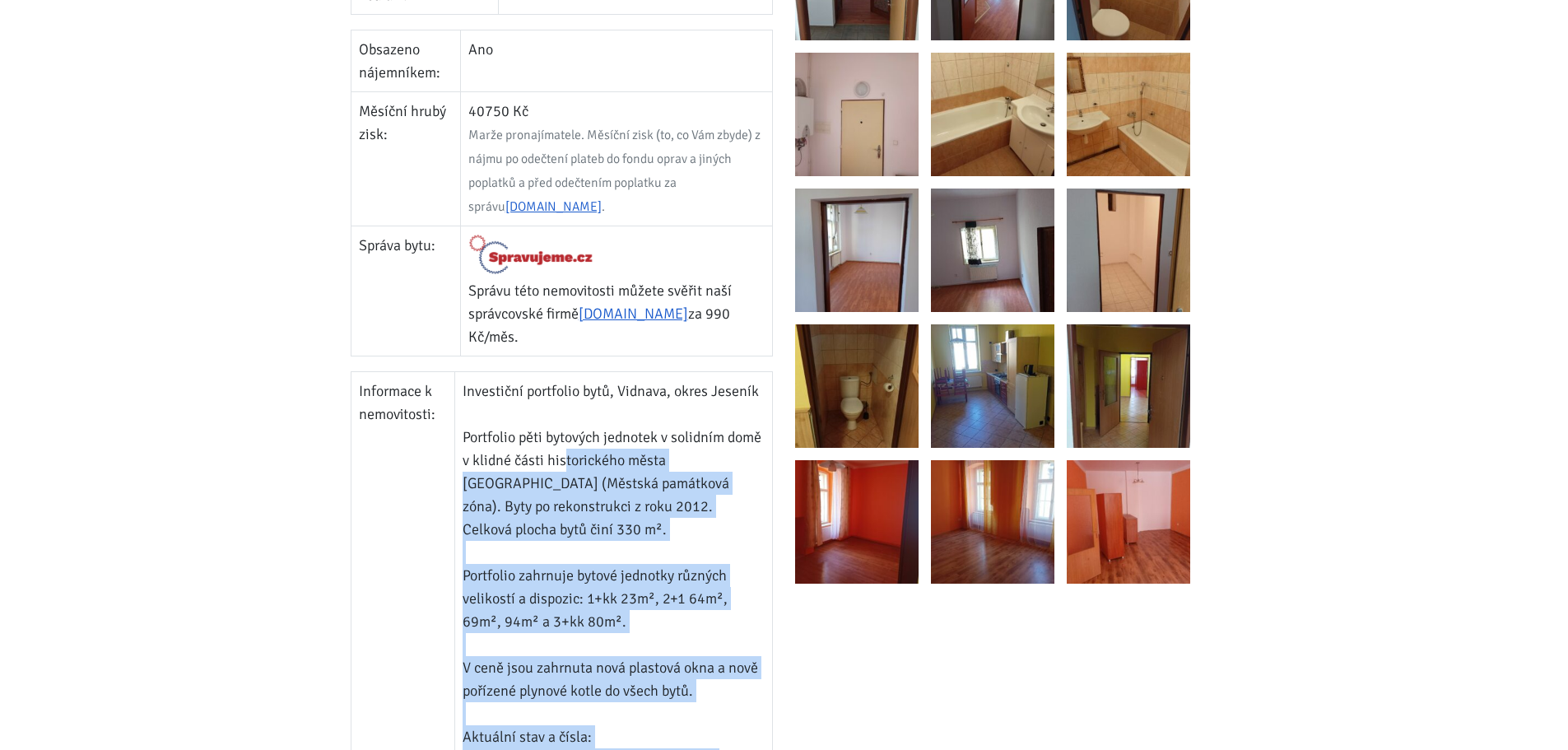
drag, startPoint x: 600, startPoint y: 427, endPoint x: 714, endPoint y: 707, distance: 302.3
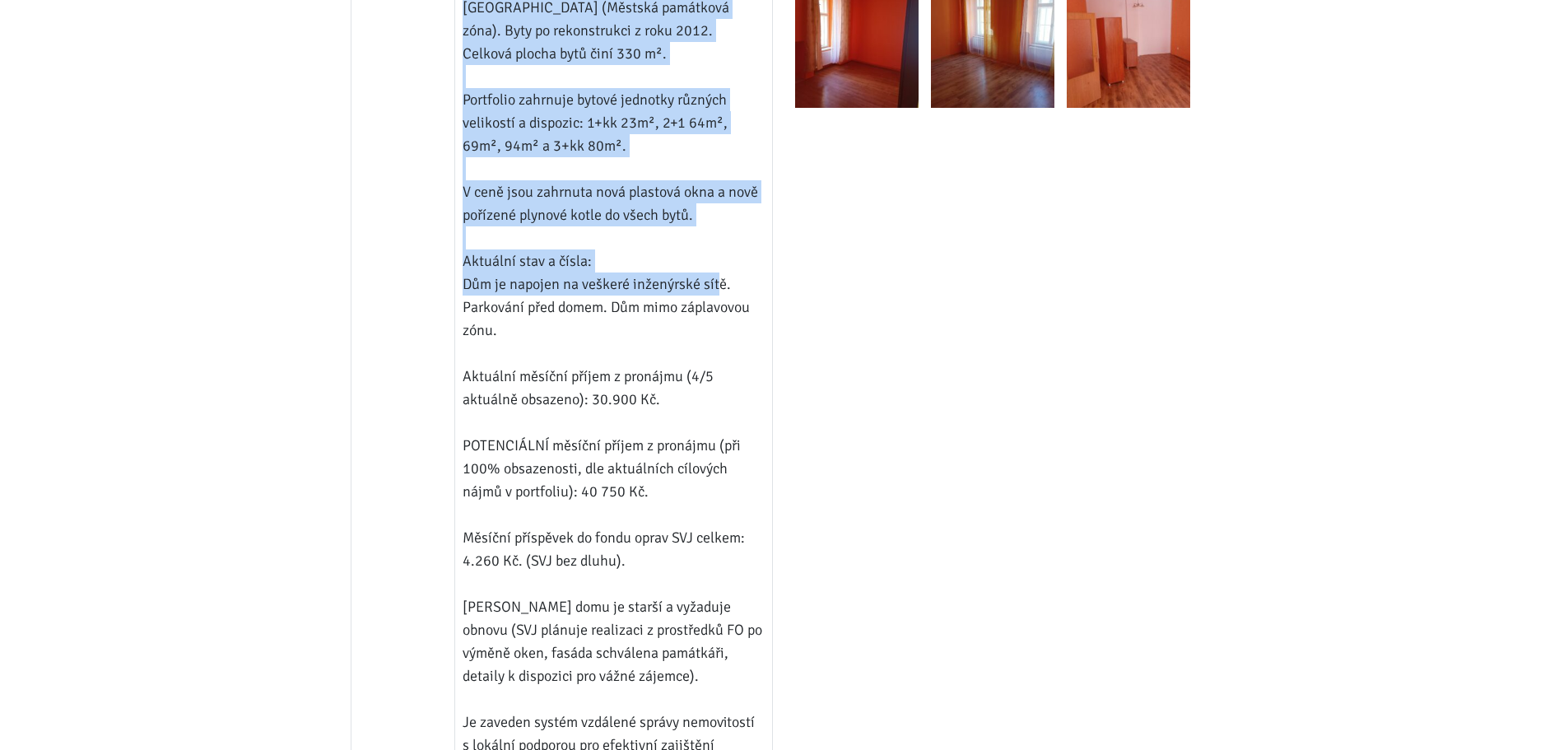
scroll to position [1317, 0]
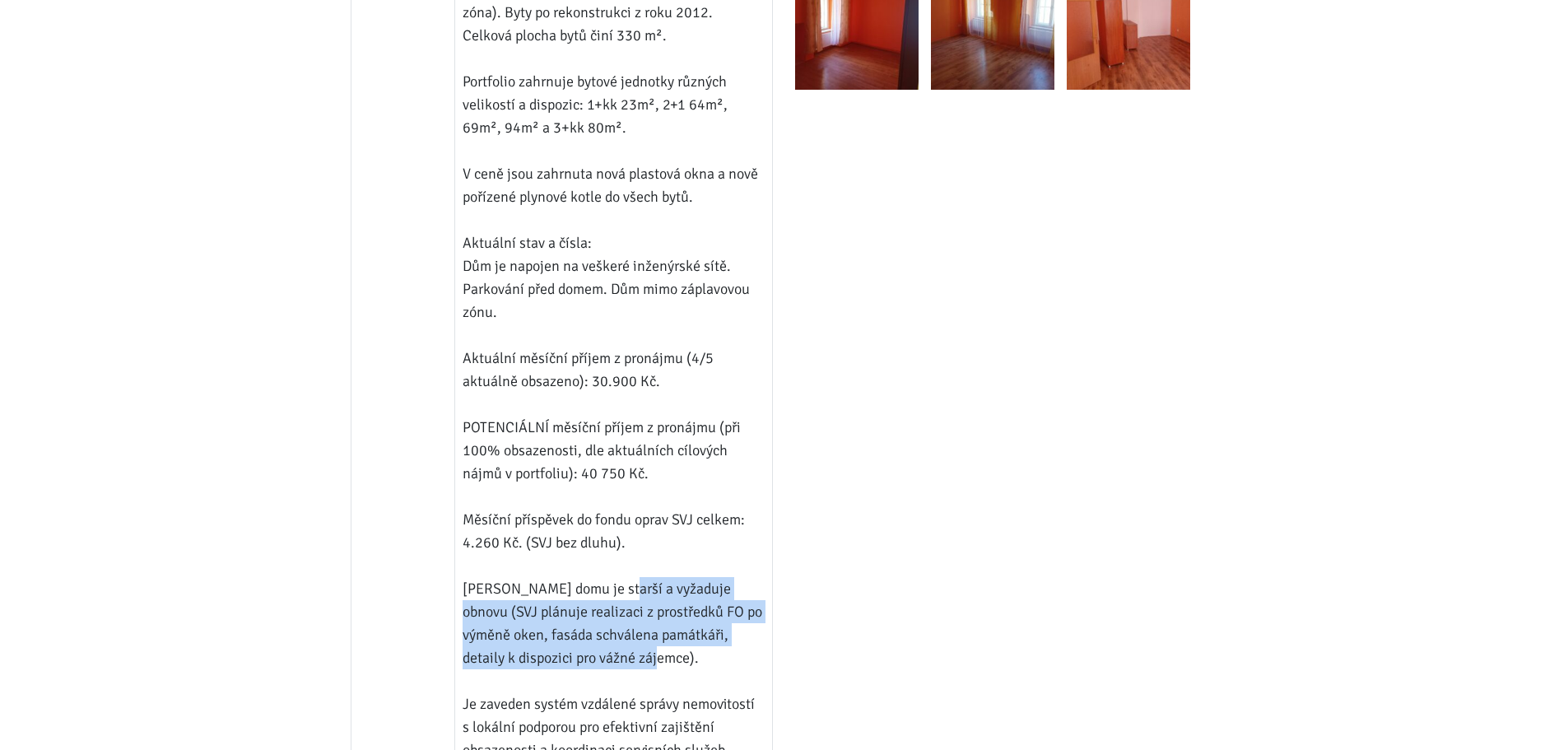
drag, startPoint x: 612, startPoint y: 542, endPoint x: 671, endPoint y: 603, distance: 84.9
click at [671, 603] on td "Investiční portfolio bytů, Vidnava, okres Jeseník Portfolio pěti bytových jedno…" at bounding box center [613, 553] width 318 height 1352
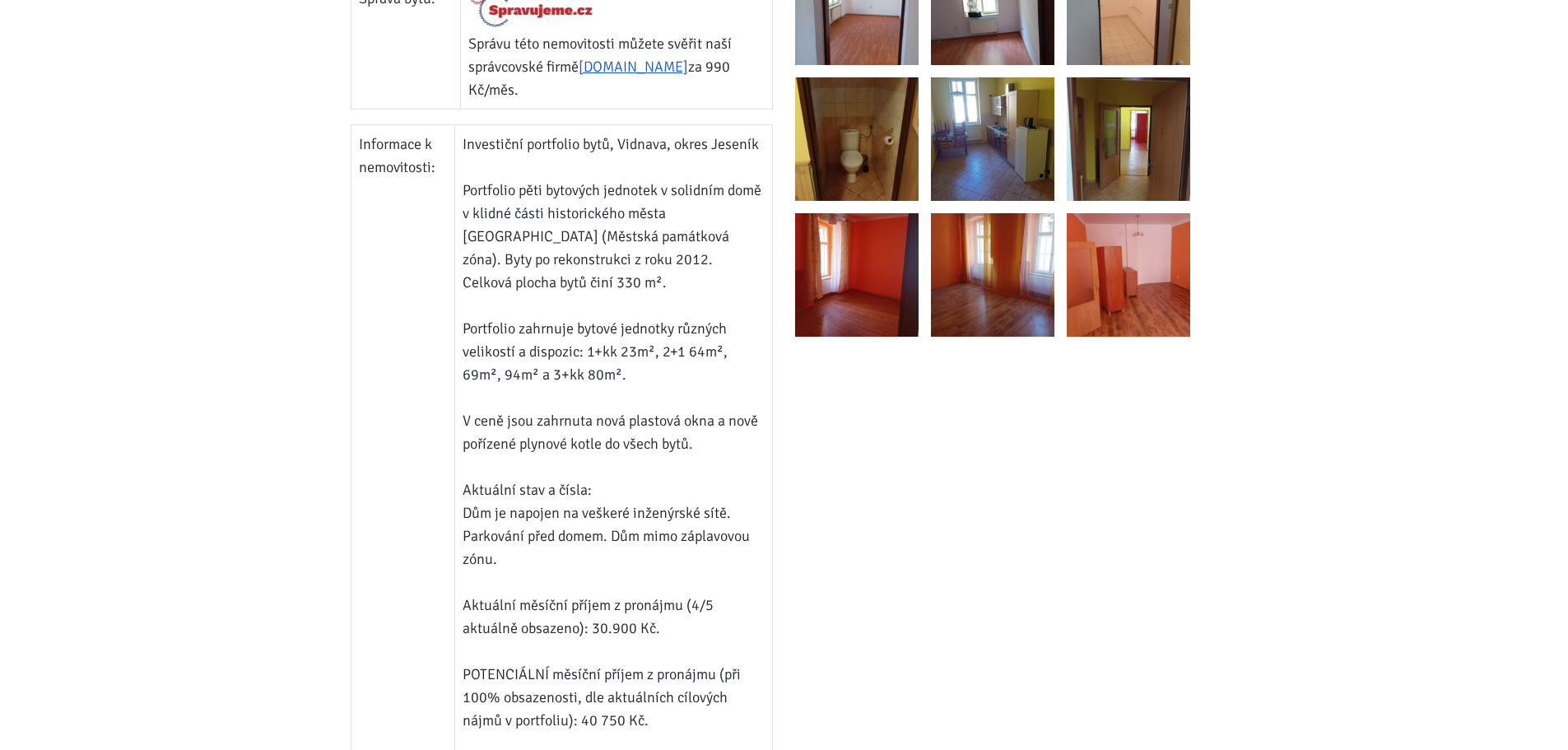
scroll to position [659, 0]
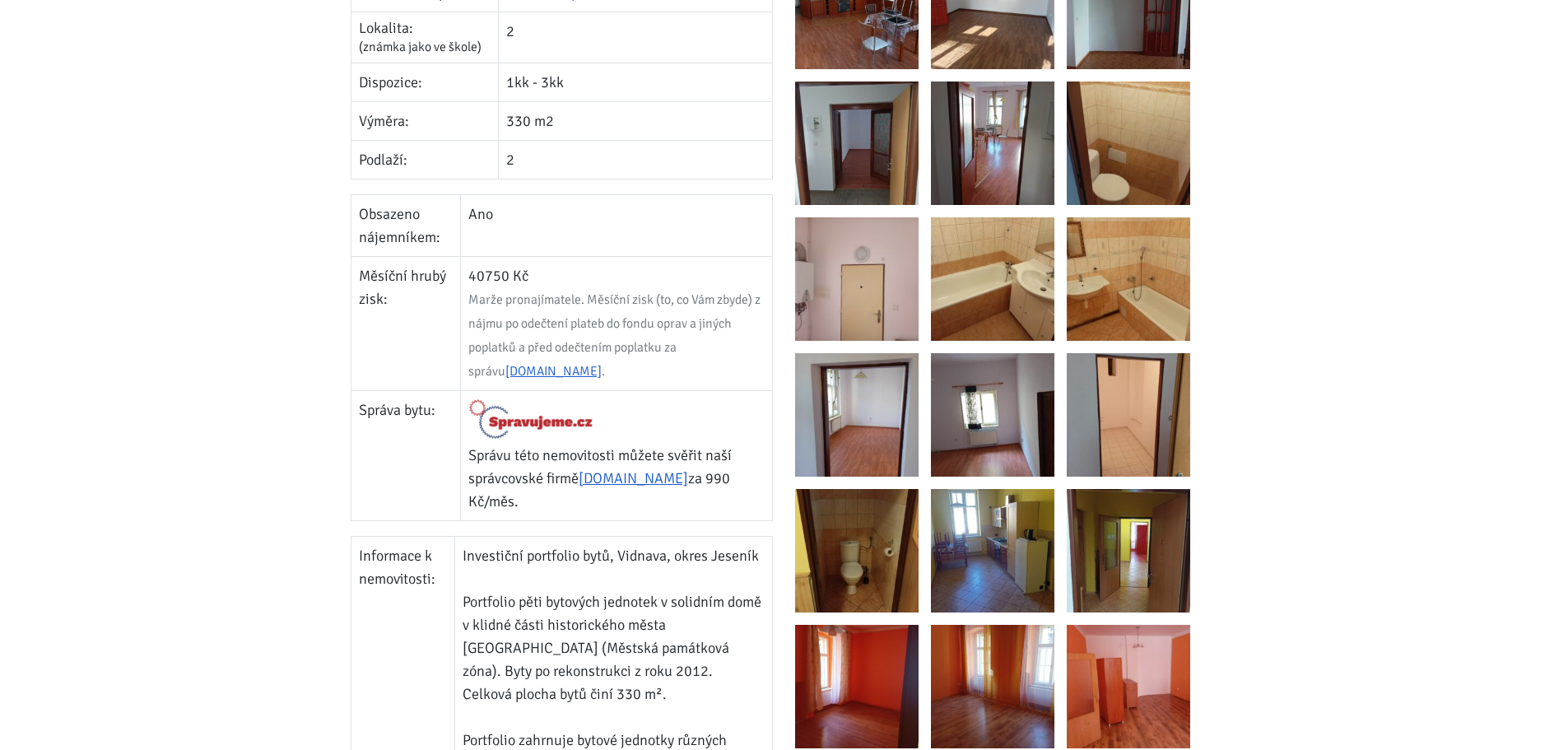
click at [921, 276] on div at bounding box center [1006, 217] width 422 height 1087
click at [978, 291] on img at bounding box center [993, 279] width 124 height 124
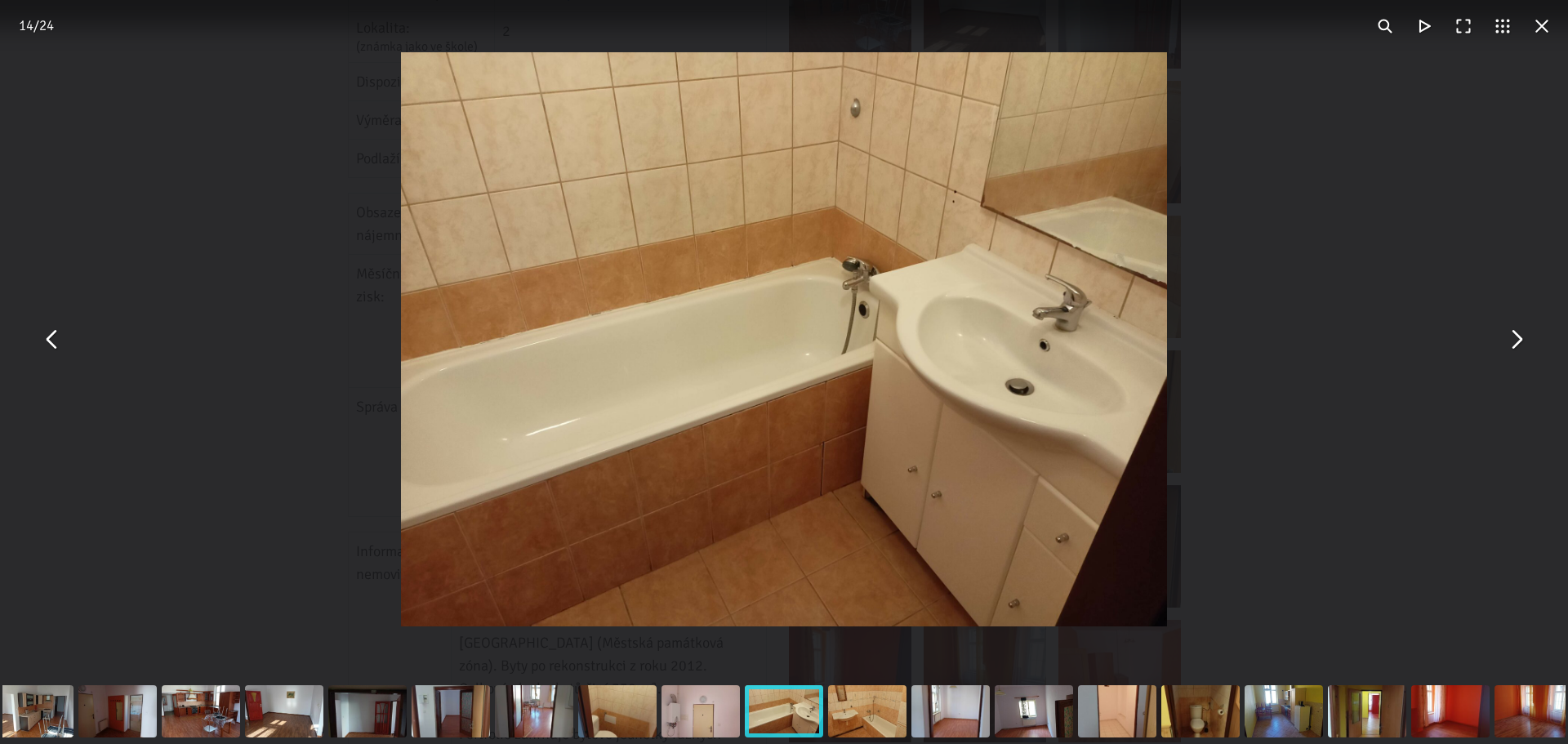
click at [1520, 337] on button "You can close this modal content with the ESC key" at bounding box center [1515, 339] width 39 height 39
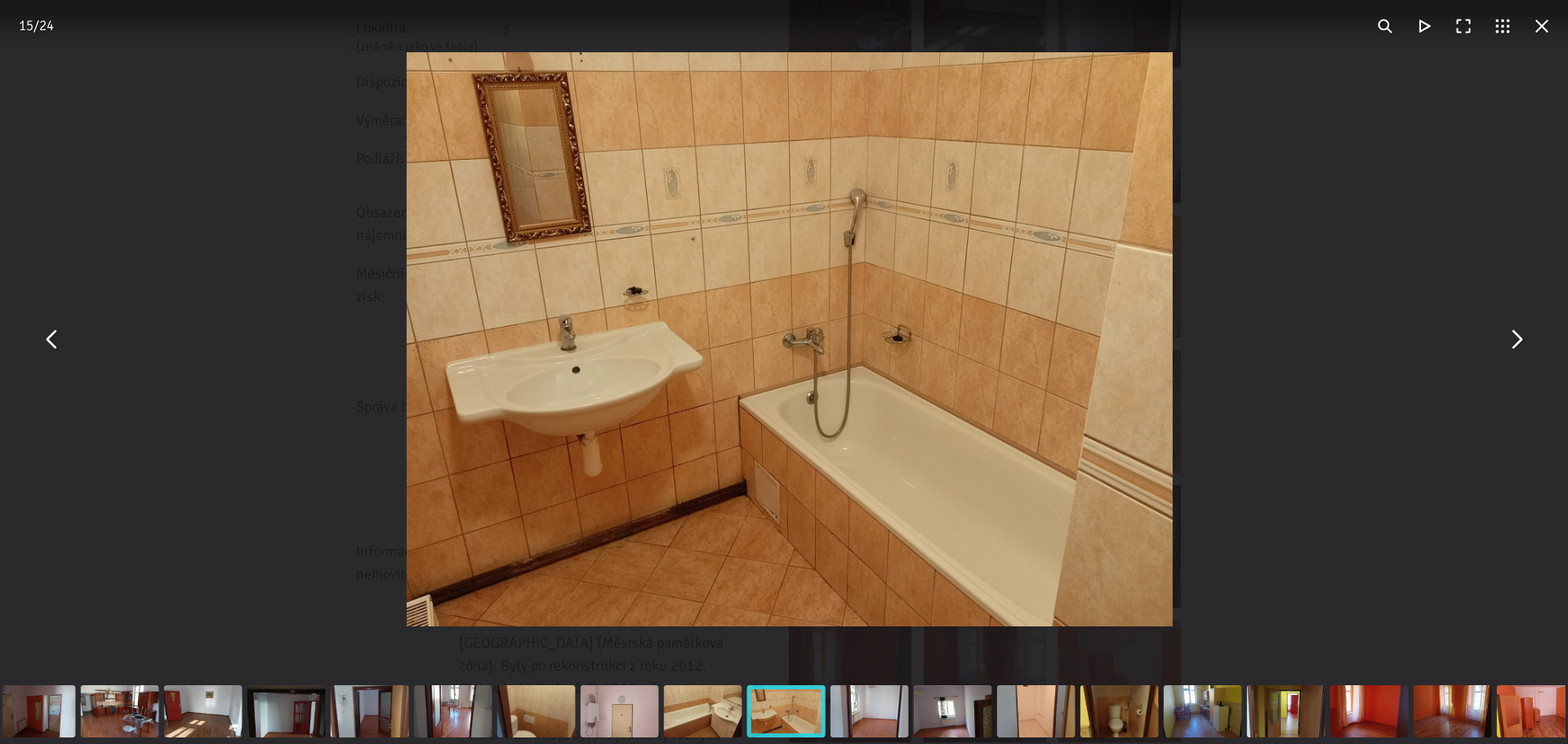
click at [1520, 337] on button "You can close this modal content with the ESC key" at bounding box center [1515, 339] width 39 height 39
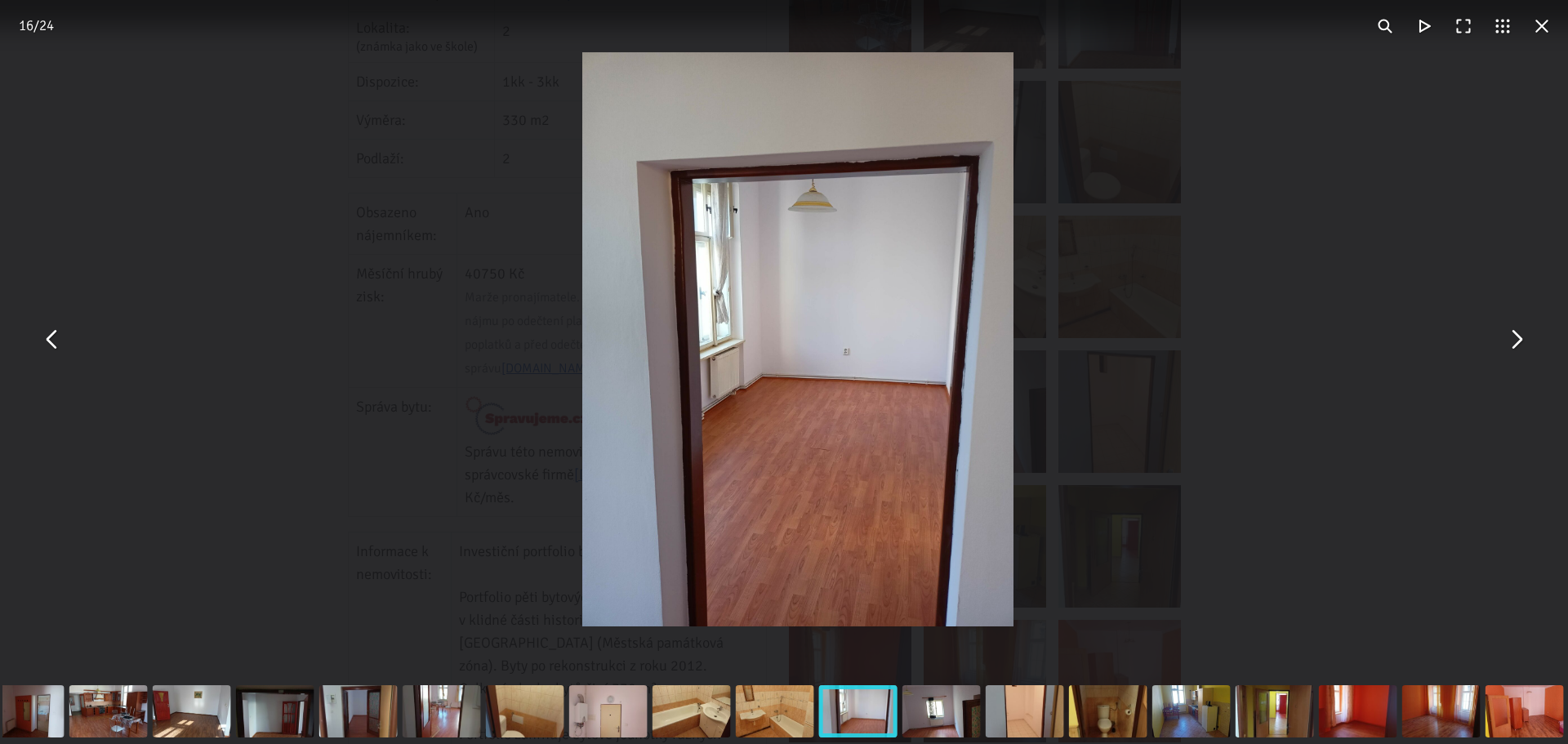
click at [1518, 338] on button "You can close this modal content with the ESC key" at bounding box center [1515, 339] width 39 height 39
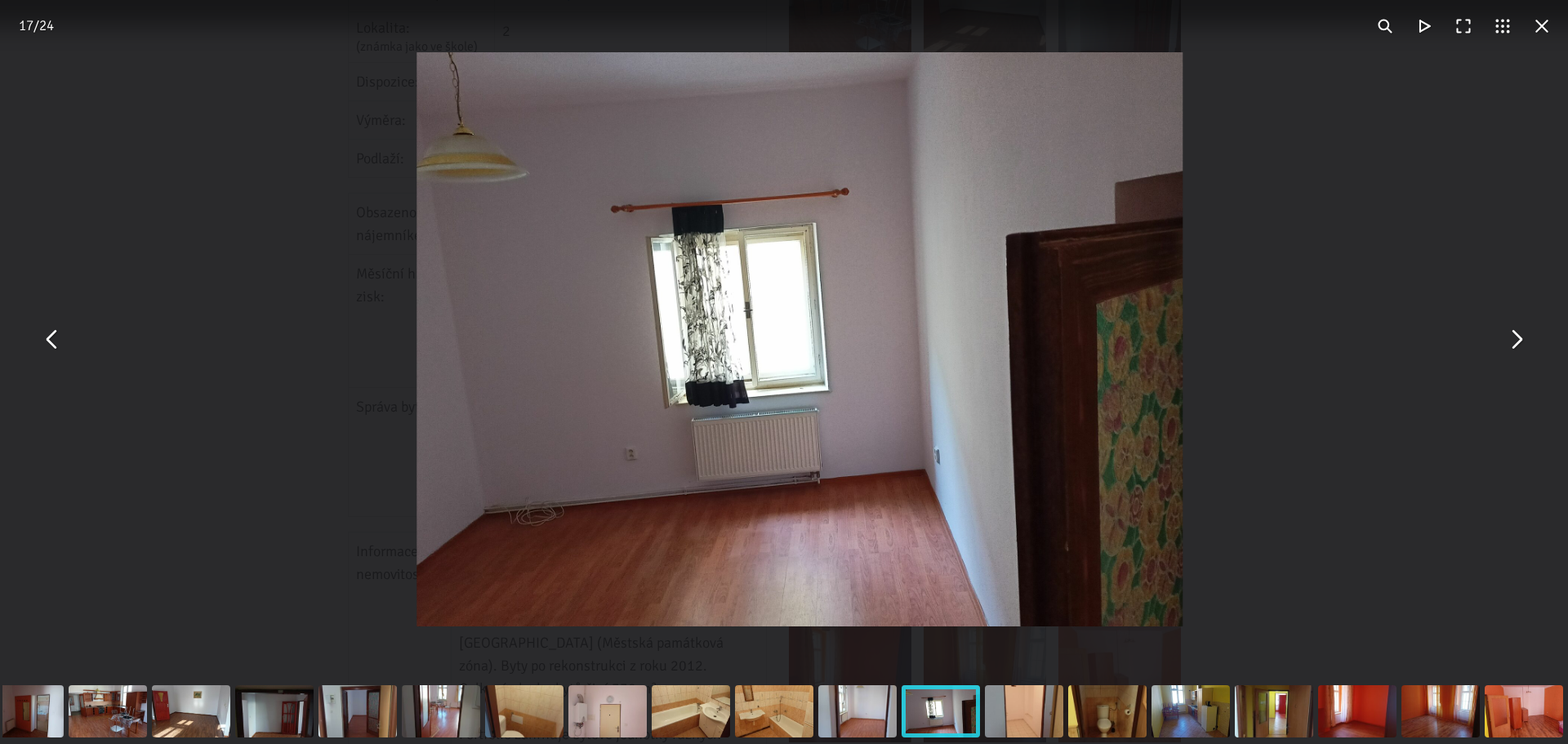
click at [1518, 338] on button "You can close this modal content with the ESC key" at bounding box center [1515, 339] width 39 height 39
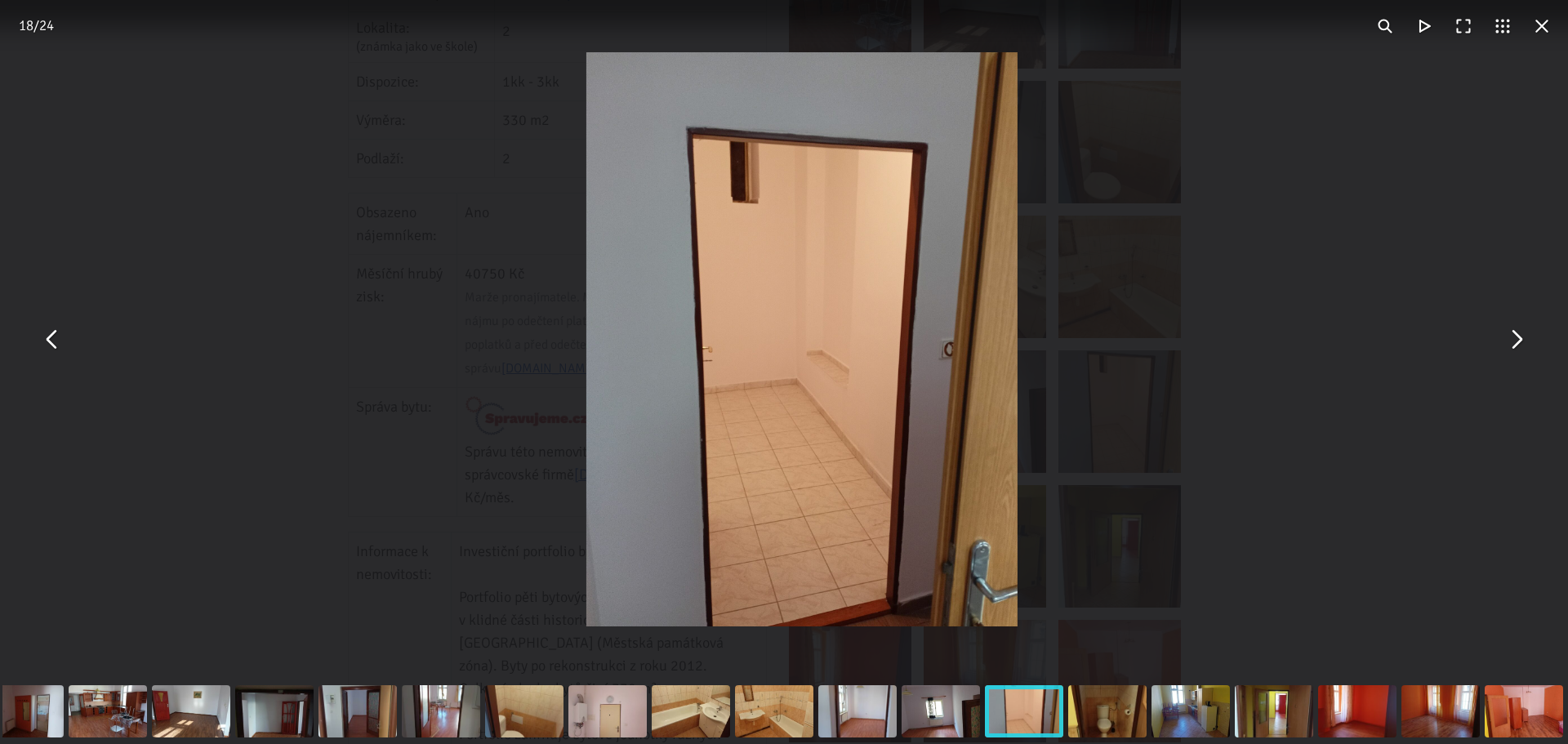
click at [1518, 338] on button "You can close this modal content with the ESC key" at bounding box center [1515, 339] width 39 height 39
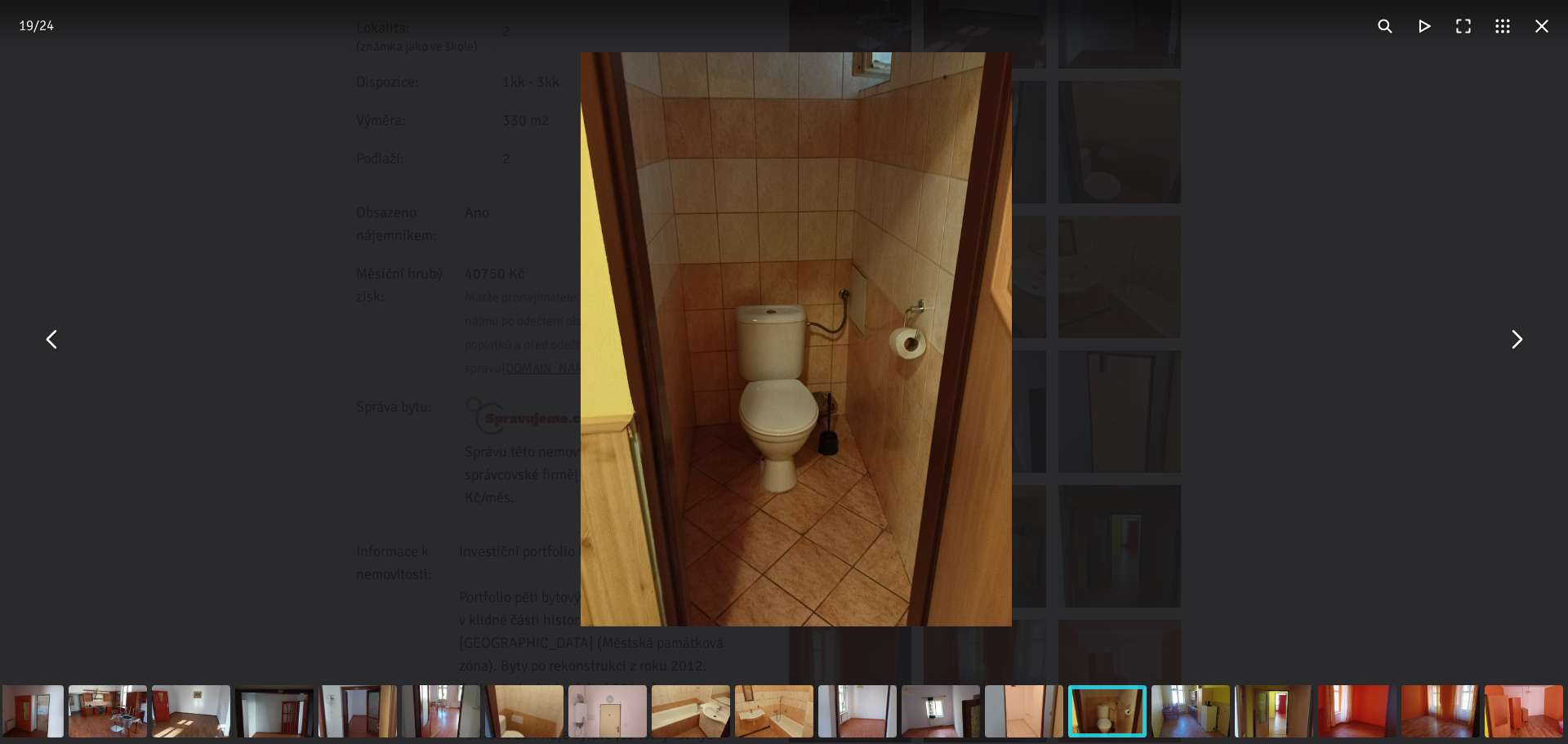
click at [1518, 338] on button "You can close this modal content with the ESC key" at bounding box center [1515, 339] width 39 height 39
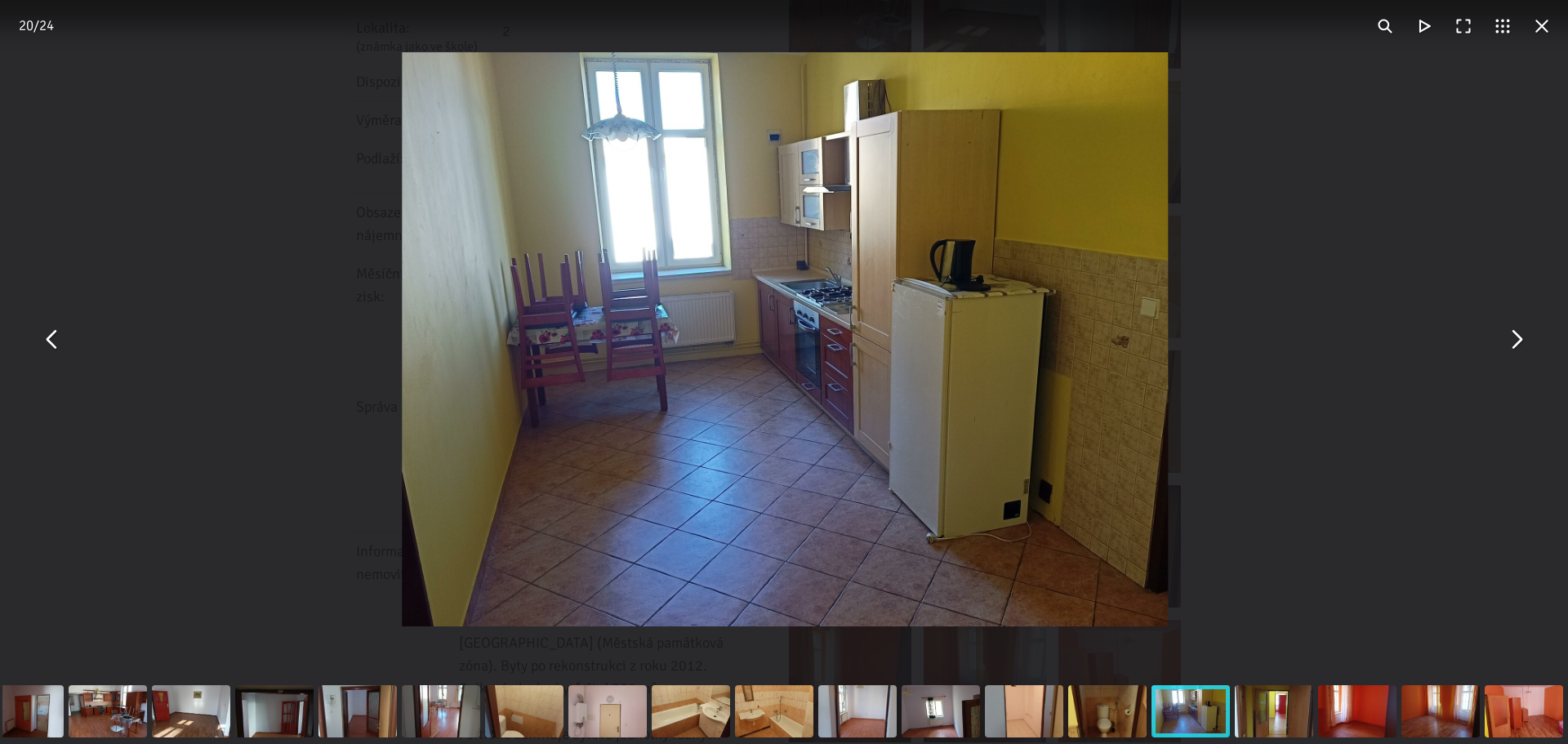
click at [1518, 338] on button "You can close this modal content with the ESC key" at bounding box center [1515, 339] width 39 height 39
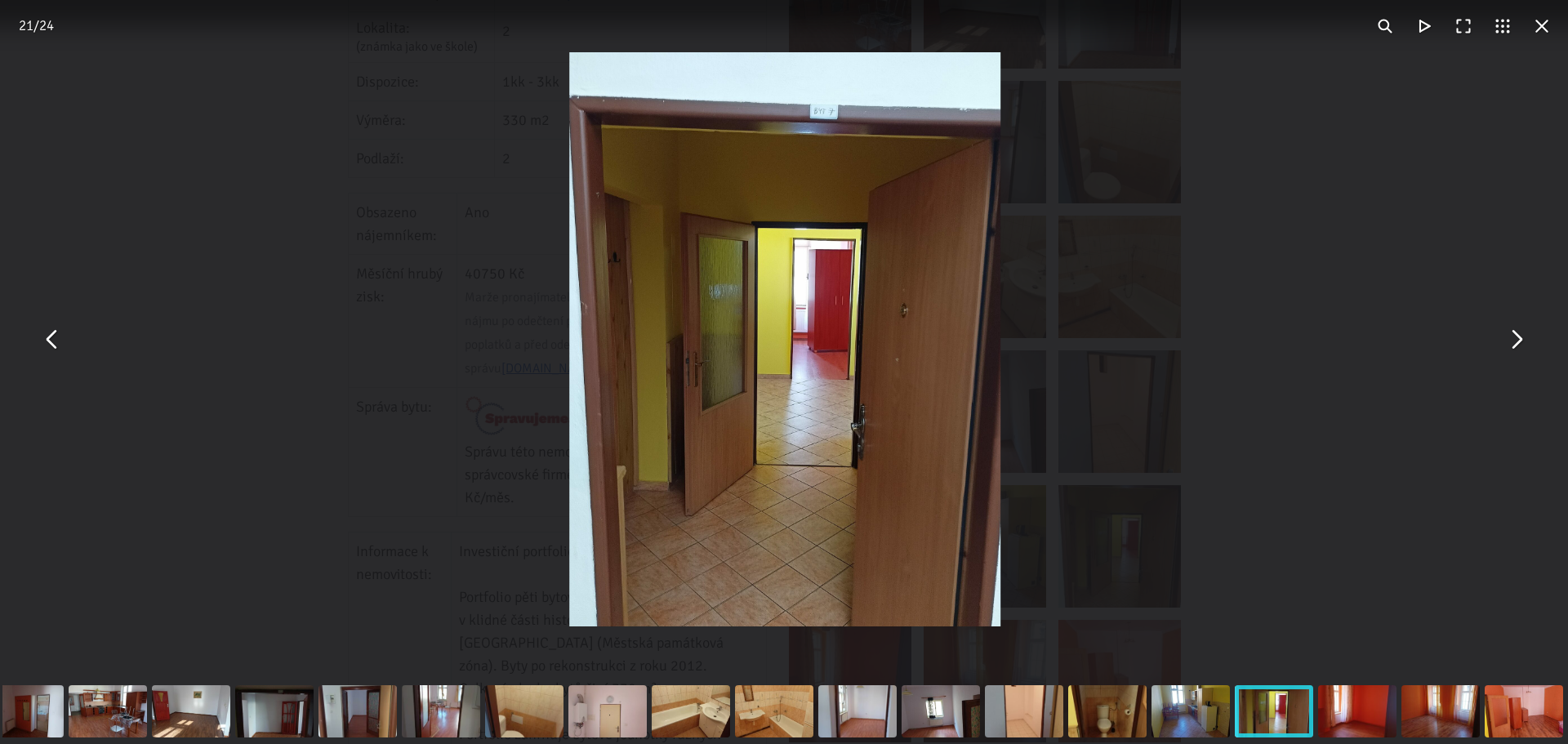
click at [1541, 28] on button "You can close this modal content with the ESC key" at bounding box center [1541, 26] width 39 height 39
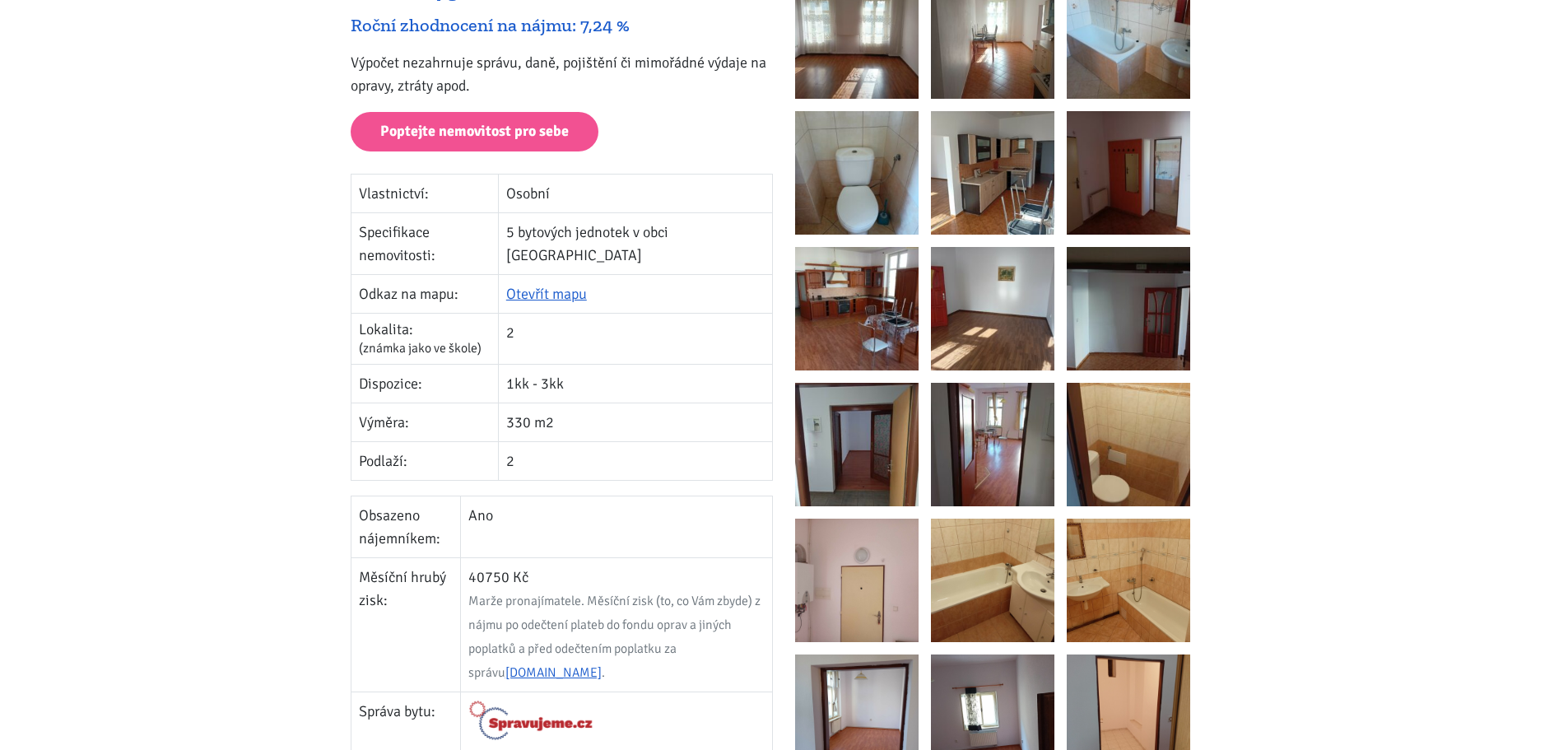
scroll to position [0, 0]
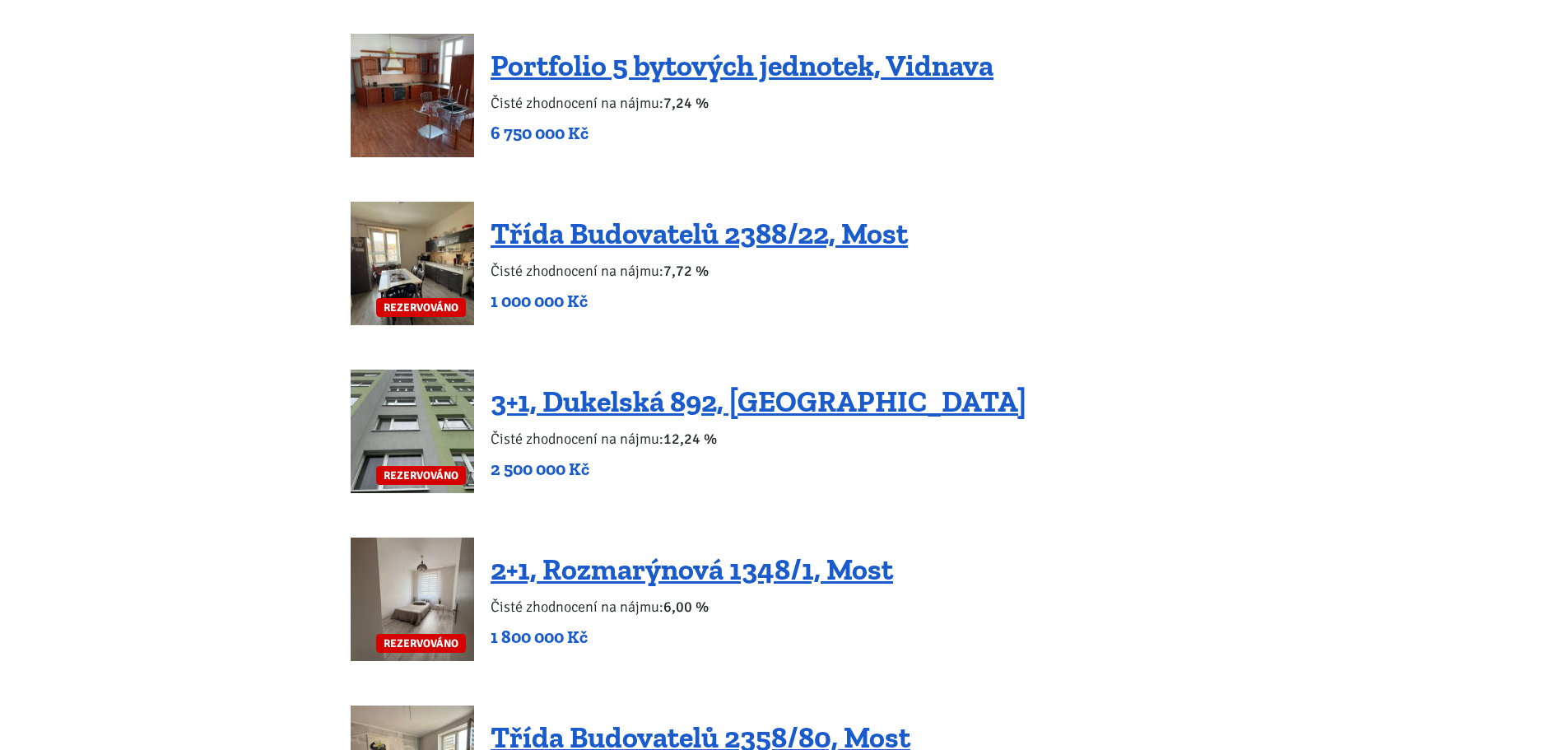
scroll to position [3787, 0]
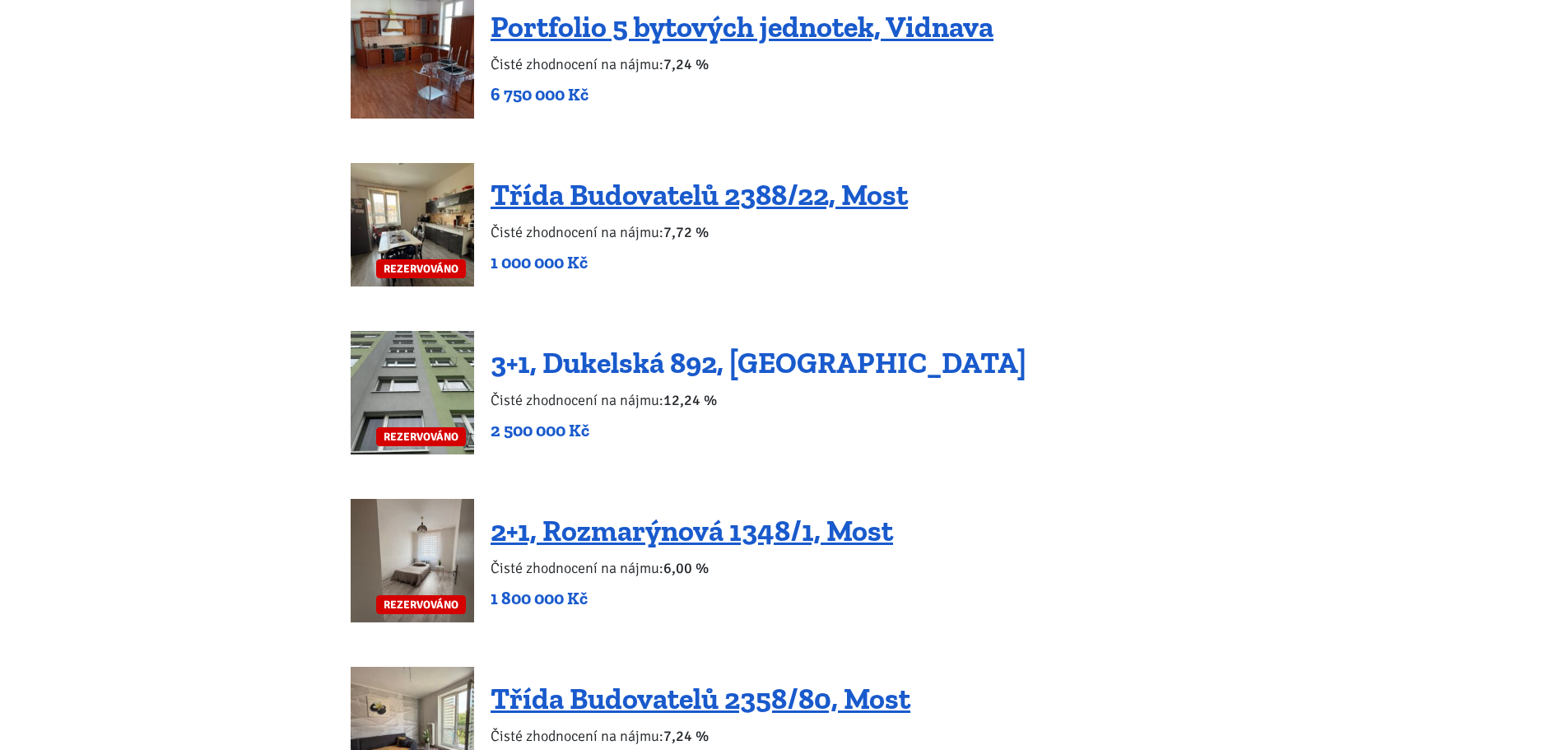
click at [653, 345] on link "3+1, Dukelská 892, Podbořany" at bounding box center [759, 362] width 536 height 36
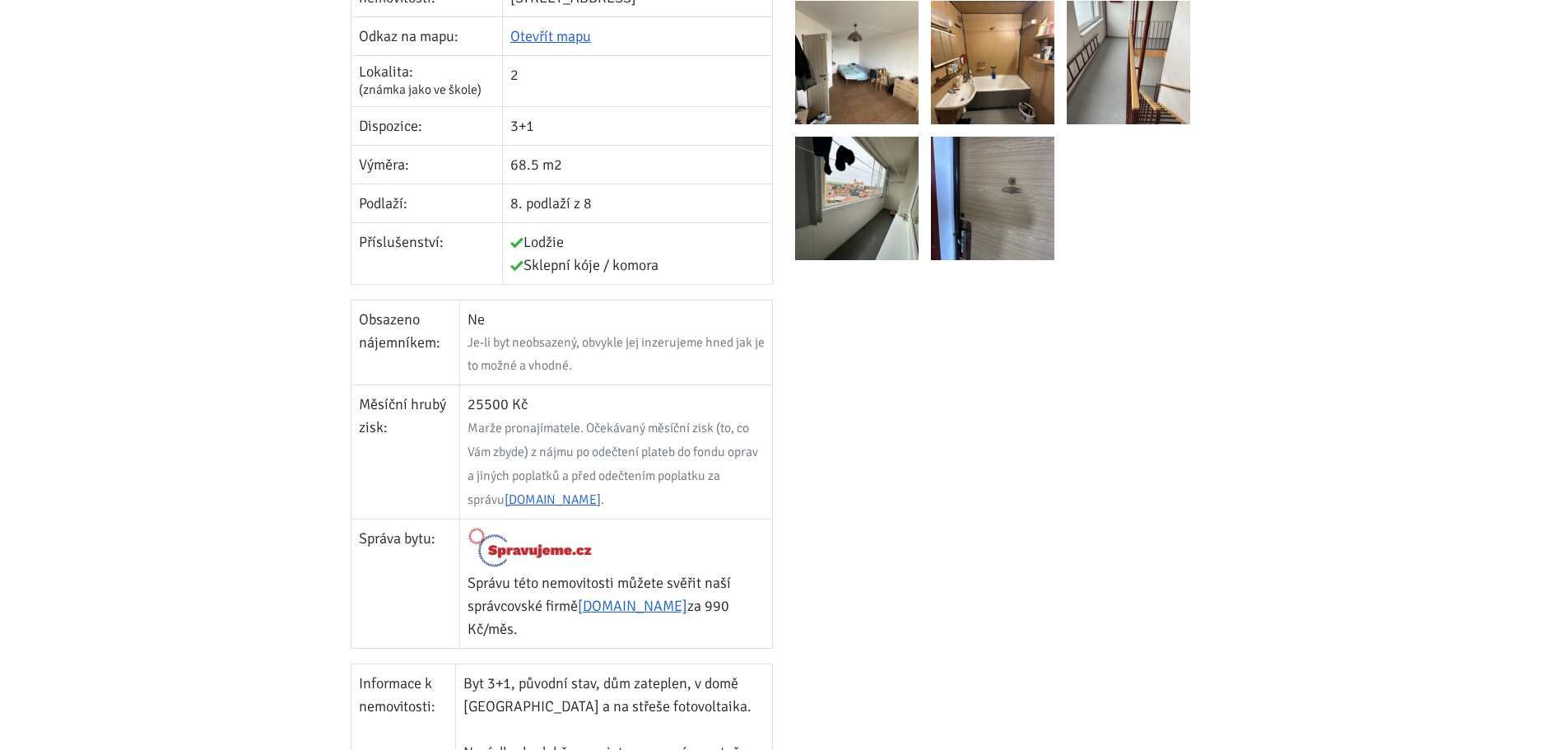
scroll to position [329, 0]
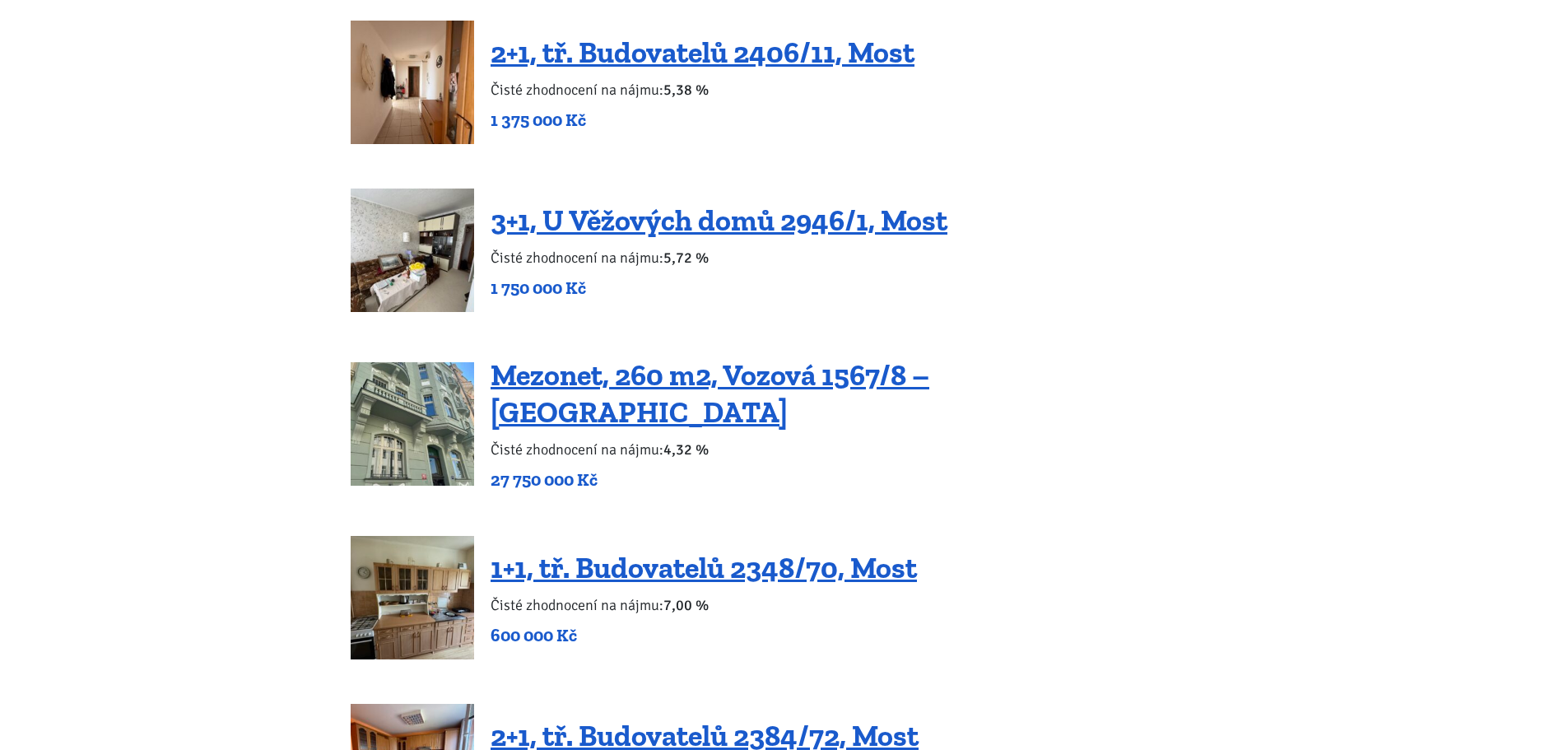
scroll to position [2881, 0]
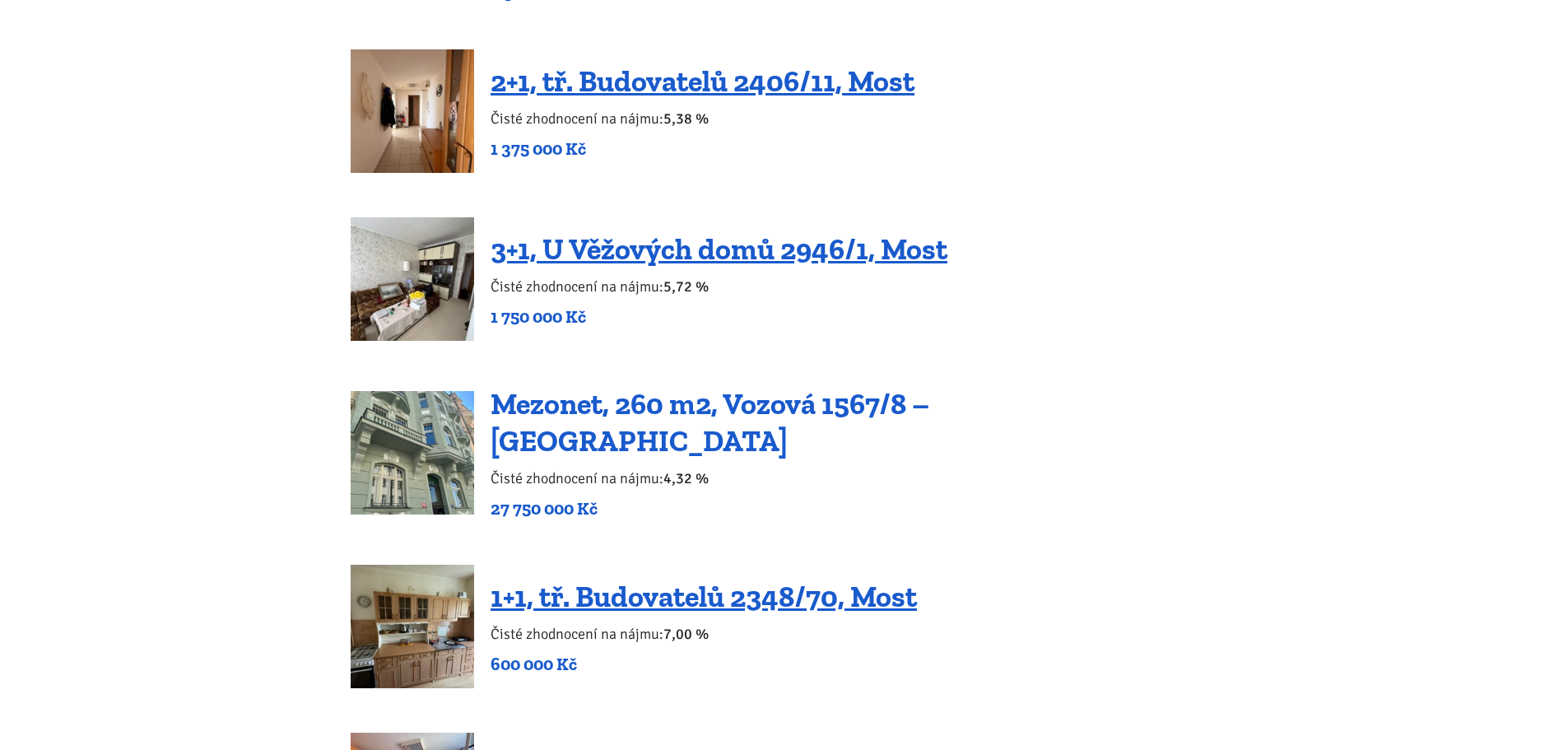
click at [584, 418] on link "Mezonet, 260 m2, Vozová 1567/8 – [GEOGRAPHIC_DATA]" at bounding box center [710, 422] width 439 height 72
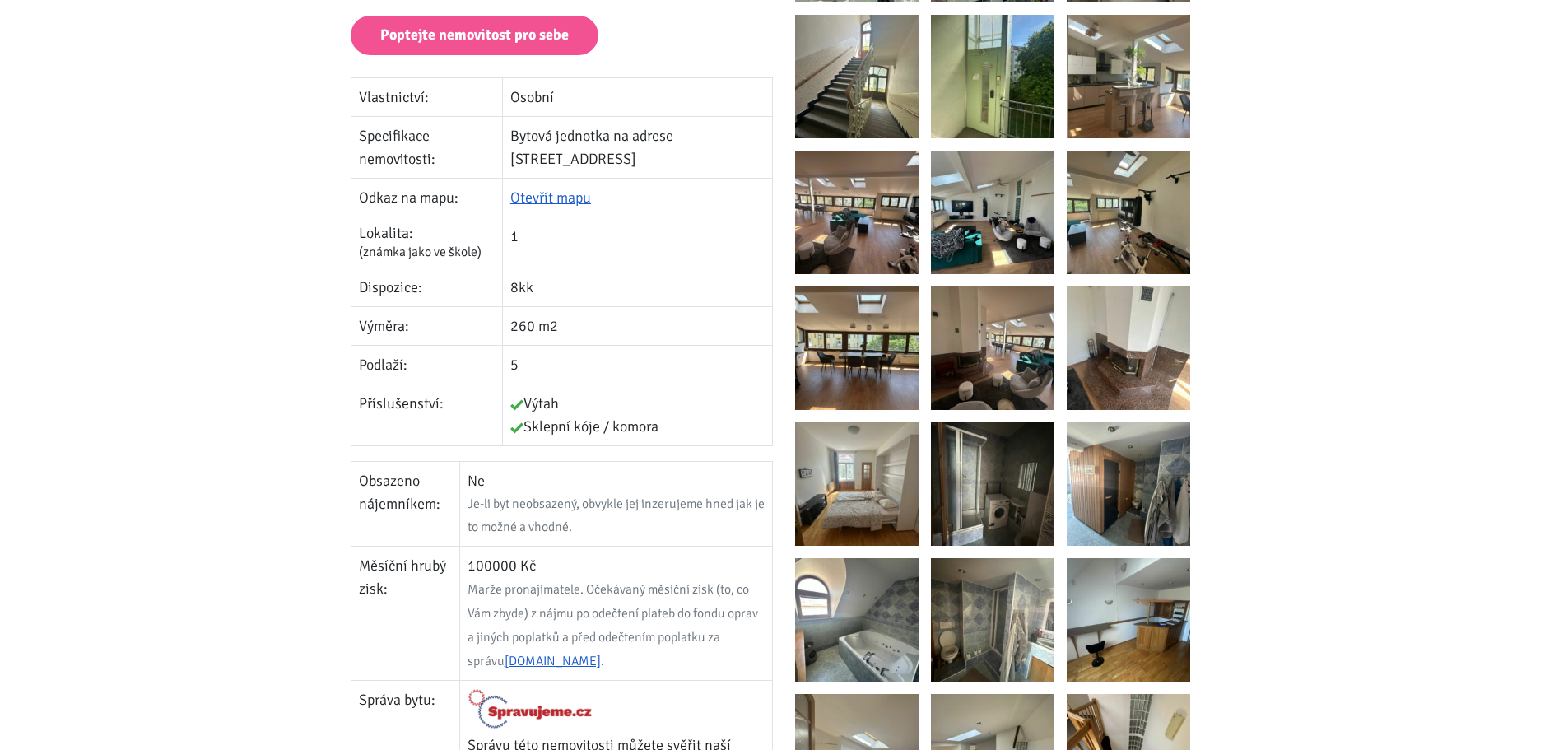
scroll to position [494, 0]
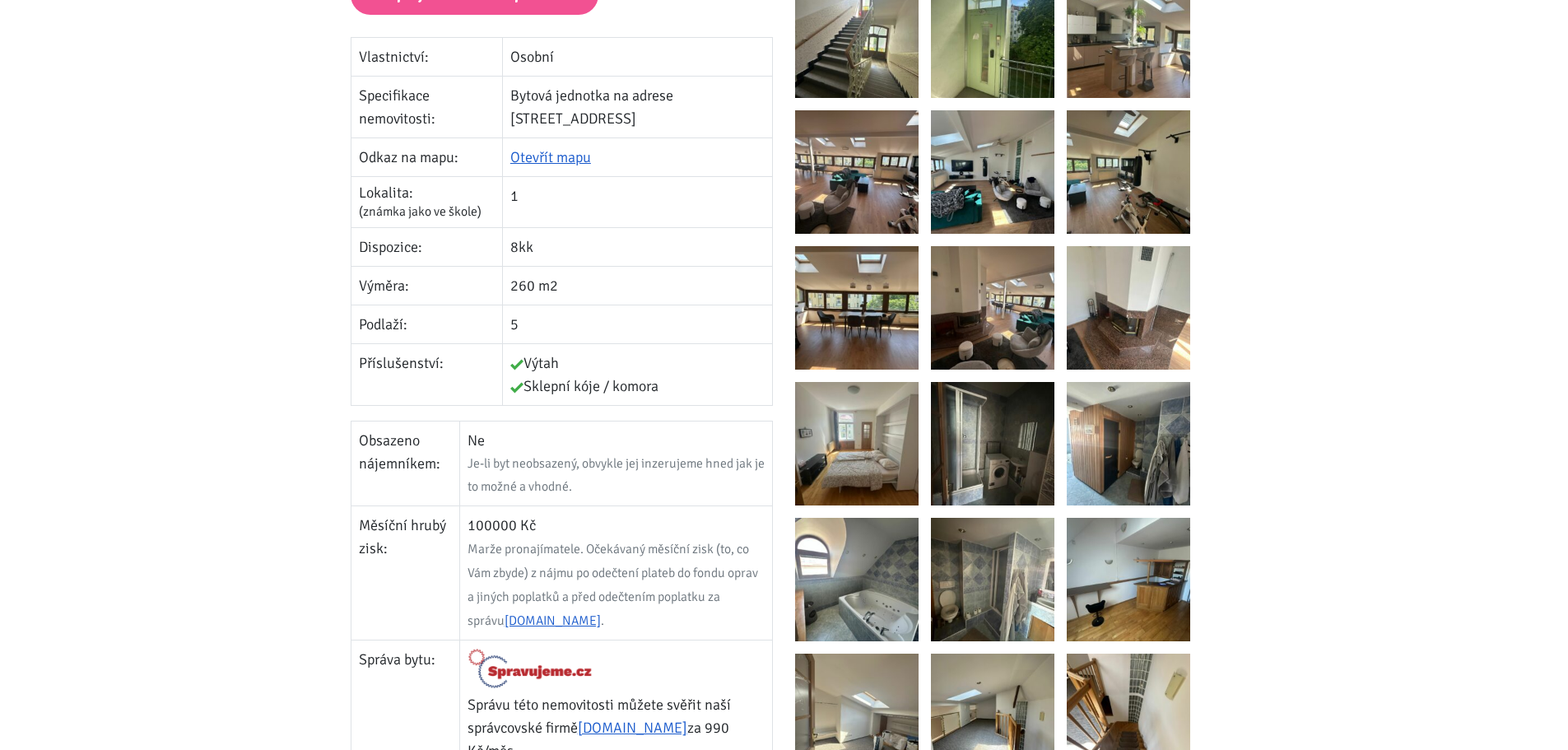
drag, startPoint x: 474, startPoint y: 521, endPoint x: 563, endPoint y: 524, distance: 89.1
click at [561, 526] on td "100000 Kč Marže pronajímatele. Očekávaný měsíční zisk (to, co Vám zbyde) z nájm…" at bounding box center [616, 573] width 313 height 134
click at [847, 191] on img at bounding box center [857, 172] width 124 height 124
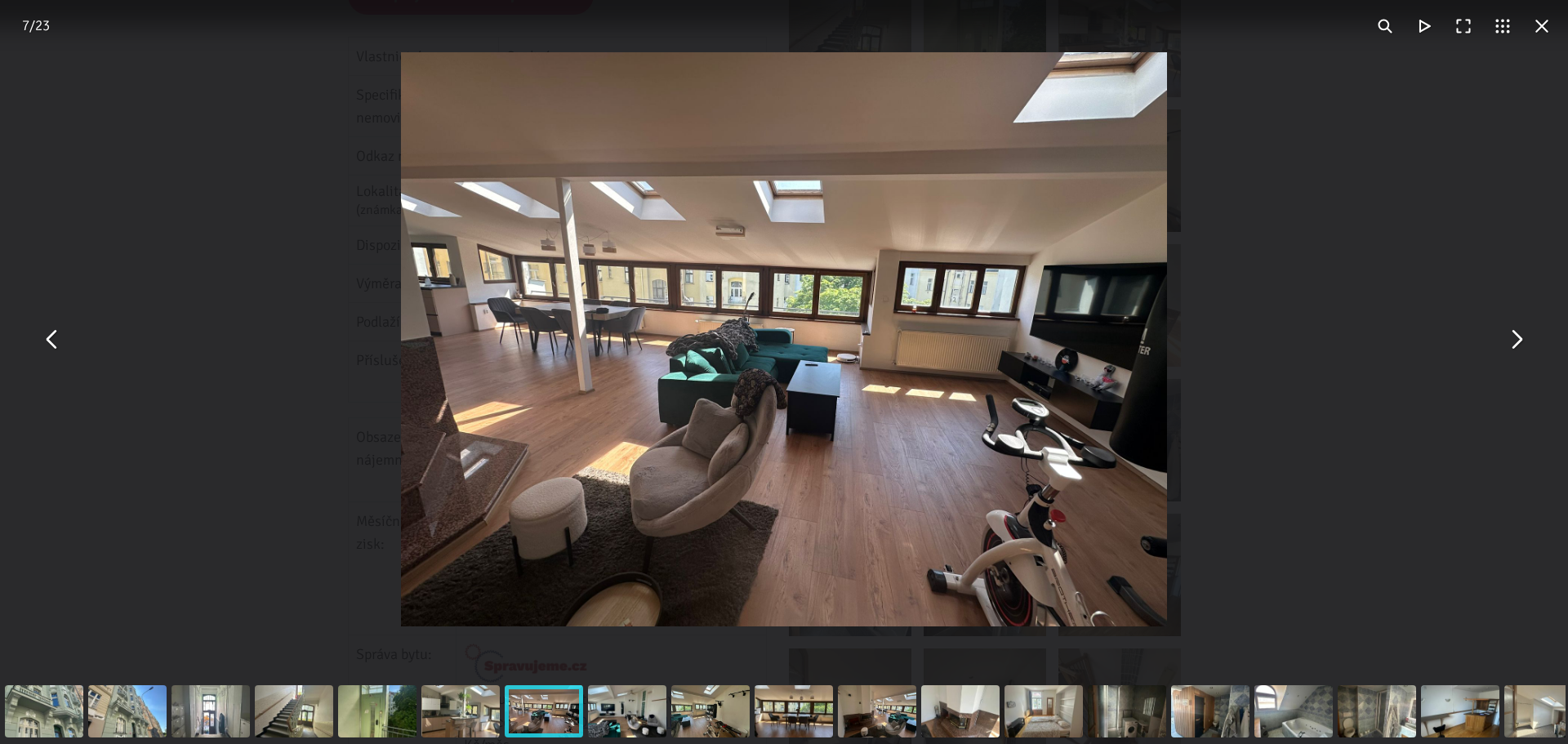
click at [1514, 356] on button "You can close this modal content with the ESC key" at bounding box center [1515, 339] width 39 height 39
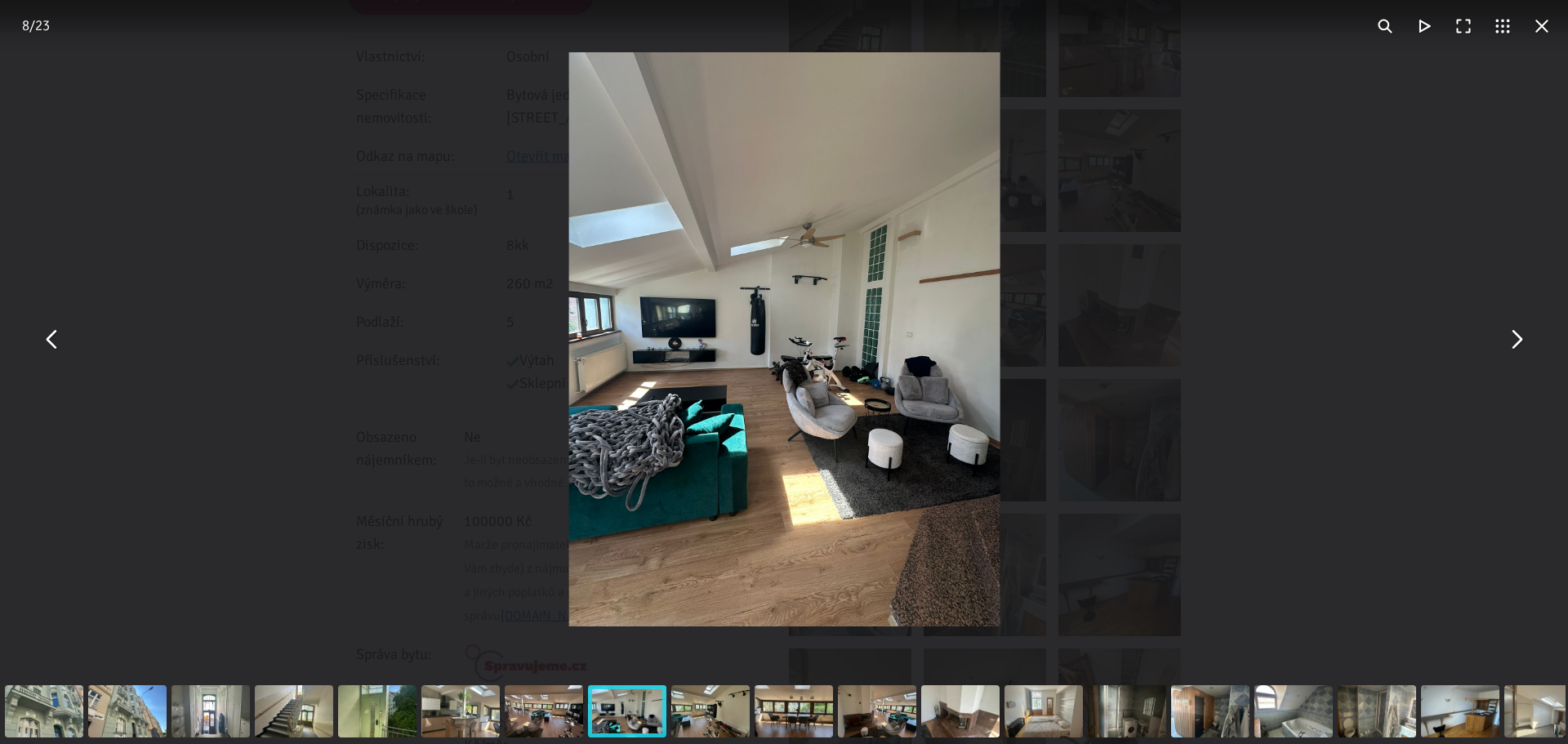
click at [1514, 356] on button "You can close this modal content with the ESC key" at bounding box center [1515, 339] width 39 height 39
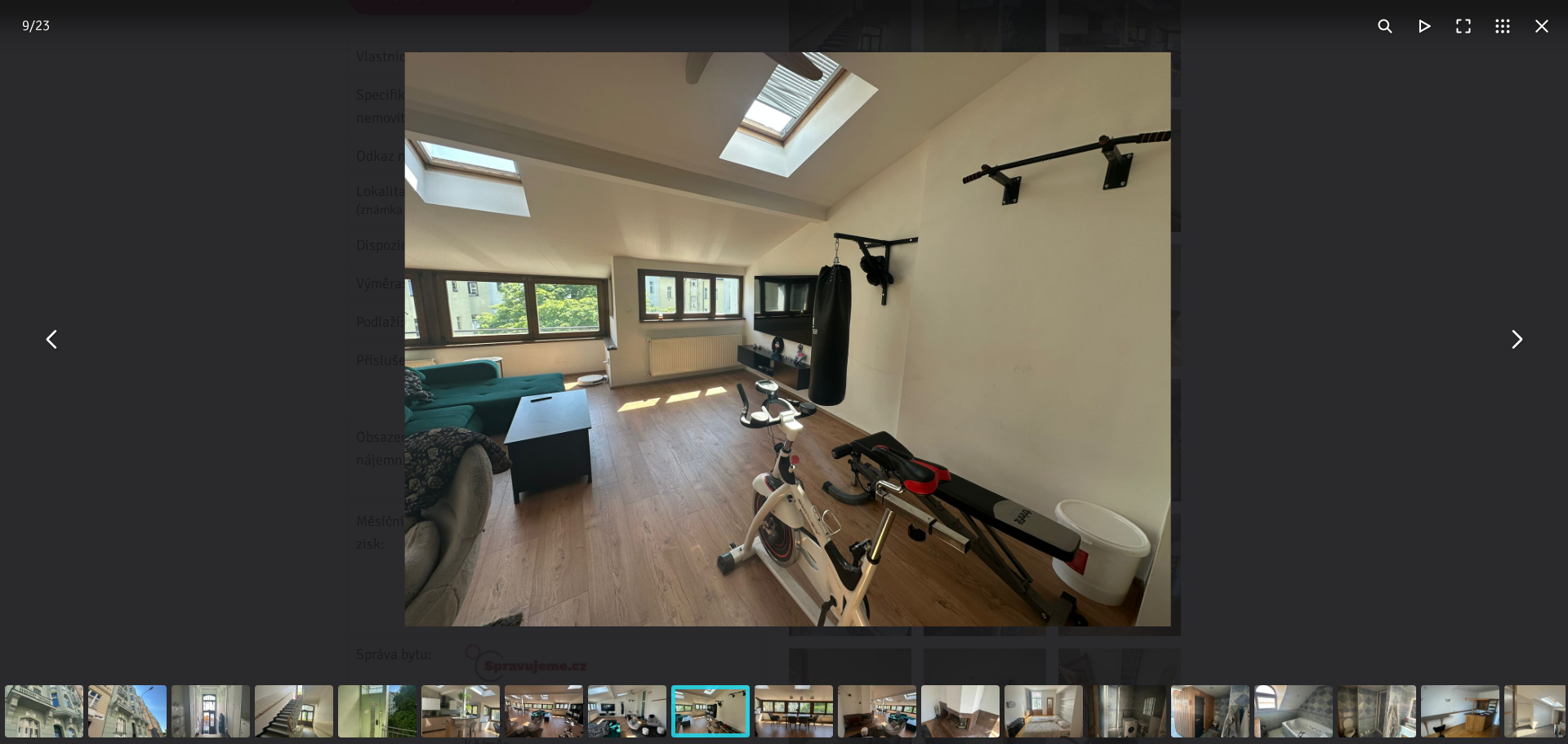
click at [1514, 356] on button "You can close this modal content with the ESC key" at bounding box center [1515, 339] width 39 height 39
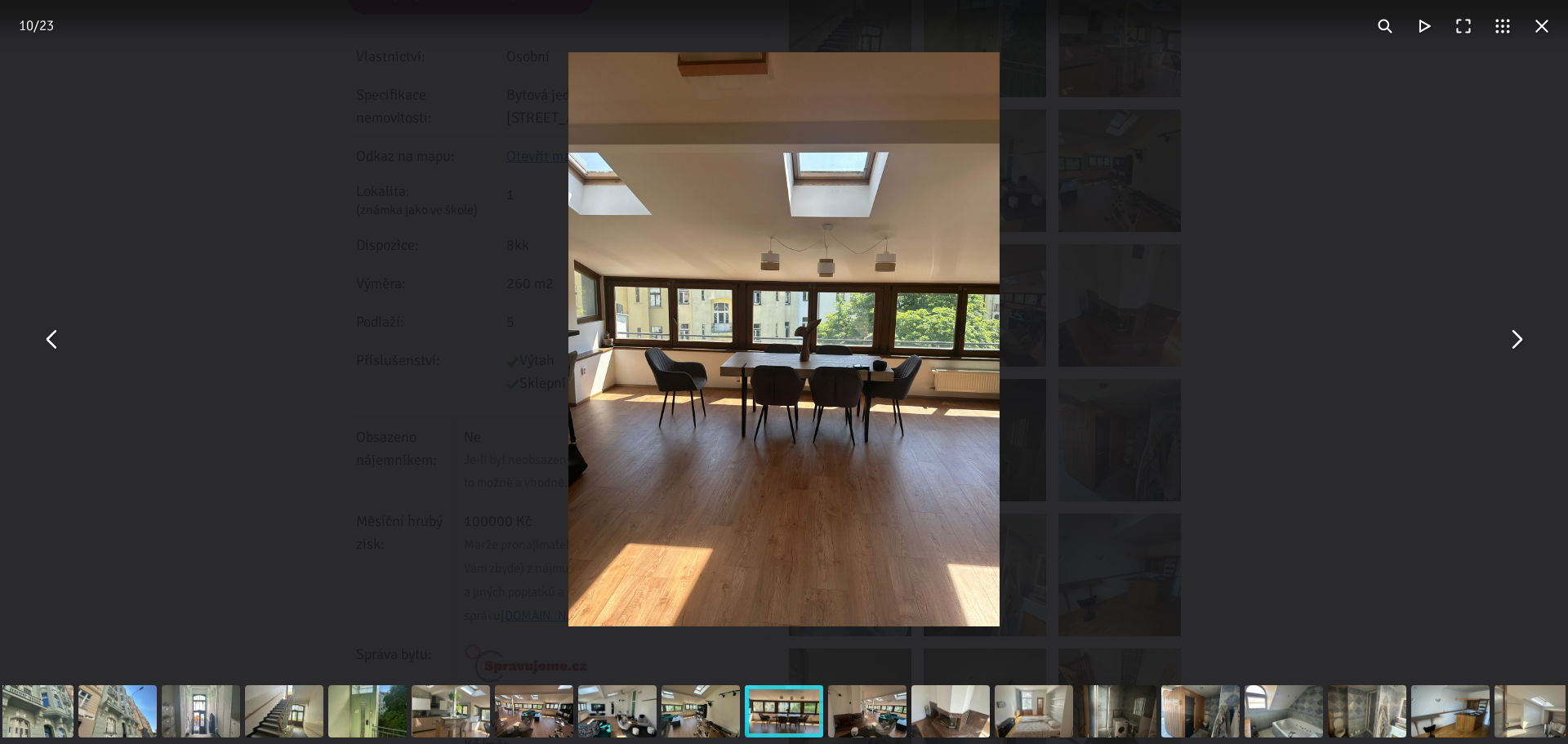
click at [33, 332] on div "You can close this modal content with the ESC key" at bounding box center [784, 339] width 1568 height 678
click at [45, 343] on button "You can close this modal content with the ESC key" at bounding box center [52, 339] width 39 height 39
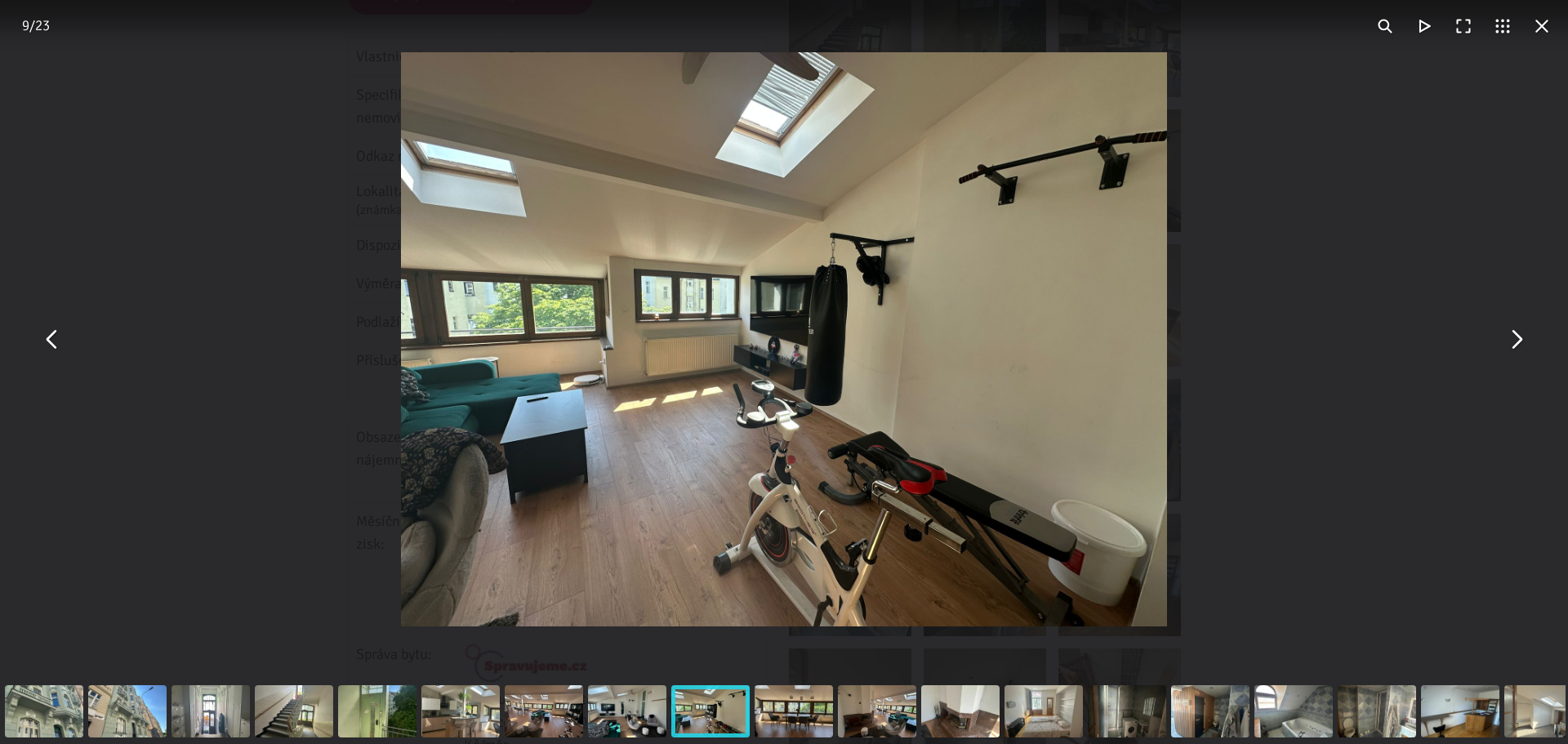
click at [1542, 22] on button "You can close this modal content with the ESC key" at bounding box center [1541, 26] width 39 height 39
